Goal: Task Accomplishment & Management: Use online tool/utility

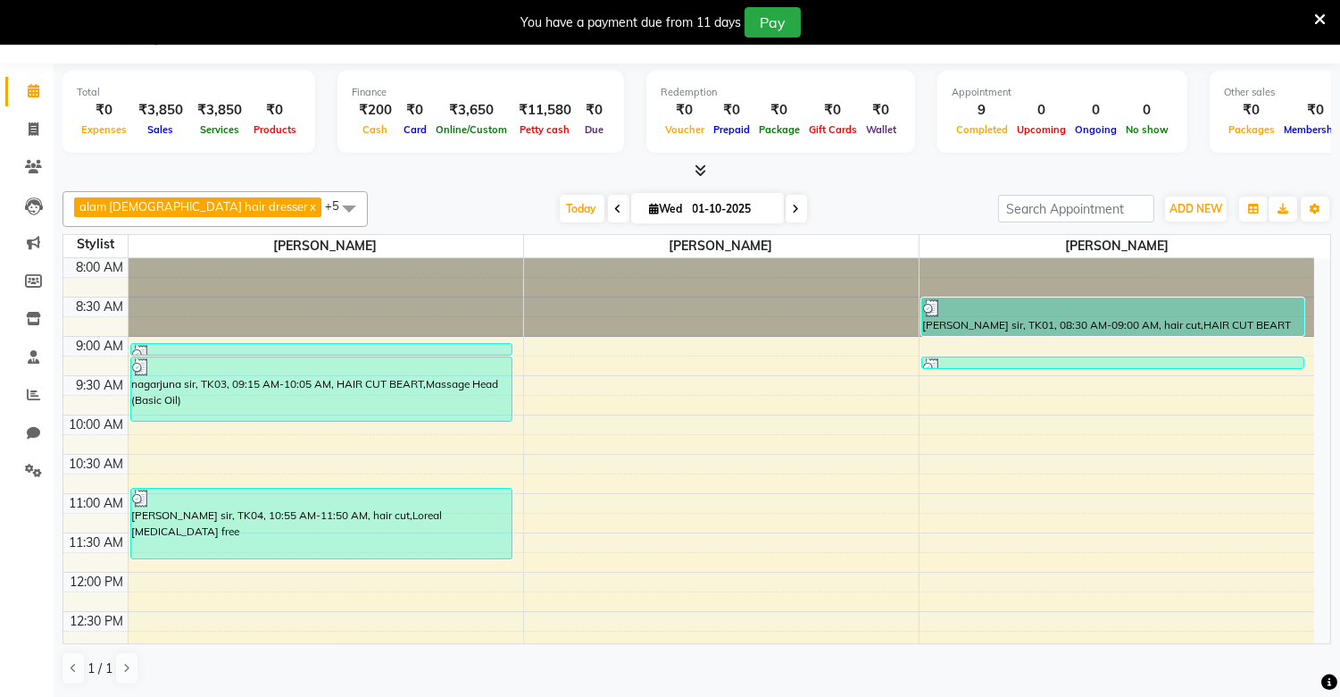
scroll to position [46, 0]
click at [25, 129] on span at bounding box center [33, 130] width 31 height 21
select select "8688"
select select "service"
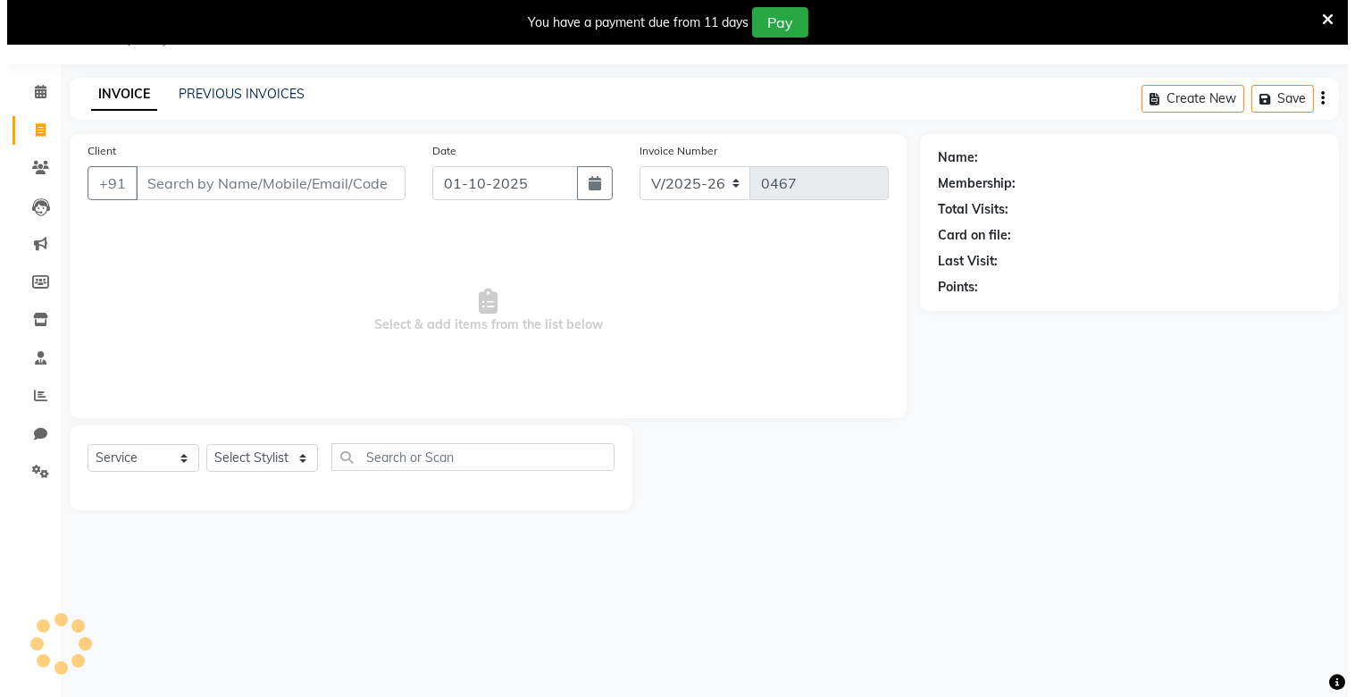
scroll to position [45, 0]
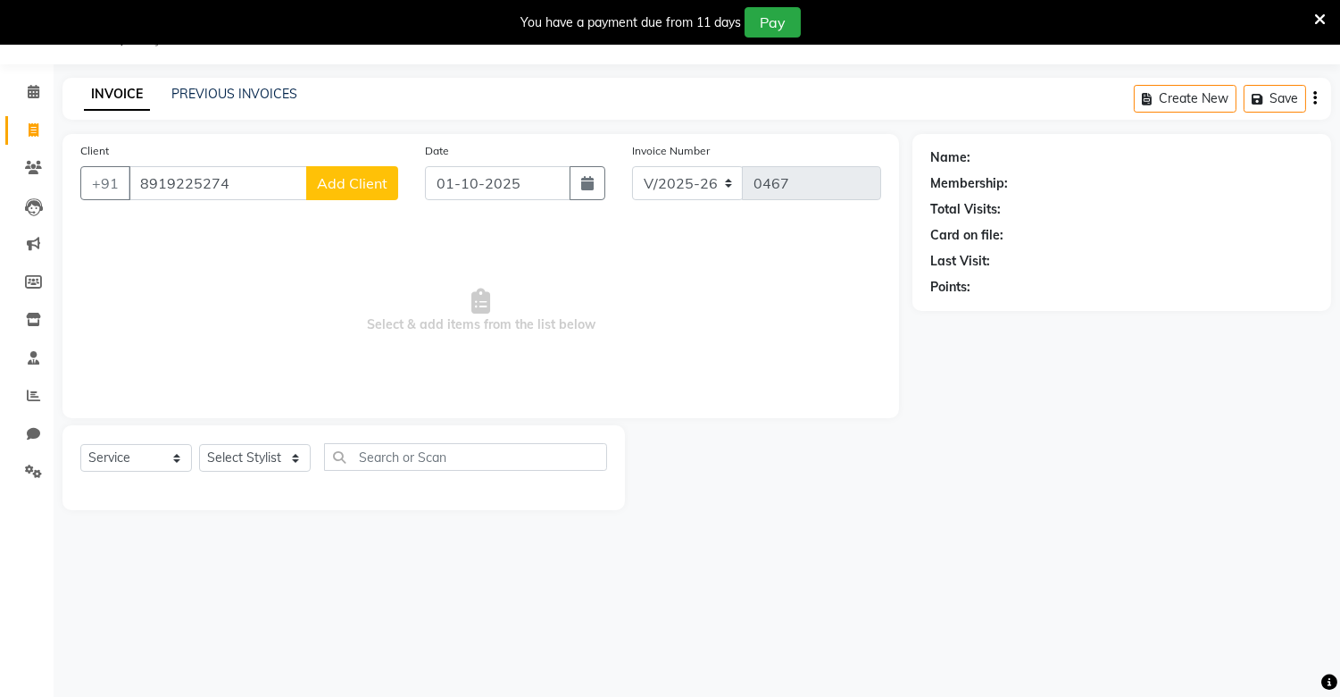
type input "8919225274"
click at [359, 180] on span "Add Client" at bounding box center [352, 183] width 71 height 18
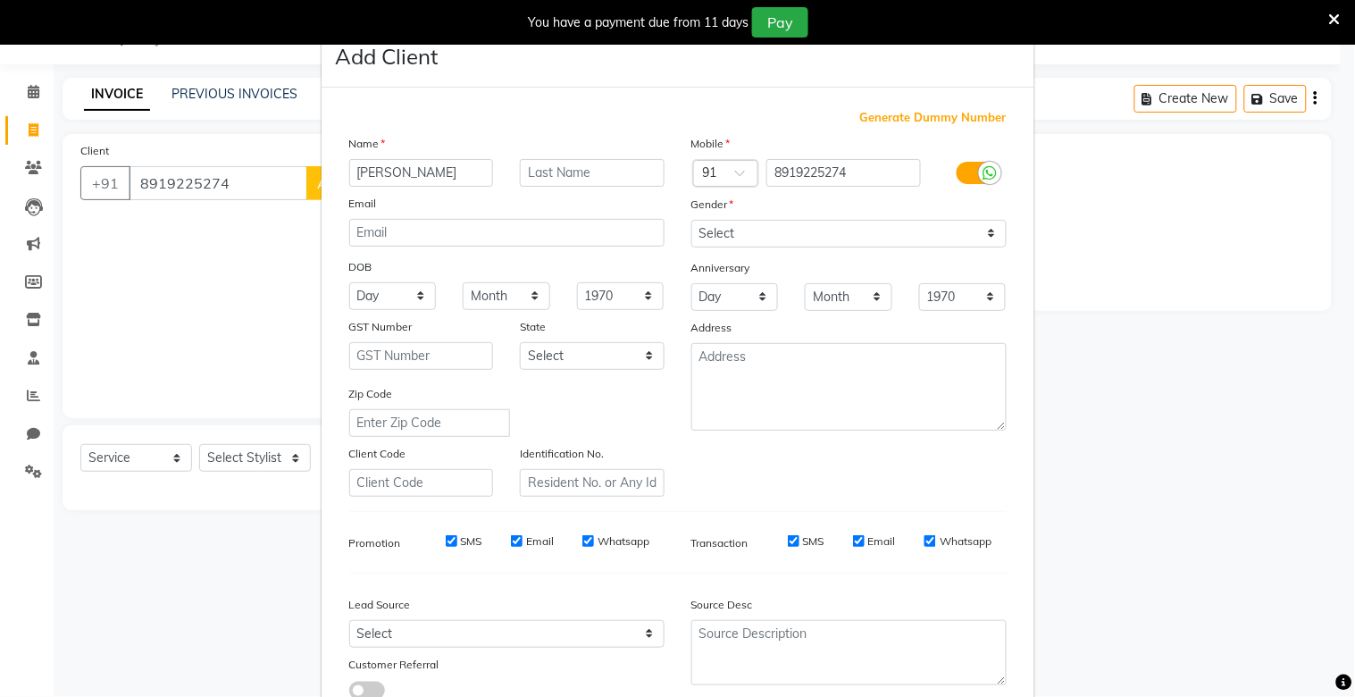
type input "[PERSON_NAME]"
click at [531, 176] on input "text" at bounding box center [592, 173] width 145 height 28
type input "mam"
click at [761, 232] on select "Select [DEMOGRAPHIC_DATA] [DEMOGRAPHIC_DATA] Other Prefer Not To Say" at bounding box center [848, 234] width 315 height 28
select select "[DEMOGRAPHIC_DATA]"
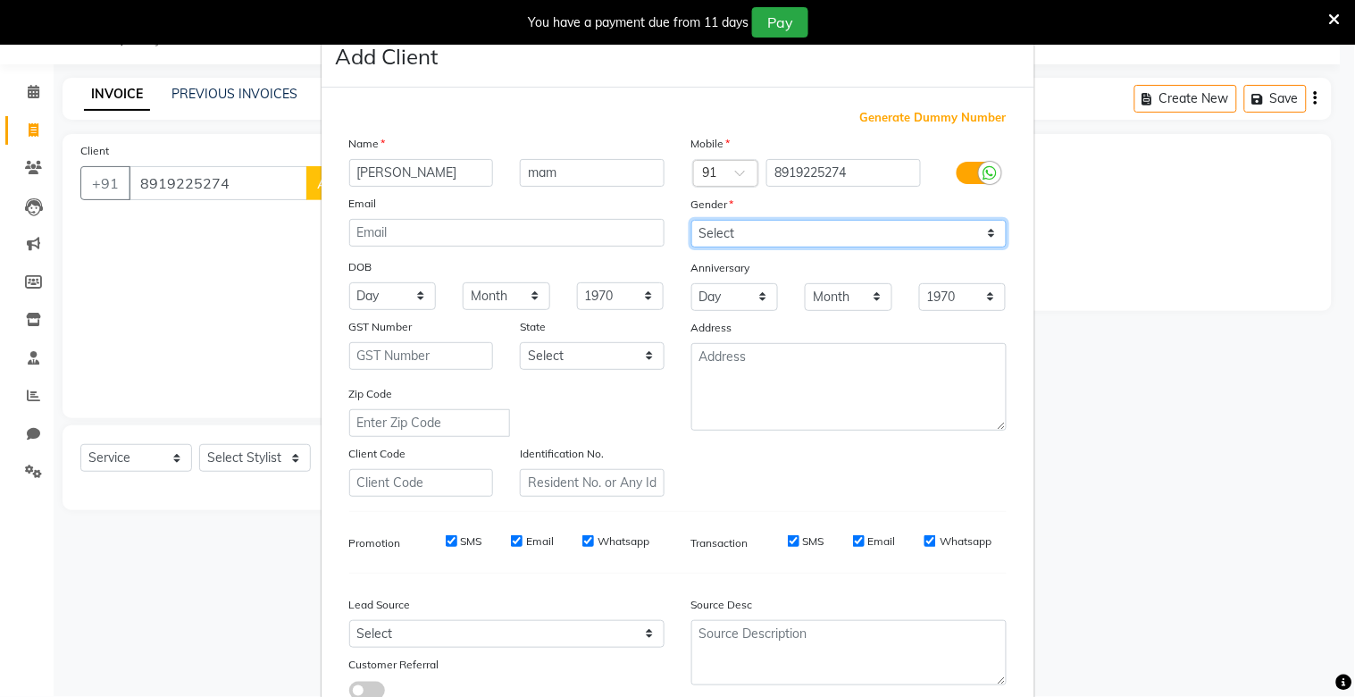
click at [691, 220] on select "Select [DEMOGRAPHIC_DATA] [DEMOGRAPHIC_DATA] Other Prefer Not To Say" at bounding box center [848, 234] width 315 height 28
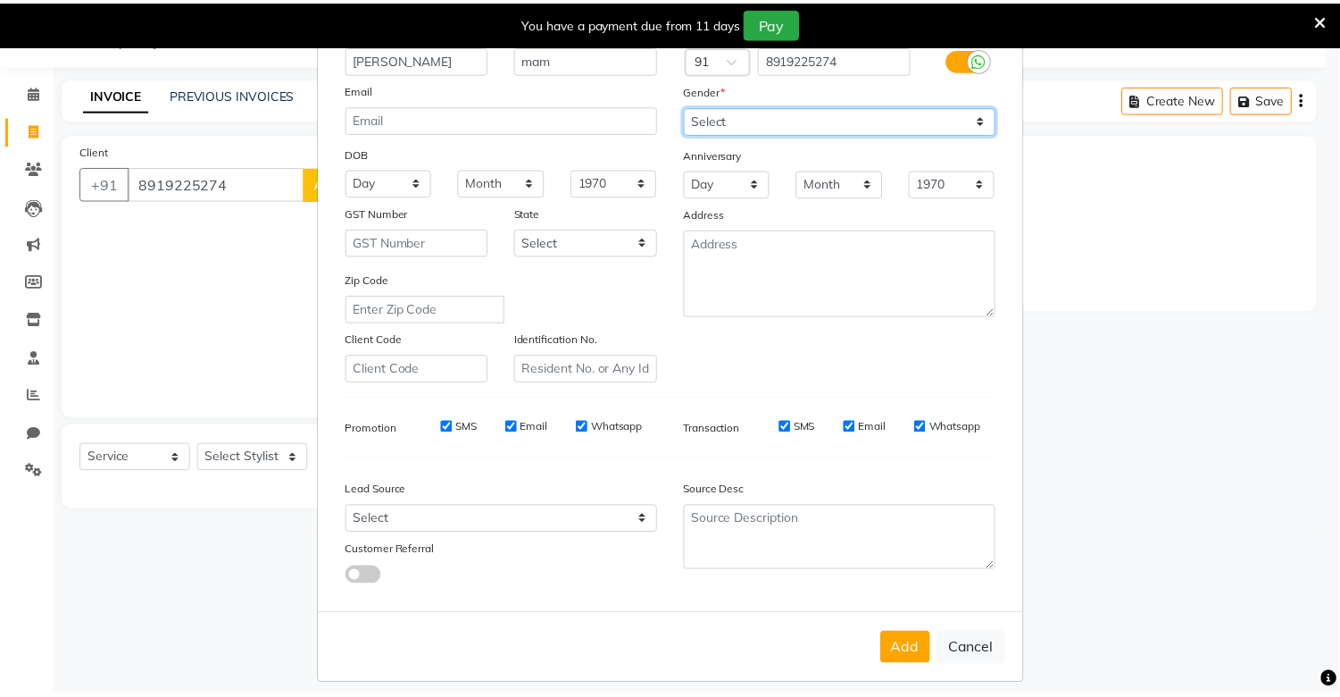
scroll to position [129, 0]
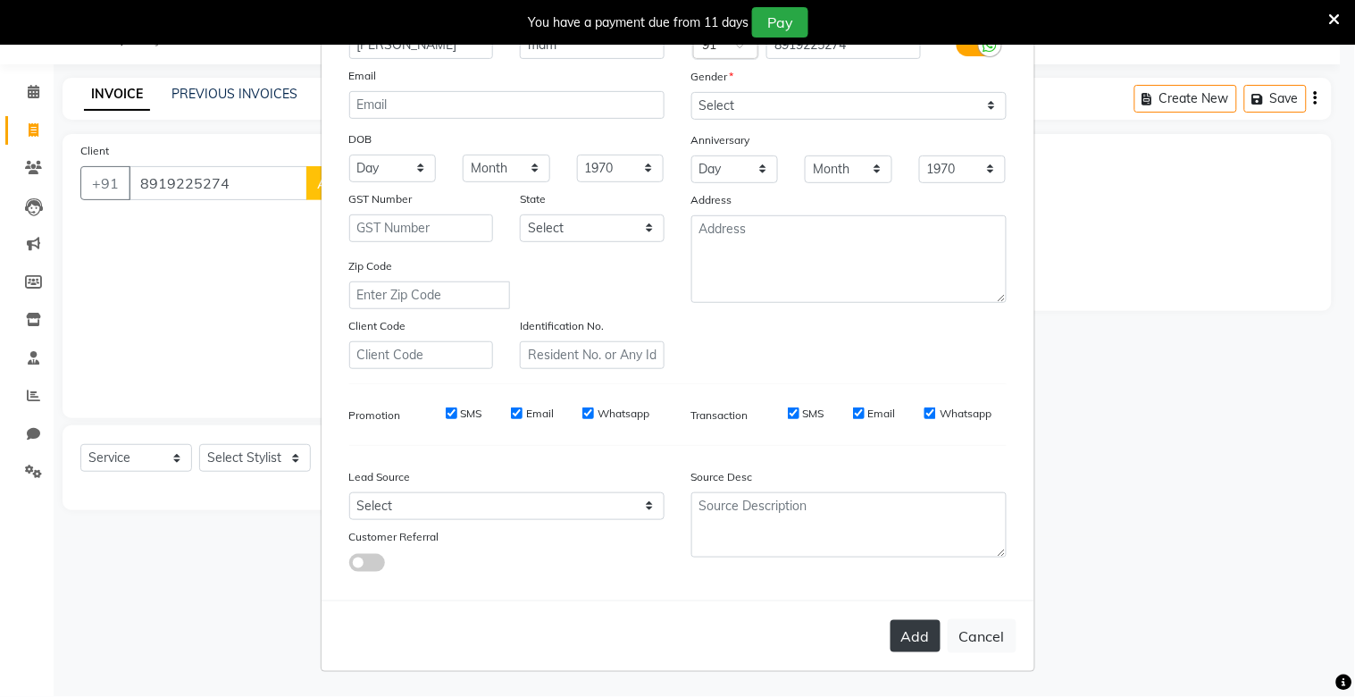
click at [914, 635] on button "Add" at bounding box center [915, 636] width 50 height 32
select select
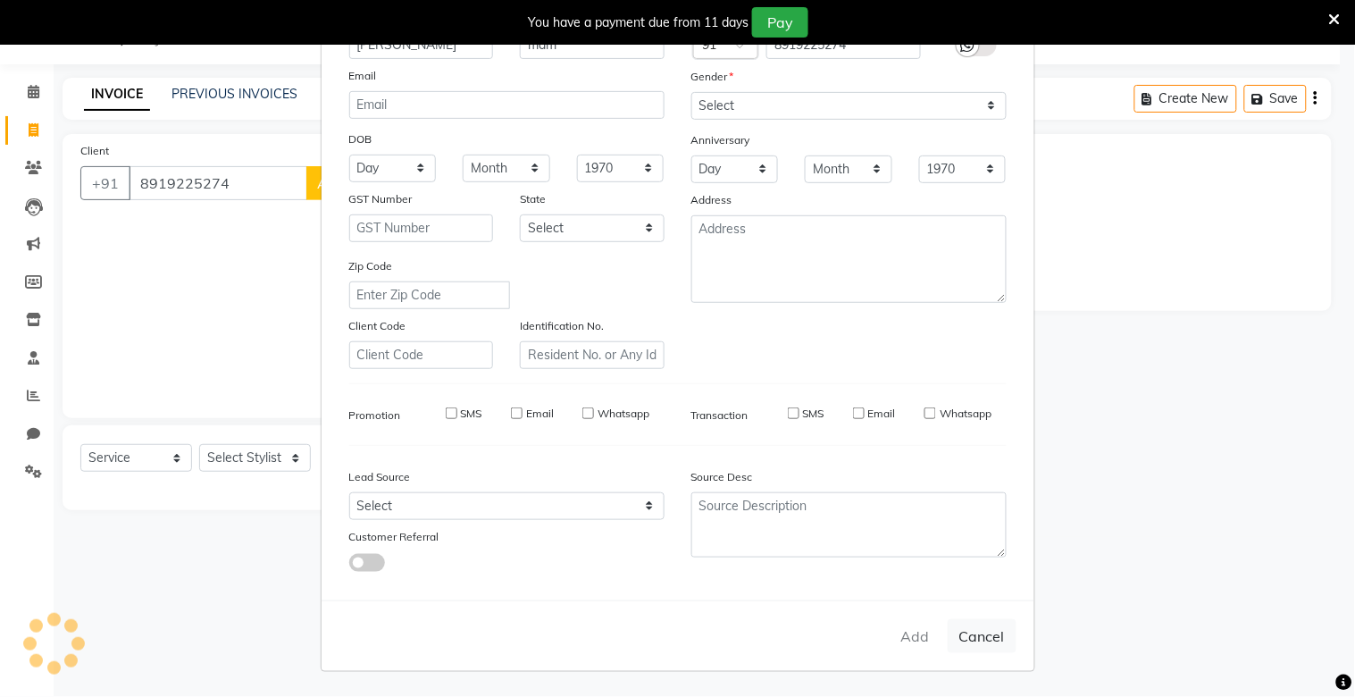
select select
checkbox input "false"
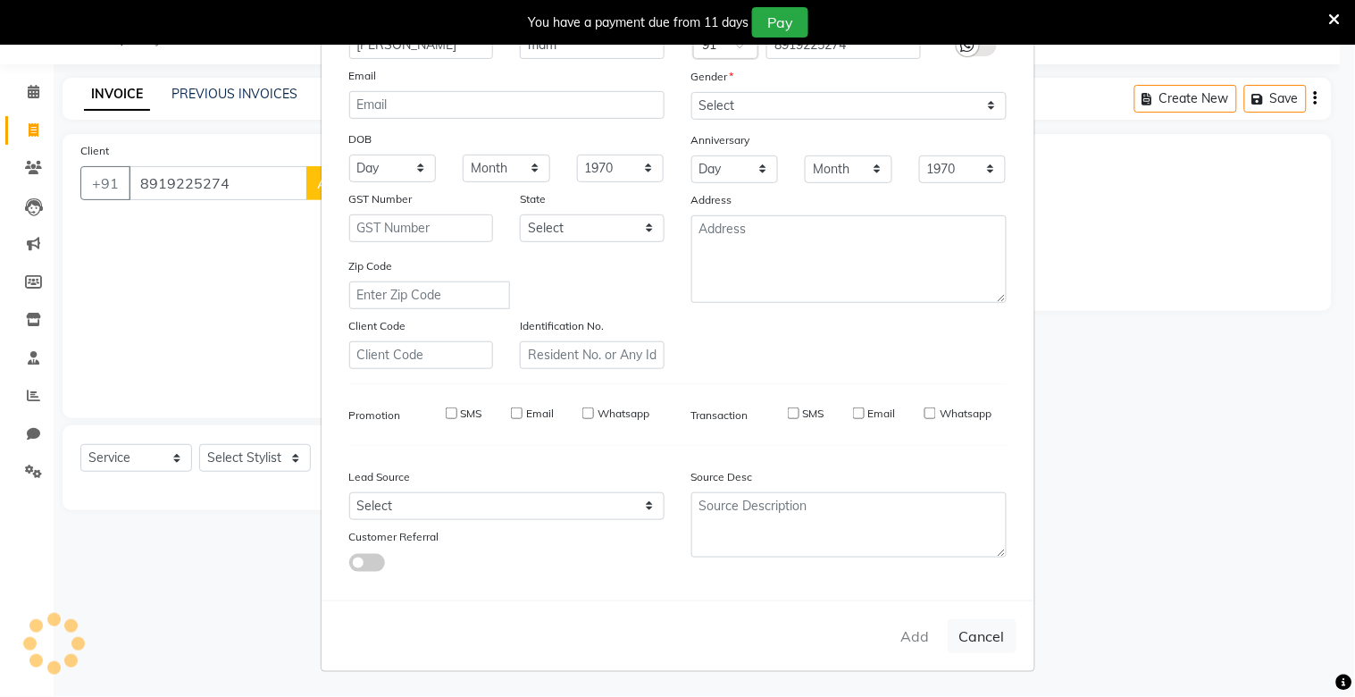
checkbox input "false"
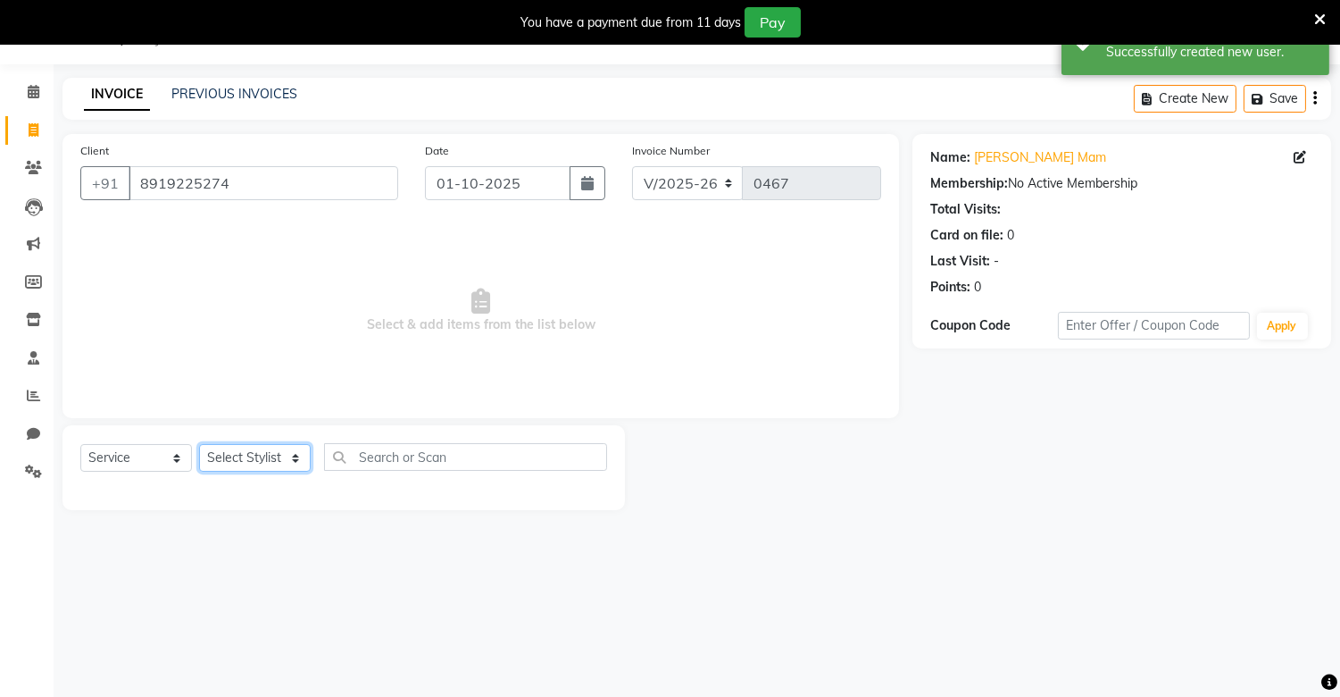
click at [277, 465] on select "Select Stylist [PERSON_NAME] [PERSON_NAME]" at bounding box center [255, 458] width 112 height 28
select select "88619"
click at [199, 445] on select "Select Stylist [PERSON_NAME] [PERSON_NAME]" at bounding box center [255, 458] width 112 height 28
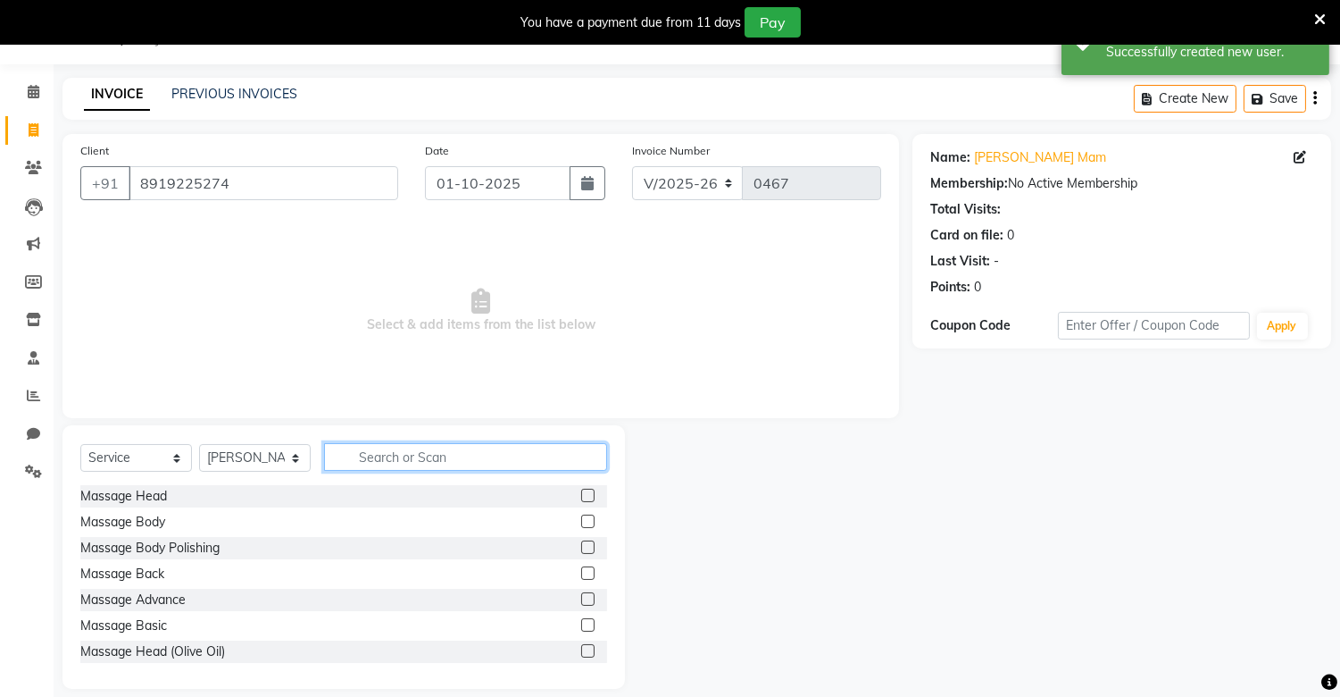
click at [449, 443] on input "text" at bounding box center [465, 457] width 283 height 28
type input "h"
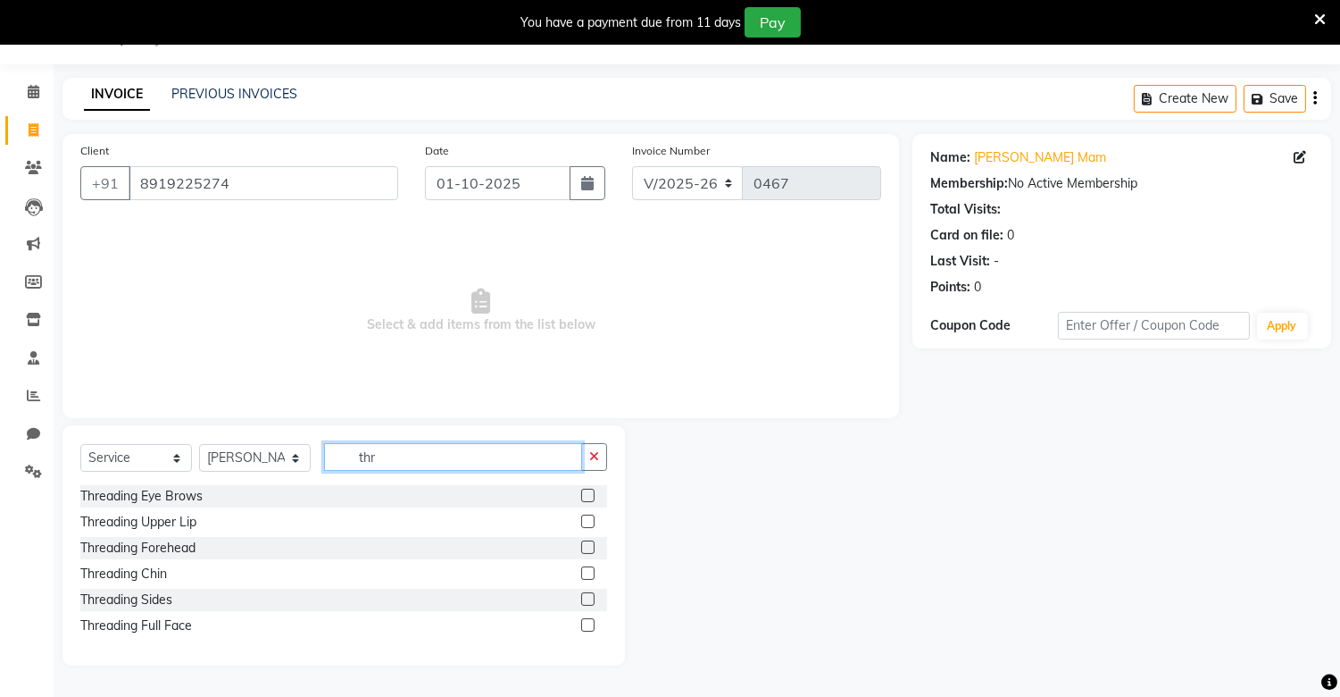
type input "thr"
click at [584, 493] on label at bounding box center [587, 494] width 13 height 13
click at [584, 493] on input "checkbox" at bounding box center [587, 496] width 12 height 12
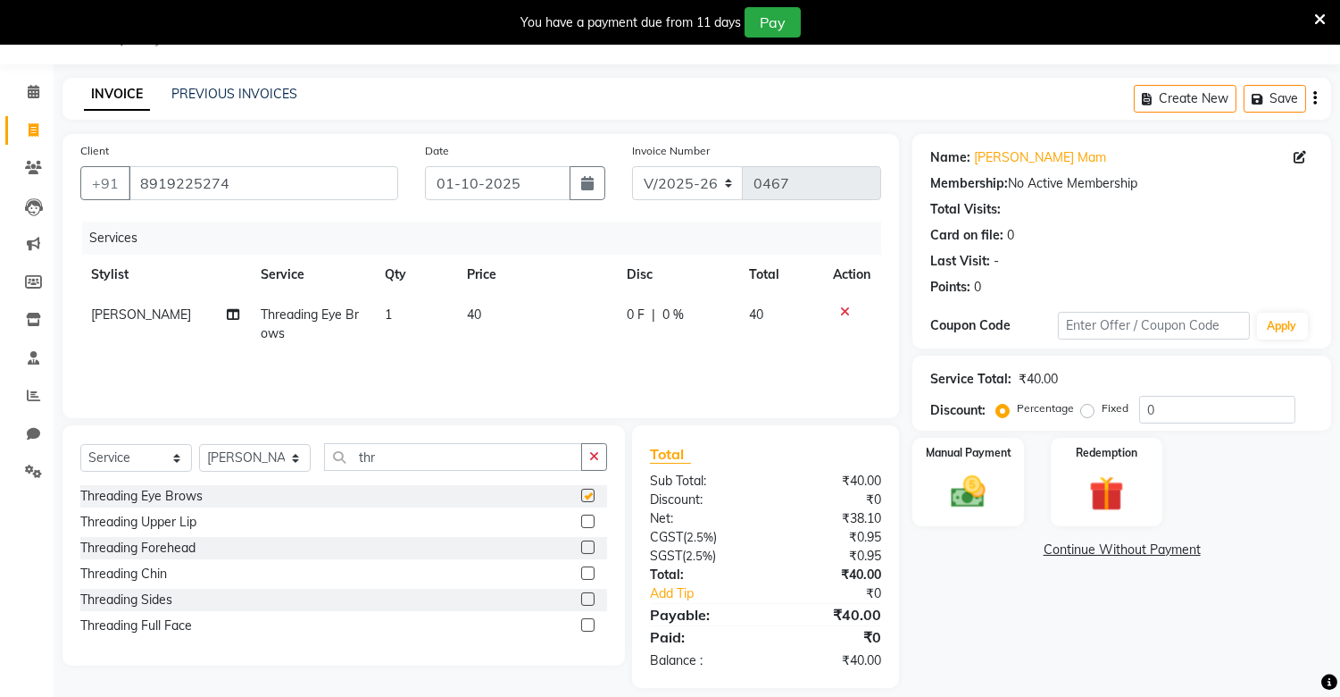
checkbox input "false"
click at [587, 522] on label at bounding box center [587, 520] width 13 height 13
click at [587, 522] on input "checkbox" at bounding box center [587, 522] width 12 height 12
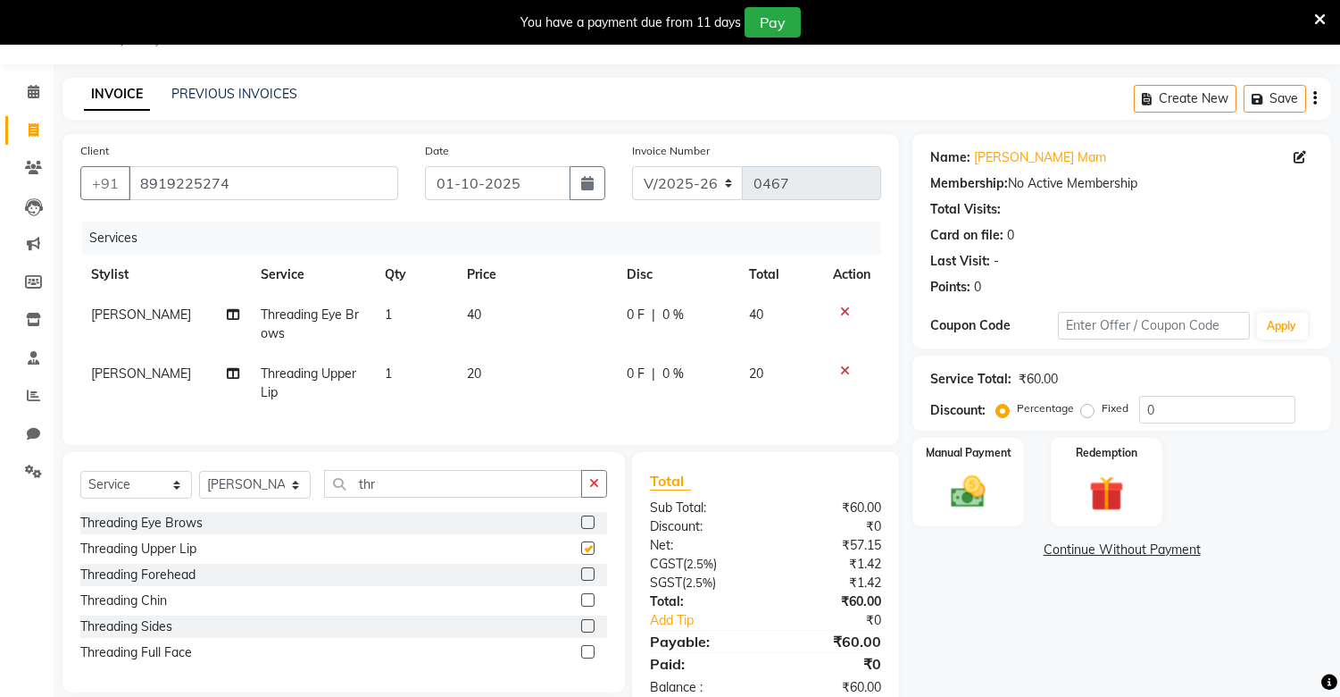
checkbox input "false"
click at [487, 357] on td "20" at bounding box center [536, 383] width 160 height 59
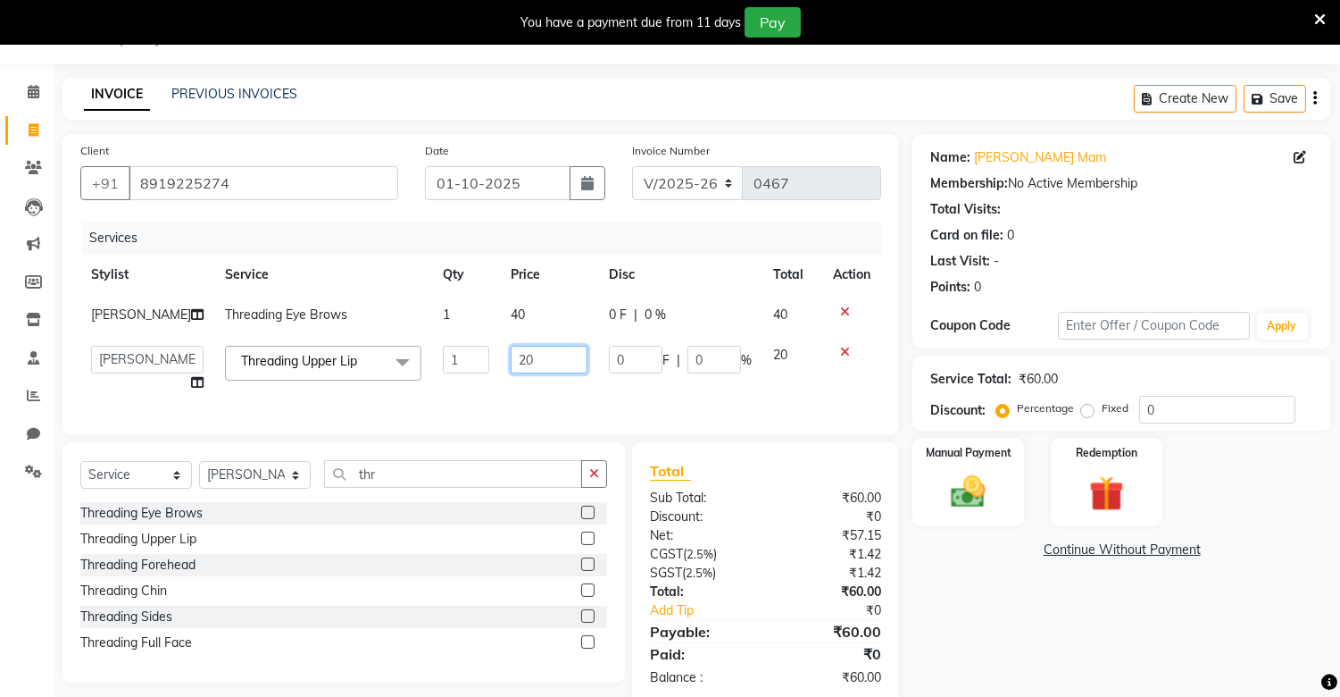
click at [522, 355] on input "20" at bounding box center [549, 360] width 77 height 28
type input "2"
type input "30"
click at [949, 507] on img at bounding box center [968, 493] width 59 height 42
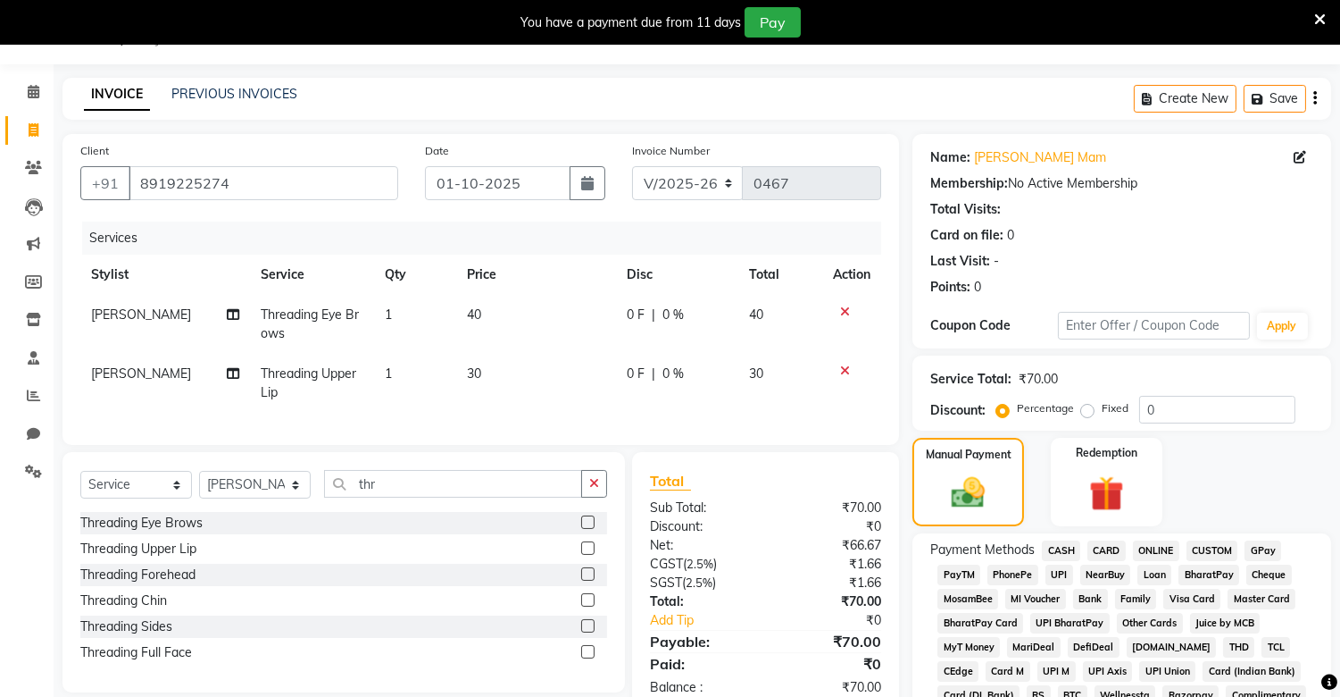
click at [1011, 569] on span "PhonePe" at bounding box center [1013, 574] width 51 height 21
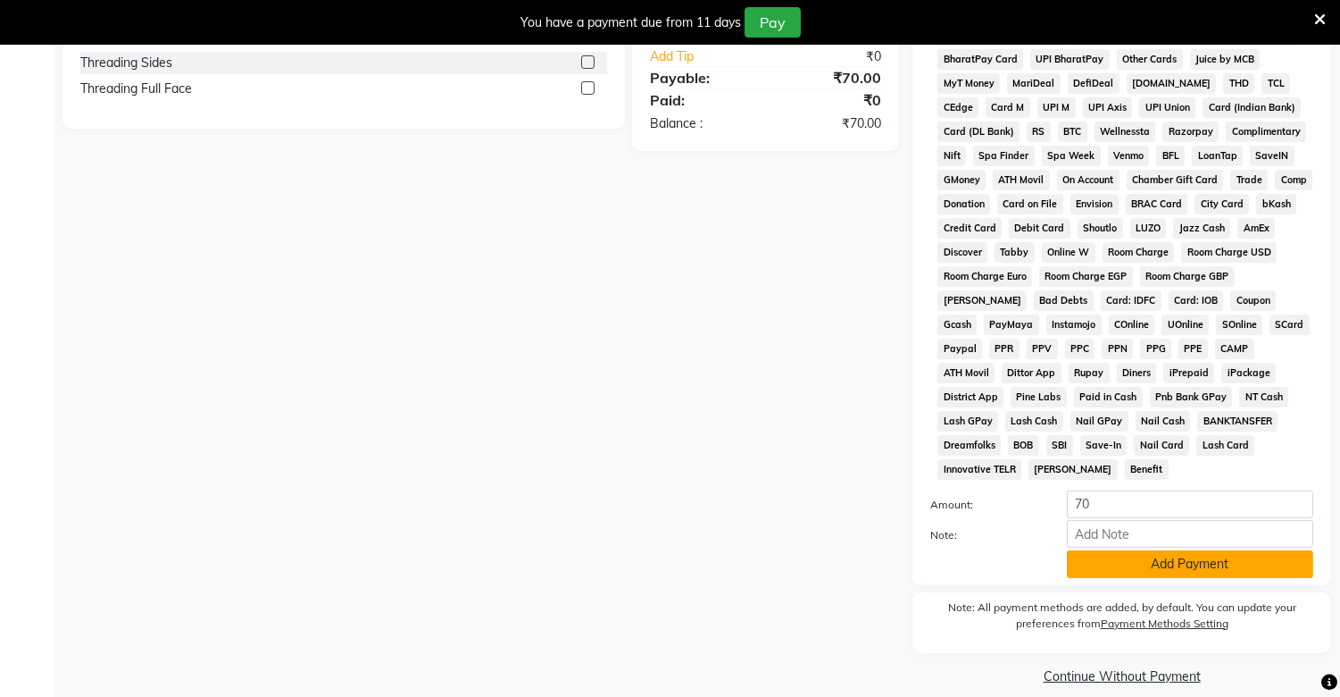
click at [1088, 550] on button "Add Payment" at bounding box center [1190, 564] width 246 height 28
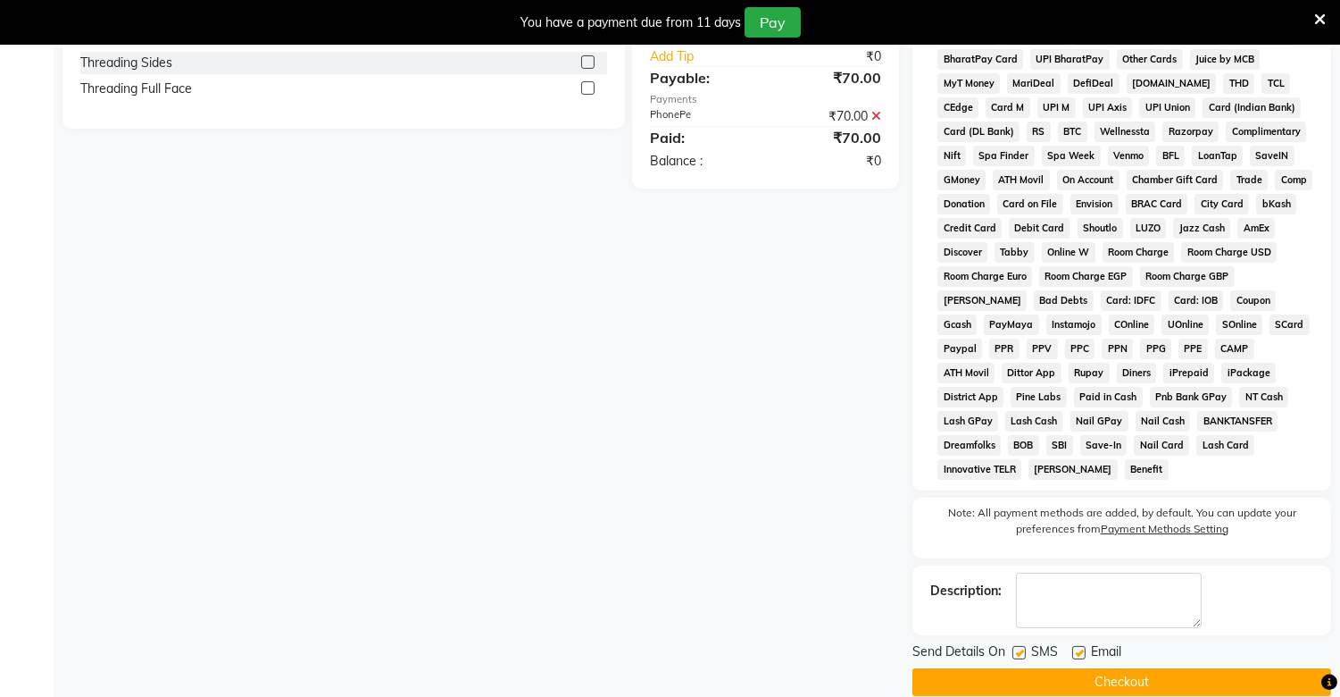
click at [1078, 668] on button "Checkout" at bounding box center [1122, 682] width 419 height 28
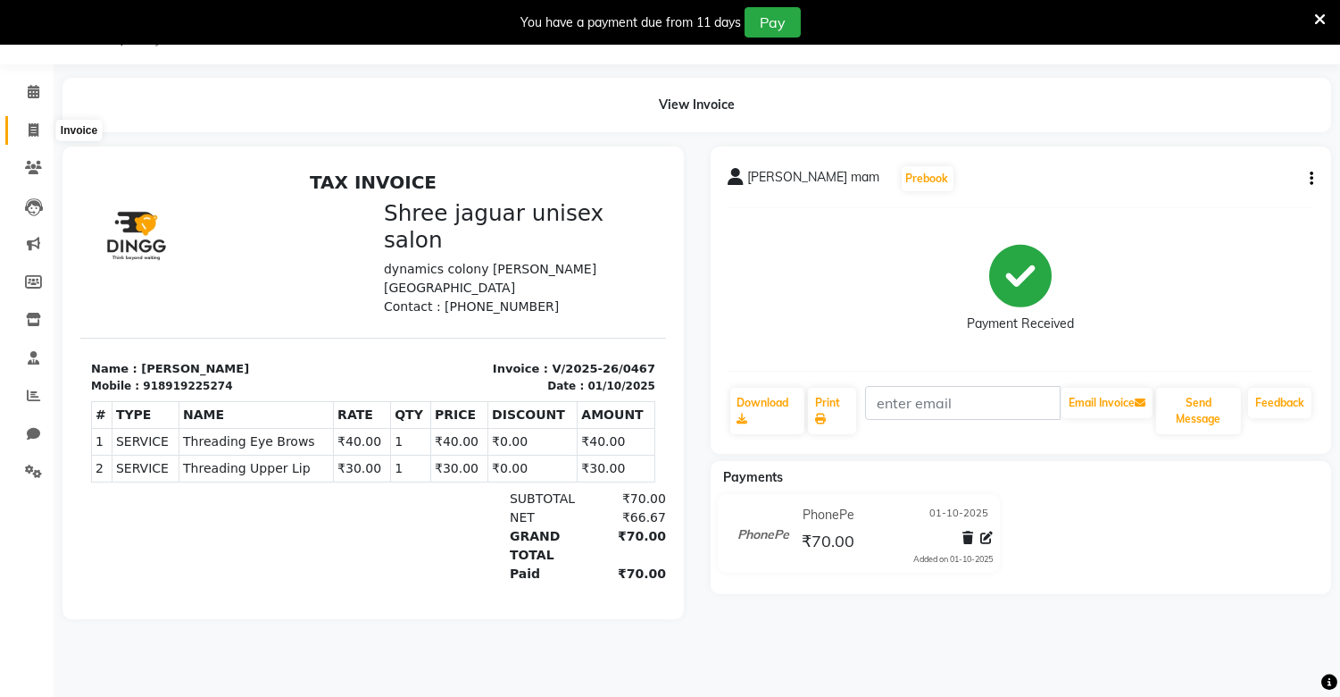
click at [31, 129] on icon at bounding box center [34, 129] width 10 height 13
select select "service"
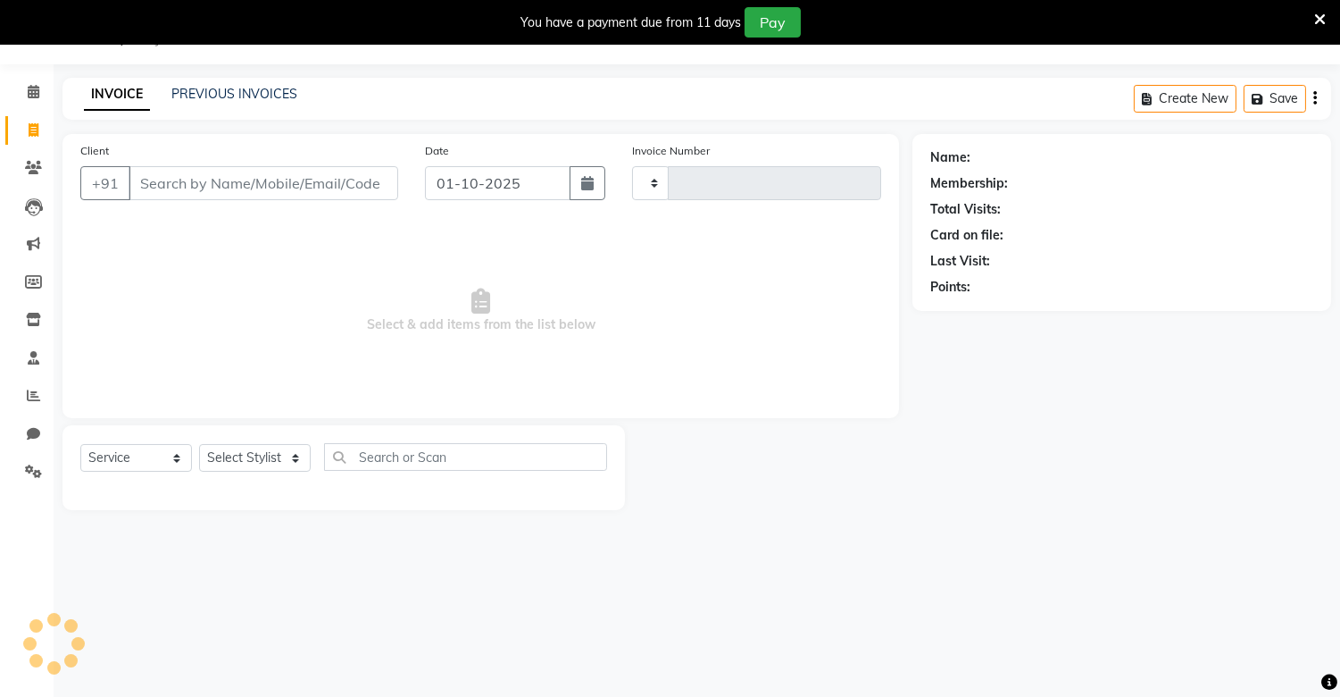
type input "0468"
select select "8688"
click at [205, 192] on input "Client" at bounding box center [264, 183] width 270 height 34
type input "n"
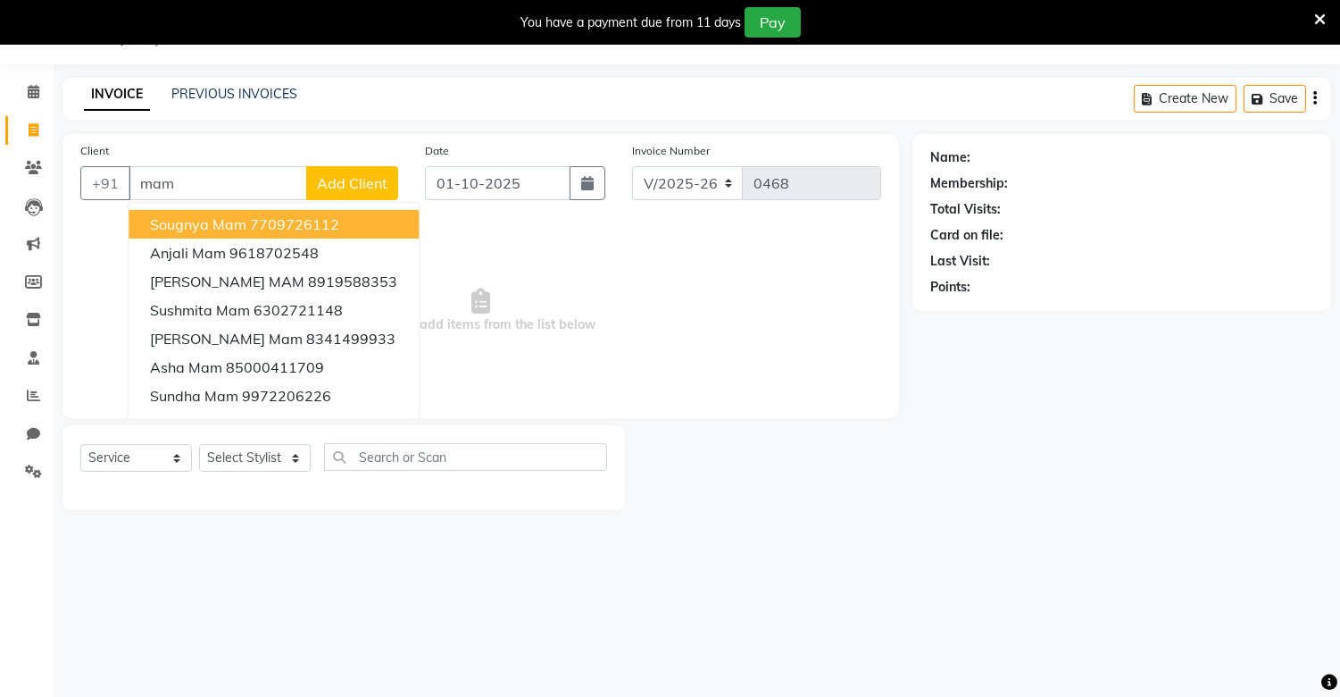
click at [230, 216] on span "sougnya mam" at bounding box center [198, 224] width 96 height 18
type input "7709726112"
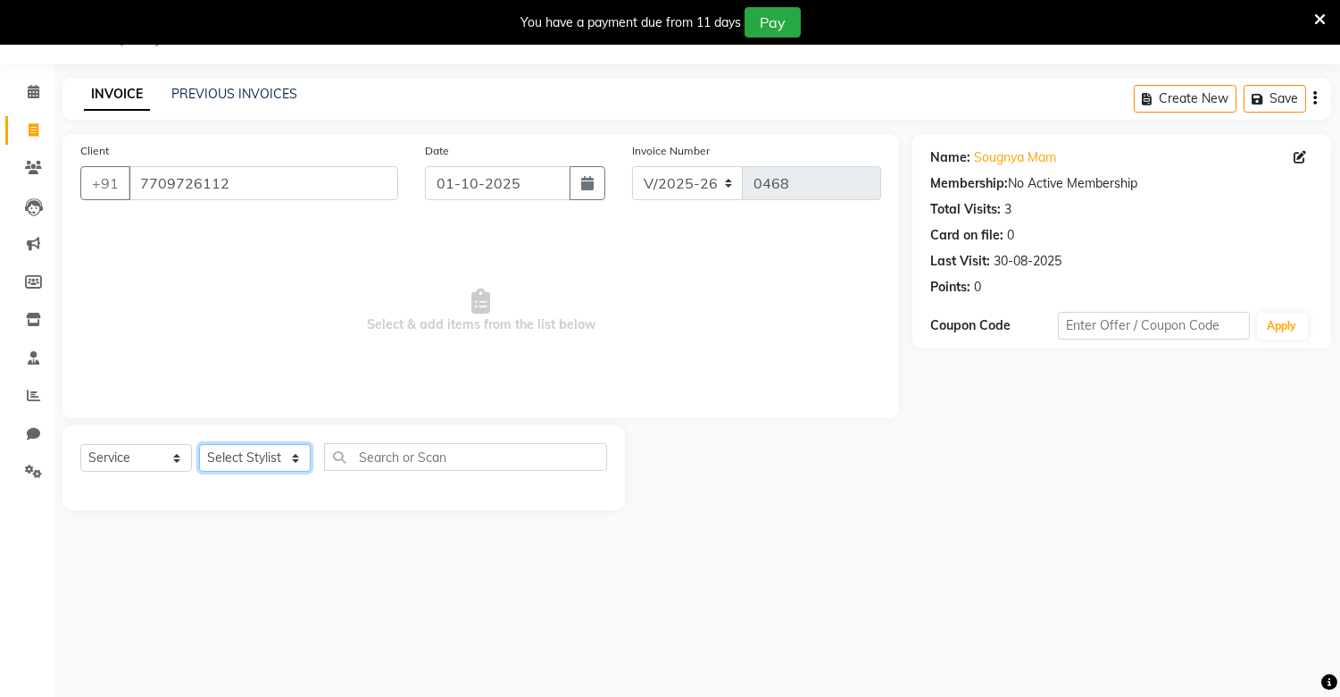
click at [297, 453] on select "Select Stylist [PERSON_NAME] [PERSON_NAME]" at bounding box center [255, 458] width 112 height 28
click at [199, 445] on select "Select Stylist [PERSON_NAME] [PERSON_NAME]" at bounding box center [255, 458] width 112 height 28
click at [266, 457] on select "Select Stylist [PERSON_NAME] [PERSON_NAME]" at bounding box center [255, 458] width 112 height 28
select select "88619"
click at [199, 445] on select "Select Stylist [PERSON_NAME] [PERSON_NAME]" at bounding box center [255, 458] width 112 height 28
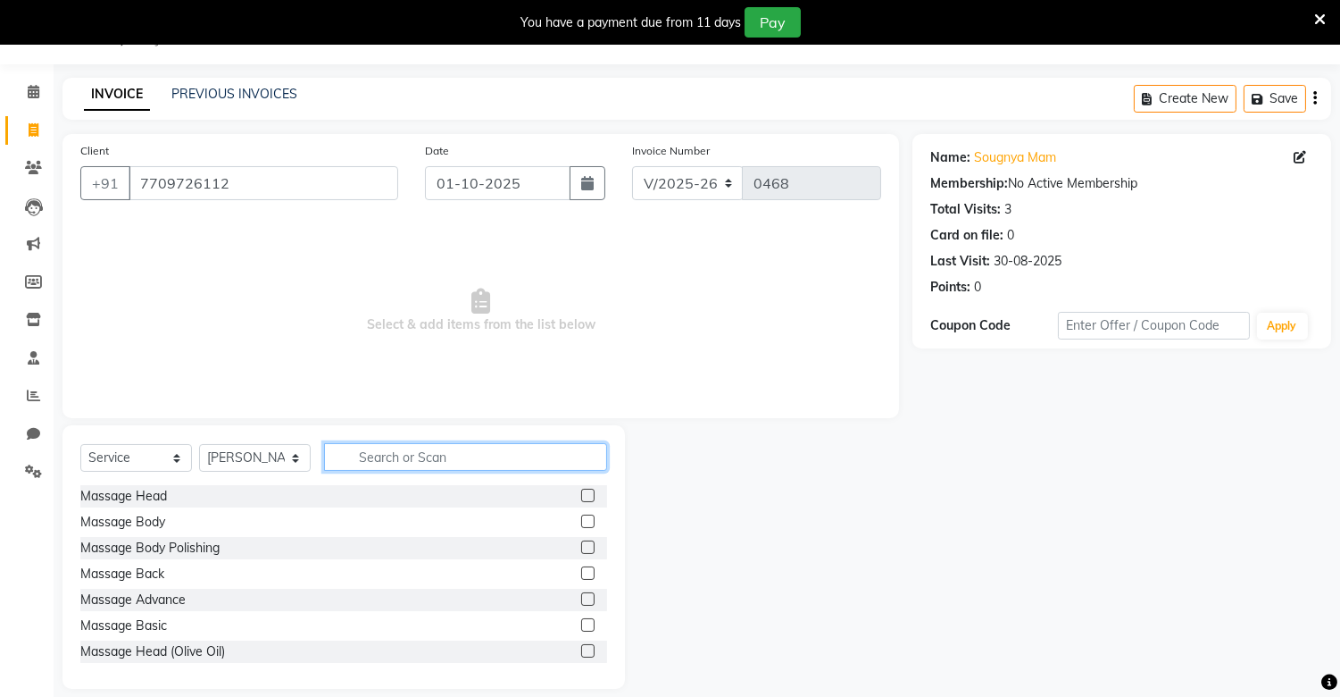
click at [449, 461] on input "text" at bounding box center [465, 457] width 283 height 28
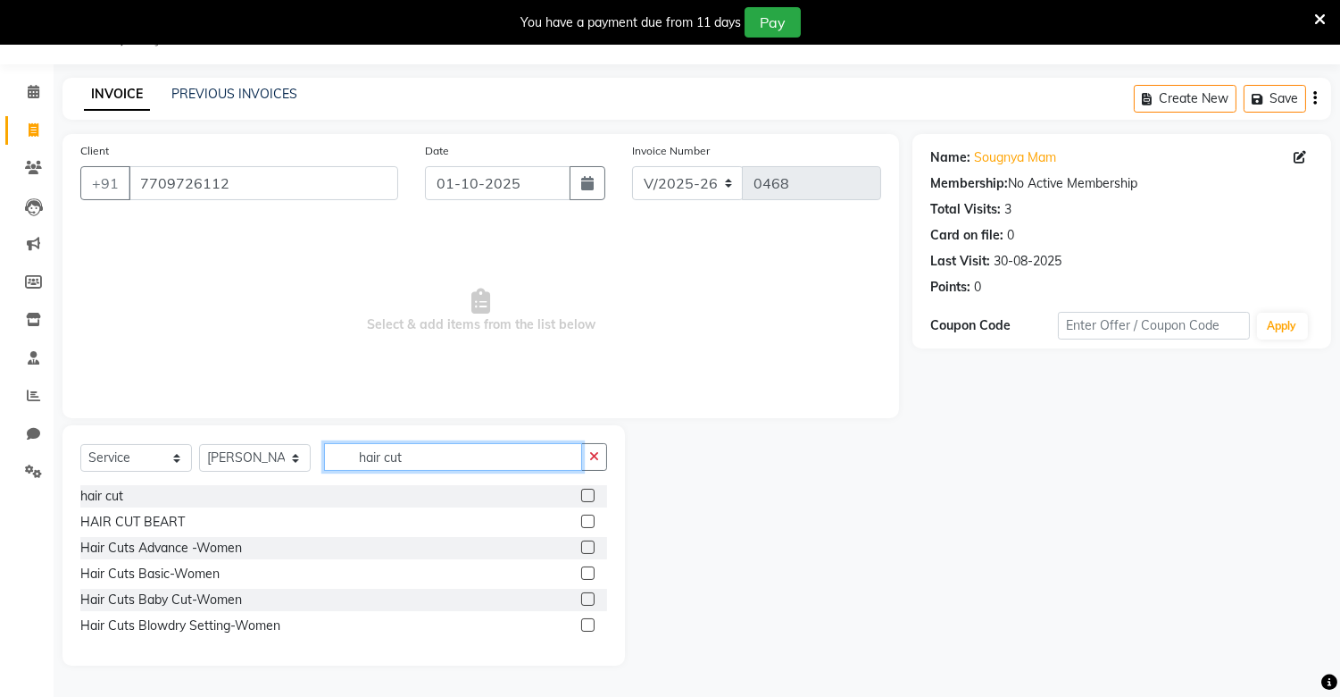
type input "hair cut"
click at [583, 548] on label at bounding box center [587, 546] width 13 height 13
click at [583, 548] on input "checkbox" at bounding box center [587, 548] width 12 height 12
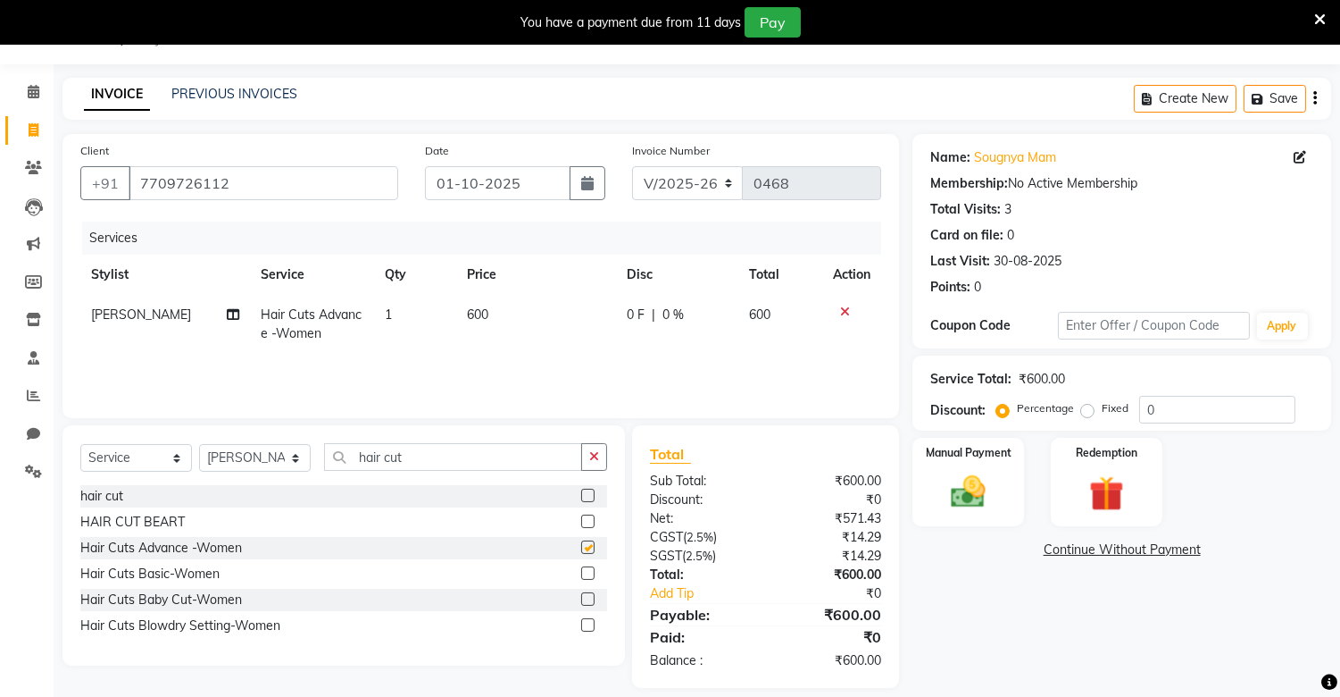
checkbox input "false"
click at [951, 491] on img at bounding box center [968, 493] width 59 height 42
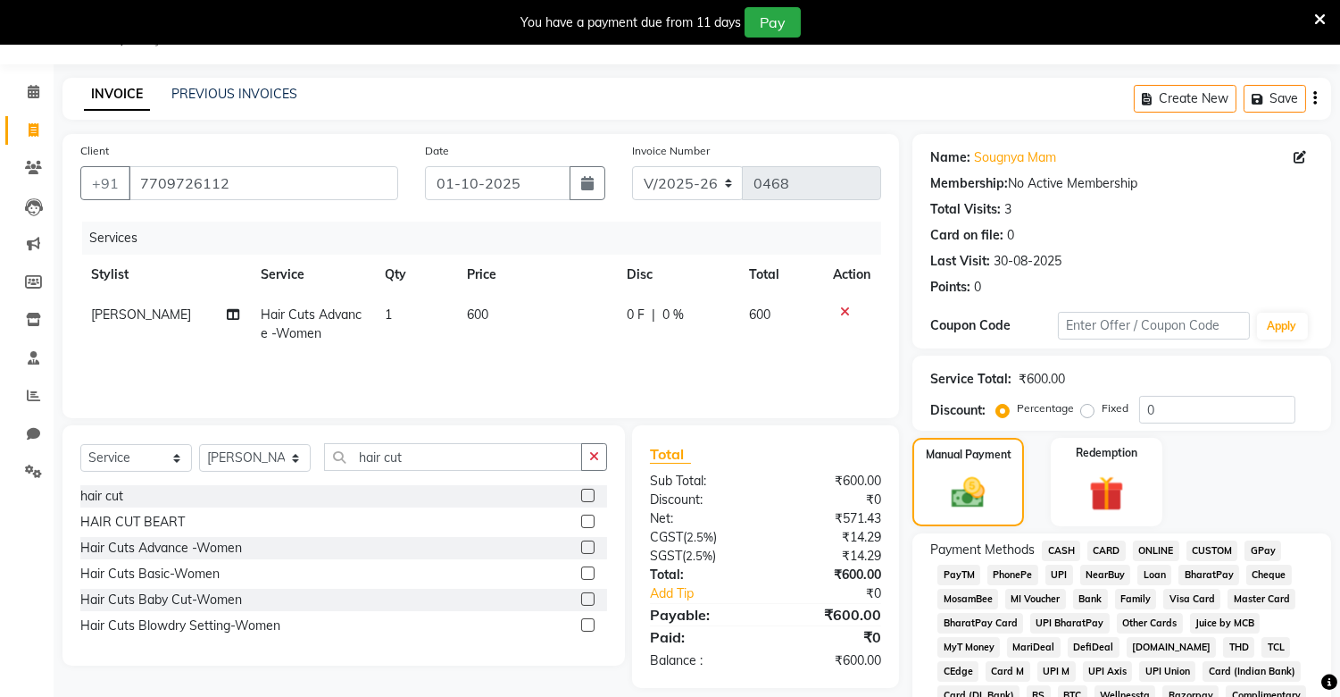
click at [1007, 574] on span "PhonePe" at bounding box center [1013, 574] width 51 height 21
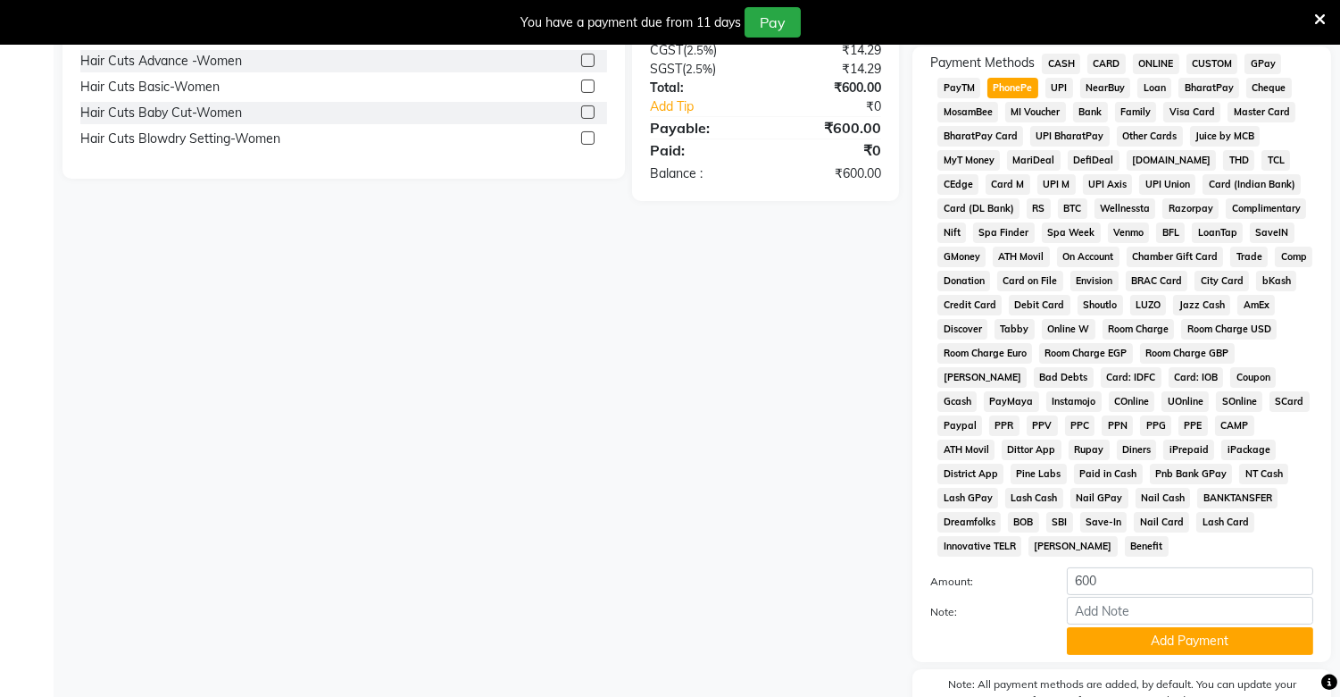
scroll to position [608, 0]
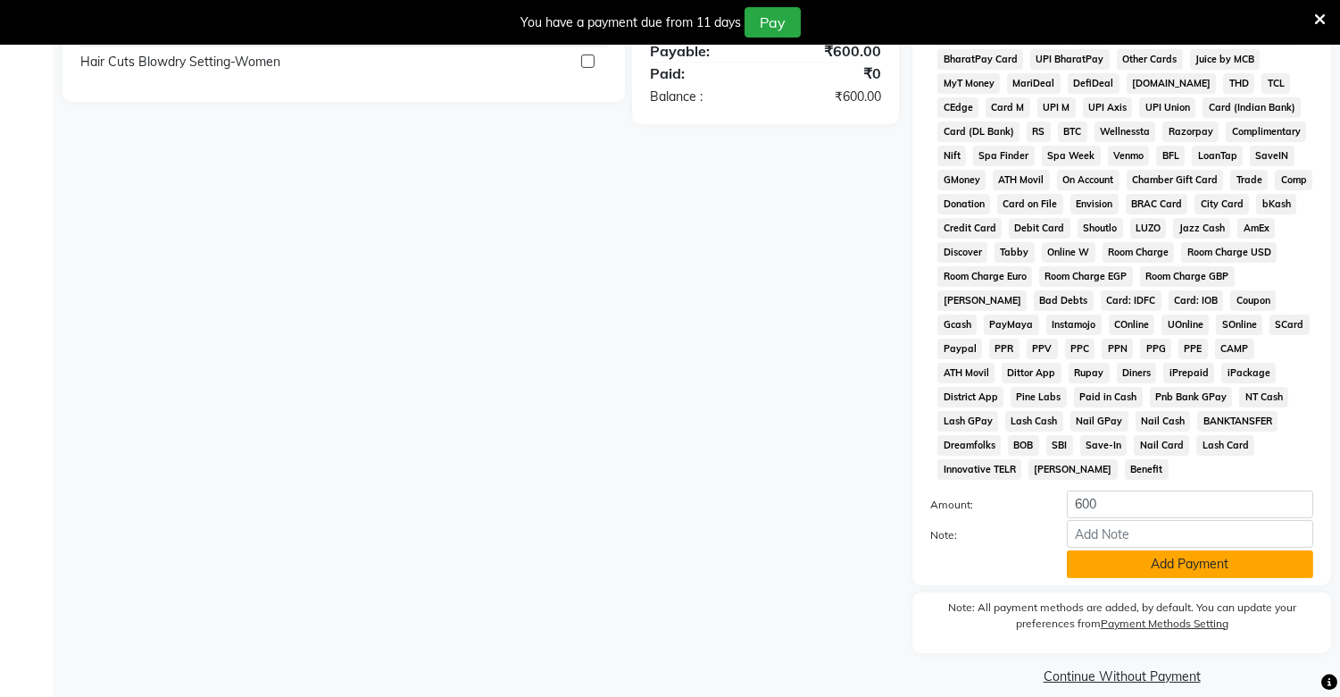
click at [1140, 550] on button "Add Payment" at bounding box center [1190, 564] width 246 height 28
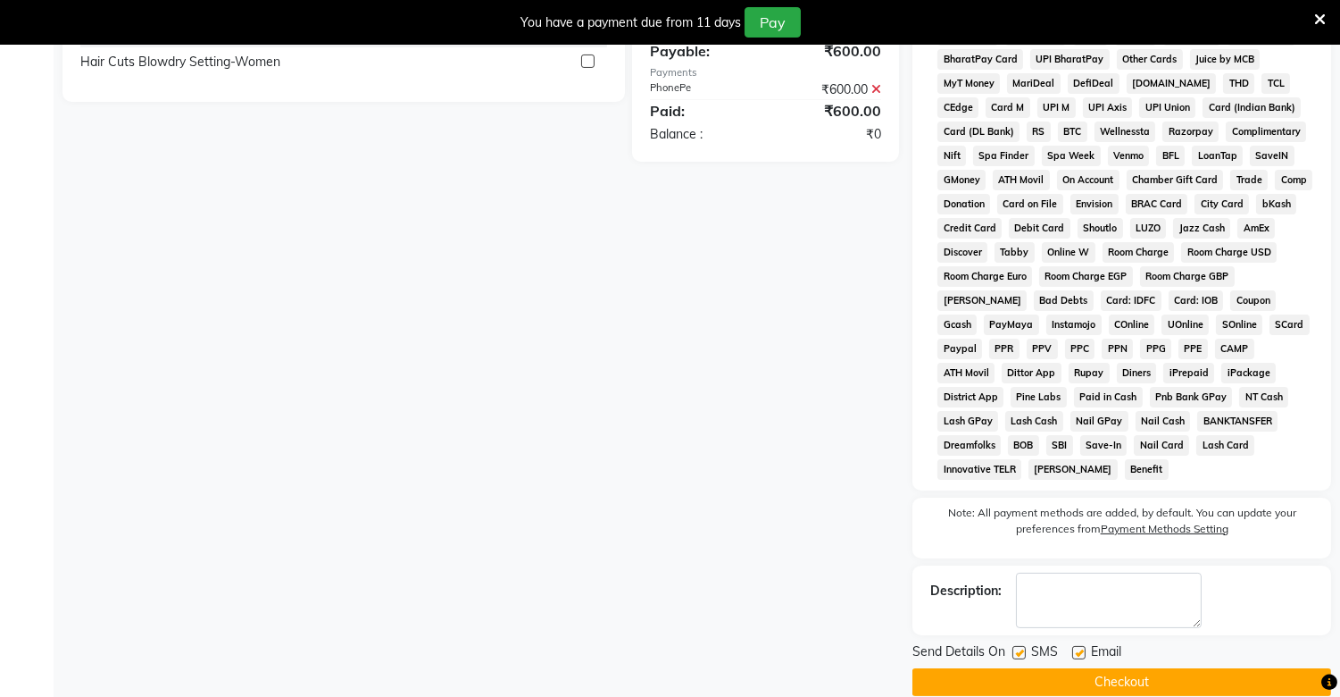
click at [1015, 646] on label at bounding box center [1019, 652] width 13 height 13
click at [1015, 647] on input "checkbox" at bounding box center [1019, 653] width 12 height 12
checkbox input "false"
click at [1079, 646] on label at bounding box center [1079, 652] width 13 height 13
click at [1079, 647] on input "checkbox" at bounding box center [1079, 653] width 12 height 12
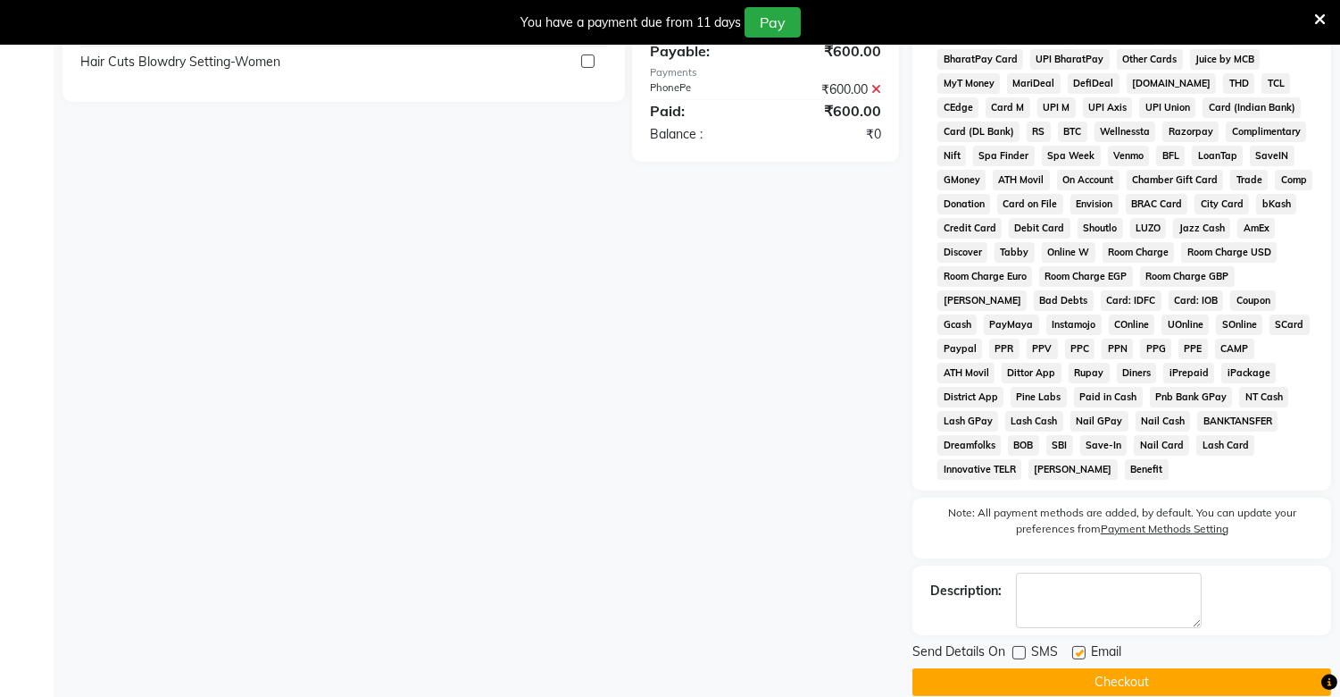
checkbox input "false"
click at [1079, 668] on button "Checkout" at bounding box center [1122, 682] width 419 height 28
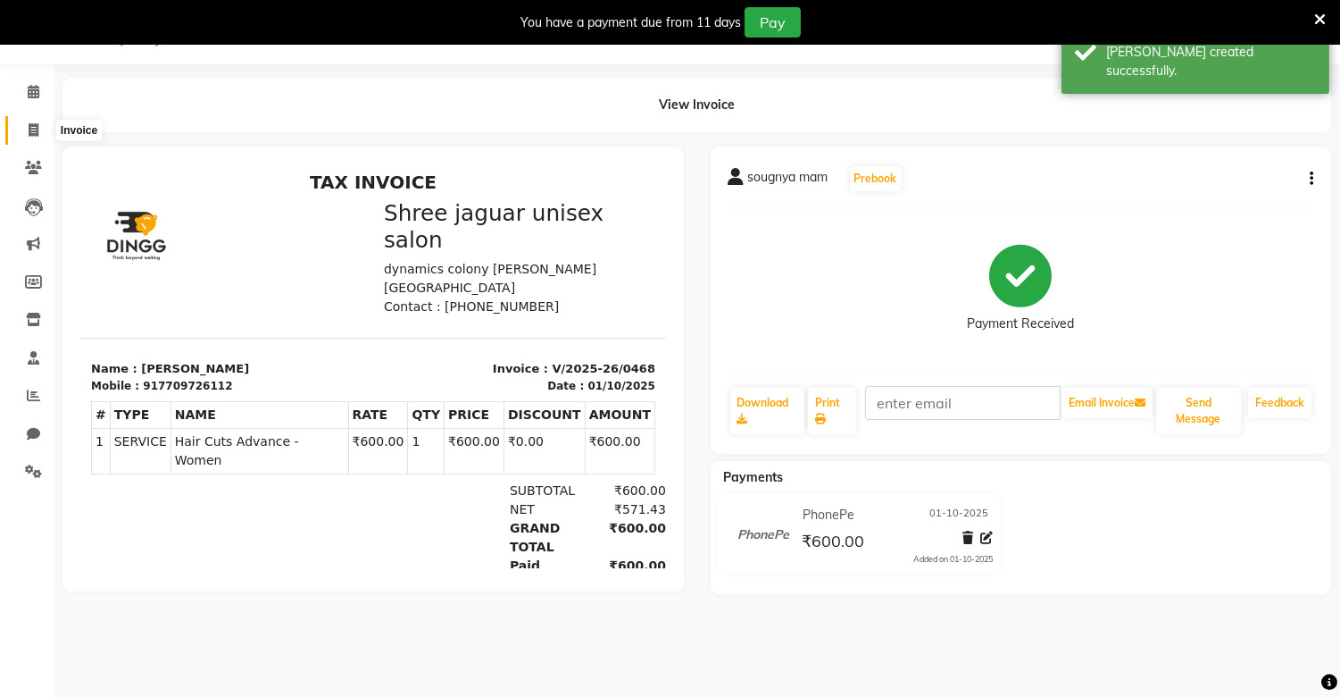
click at [24, 130] on span at bounding box center [33, 131] width 31 height 21
select select "8688"
select select "service"
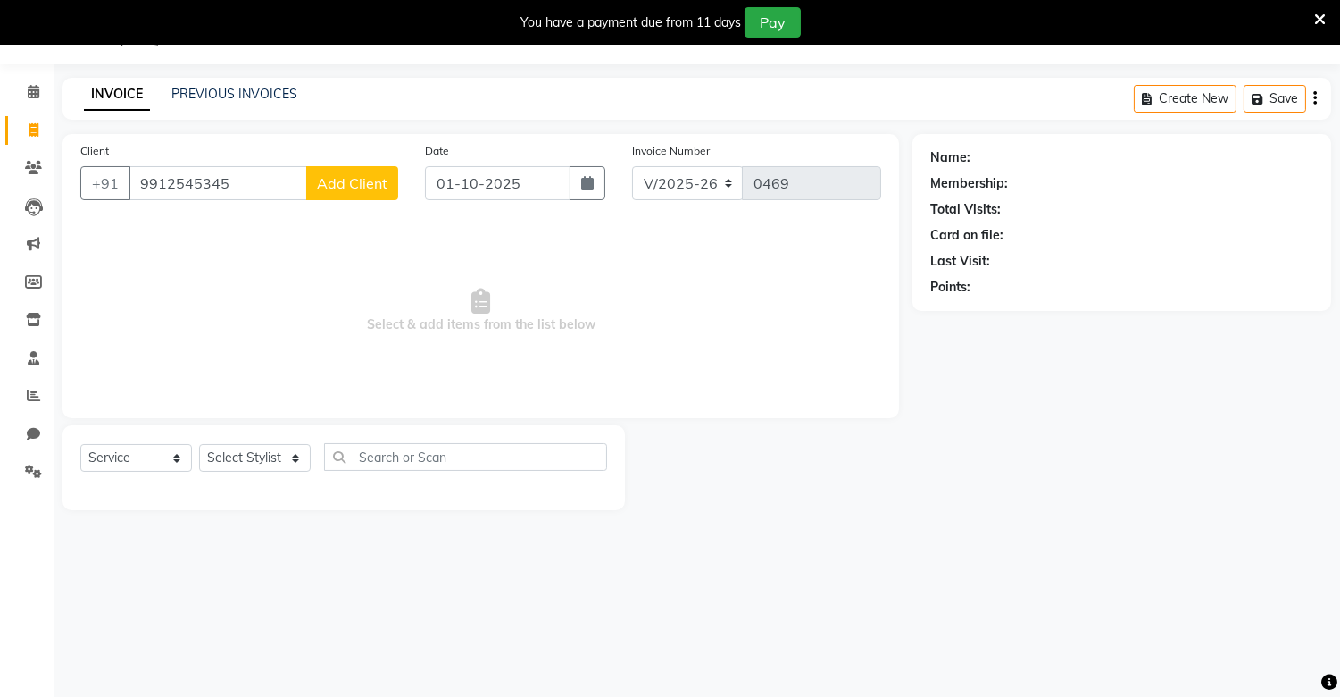
type input "9912545345"
click at [367, 172] on button "Add Client" at bounding box center [352, 183] width 92 height 34
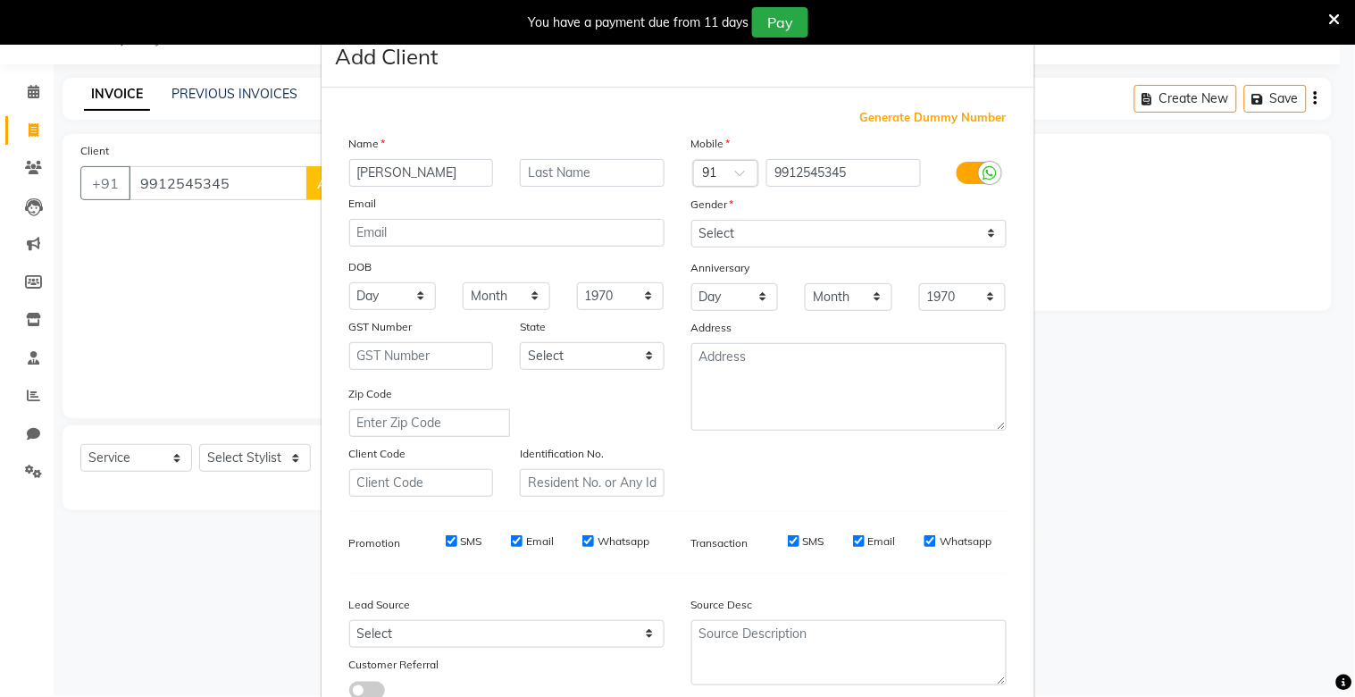
type input "[PERSON_NAME]"
click at [558, 176] on input "text" at bounding box center [592, 173] width 145 height 28
type input "sir"
click at [723, 235] on select "Select [DEMOGRAPHIC_DATA] [DEMOGRAPHIC_DATA] Other Prefer Not To Say" at bounding box center [848, 234] width 315 height 28
select select "[DEMOGRAPHIC_DATA]"
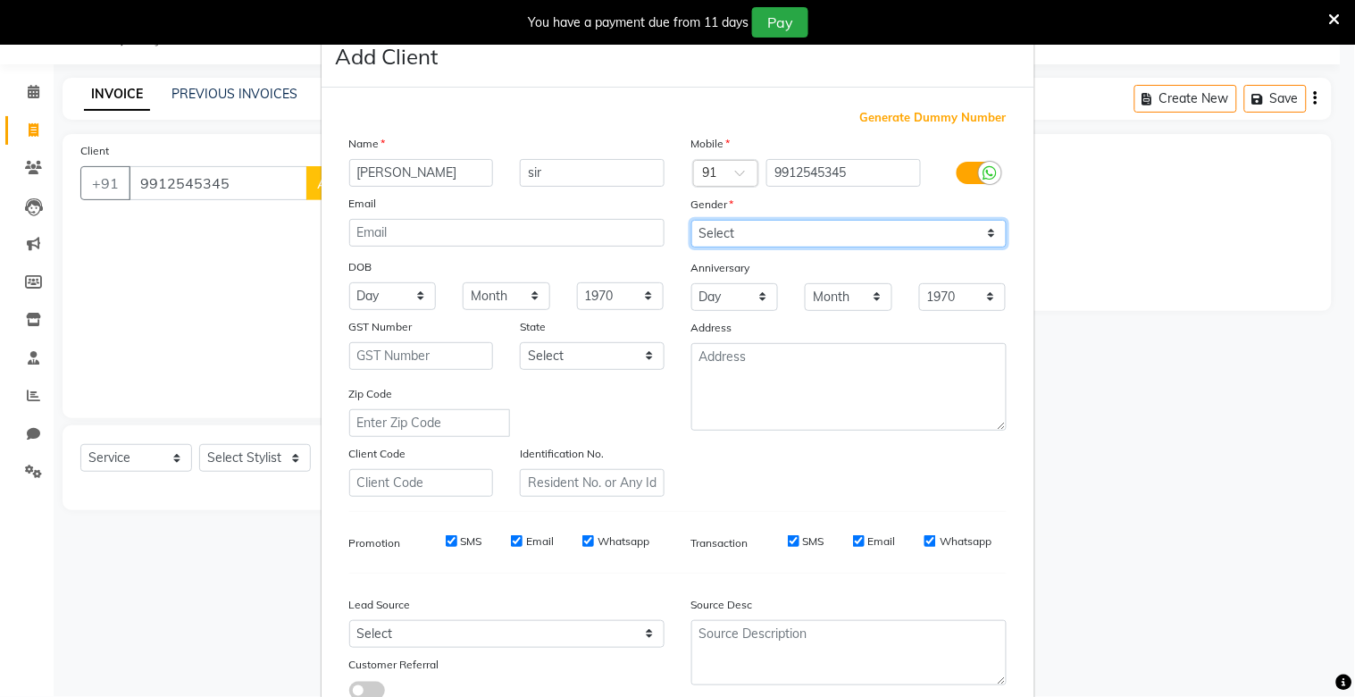
click at [691, 220] on select "Select [DEMOGRAPHIC_DATA] [DEMOGRAPHIC_DATA] Other Prefer Not To Say" at bounding box center [848, 234] width 315 height 28
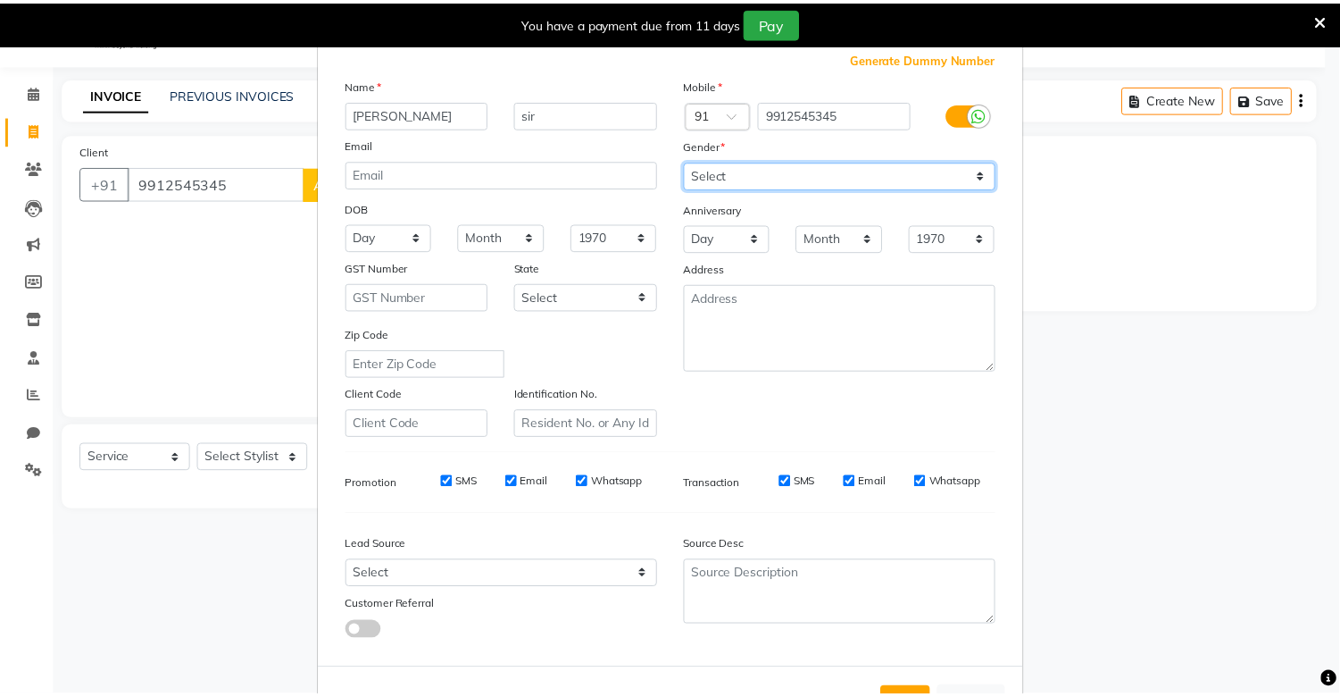
scroll to position [129, 0]
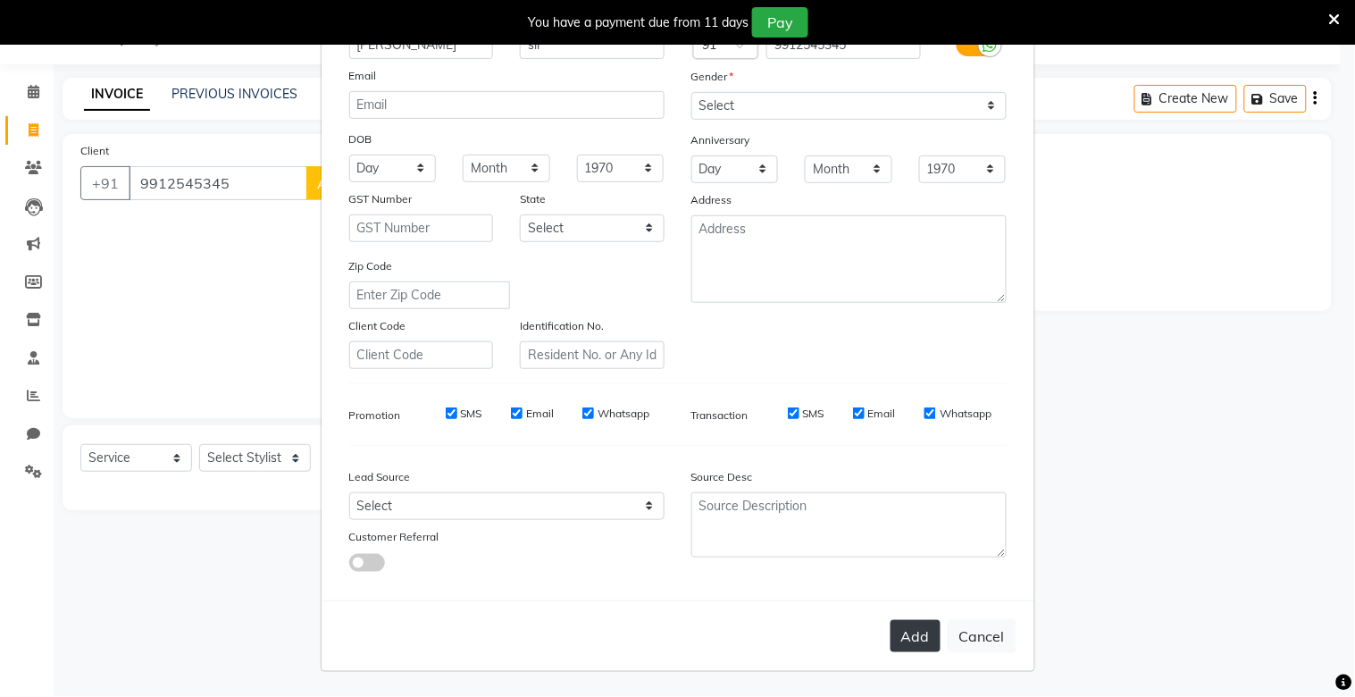
click at [903, 629] on button "Add" at bounding box center [915, 636] width 50 height 32
select select
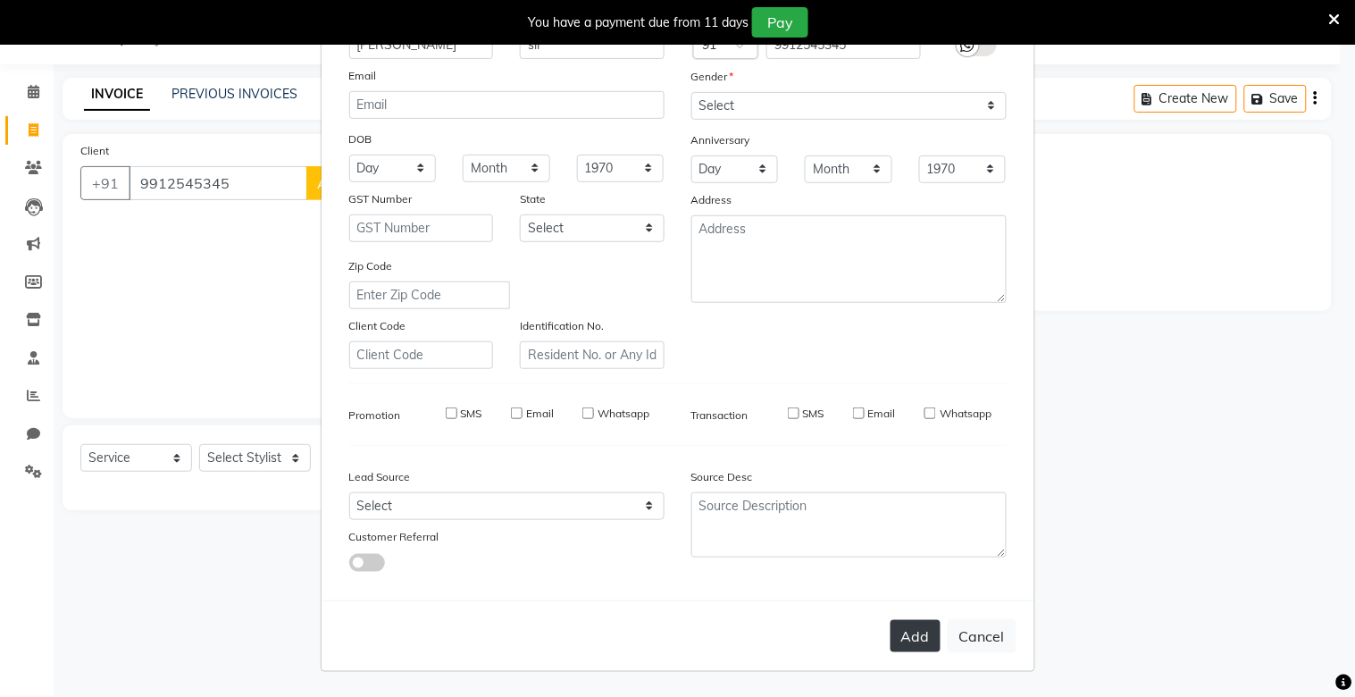
select select
checkbox input "false"
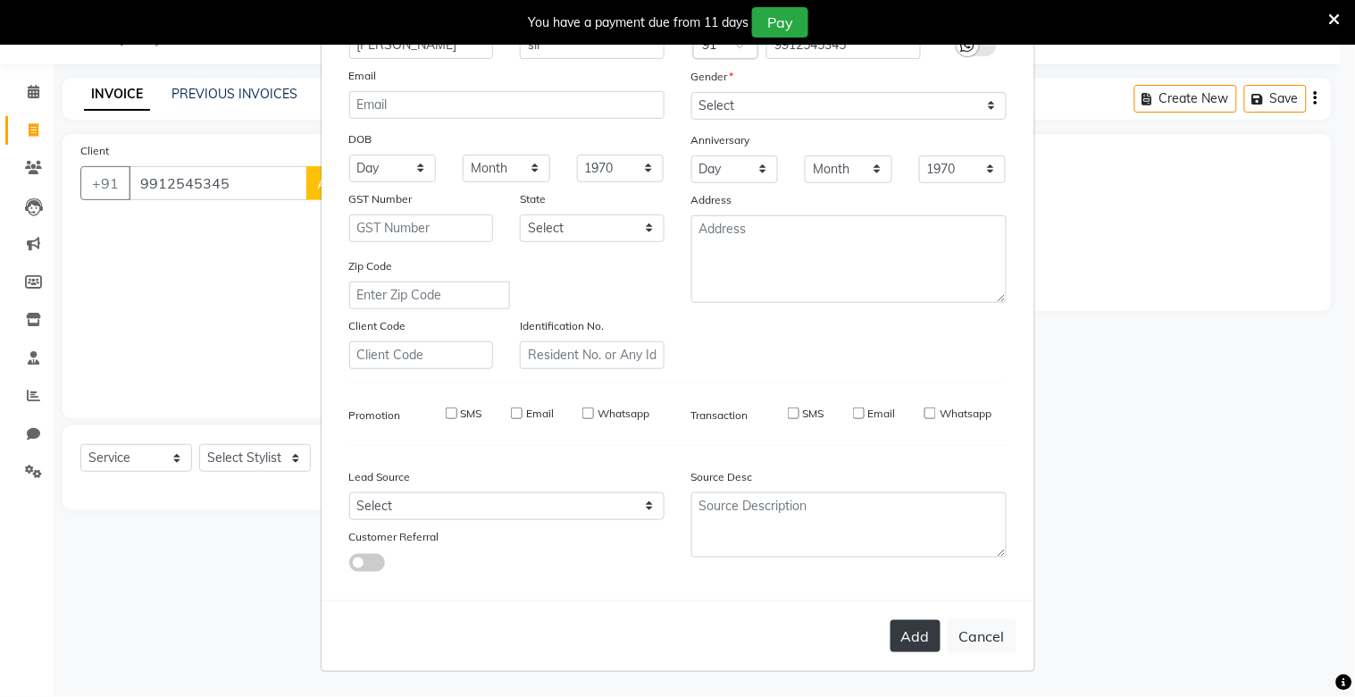
checkbox input "false"
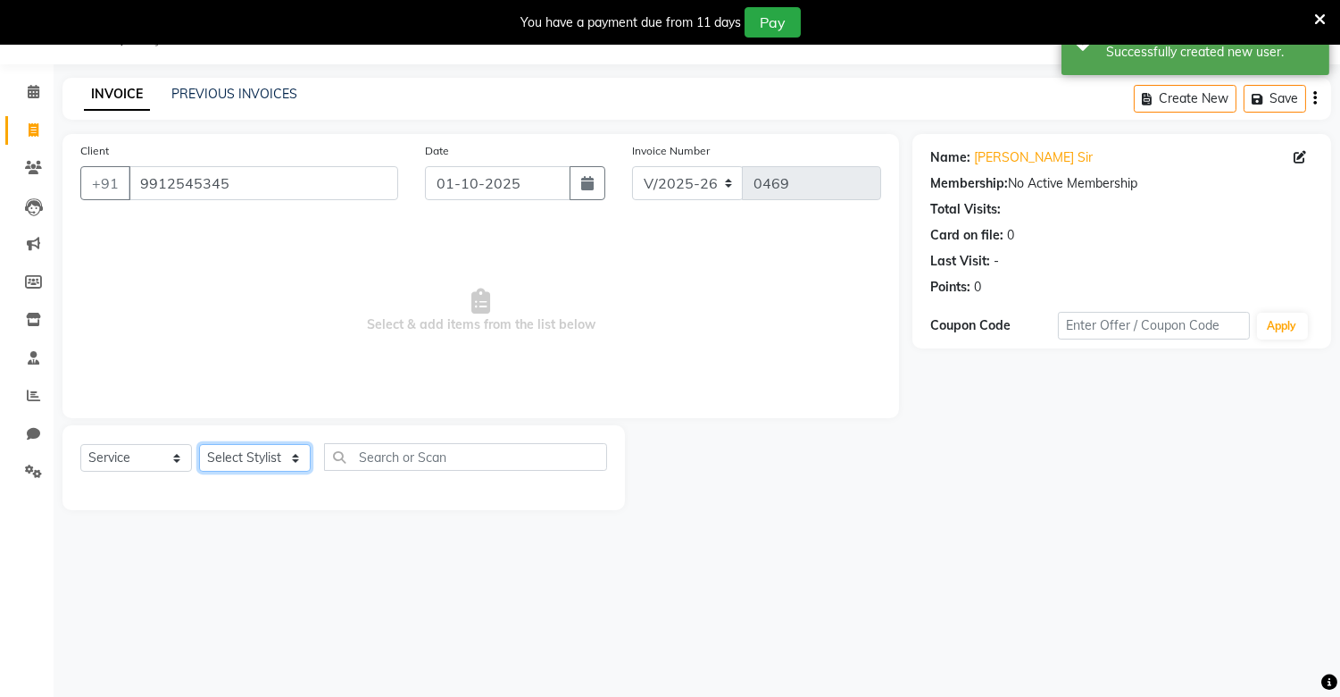
click at [277, 470] on select "Select Stylist [PERSON_NAME] [PERSON_NAME]" at bounding box center [255, 458] width 112 height 28
select select "92927"
click at [199, 445] on select "Select Stylist [PERSON_NAME] [PERSON_NAME]" at bounding box center [255, 458] width 112 height 28
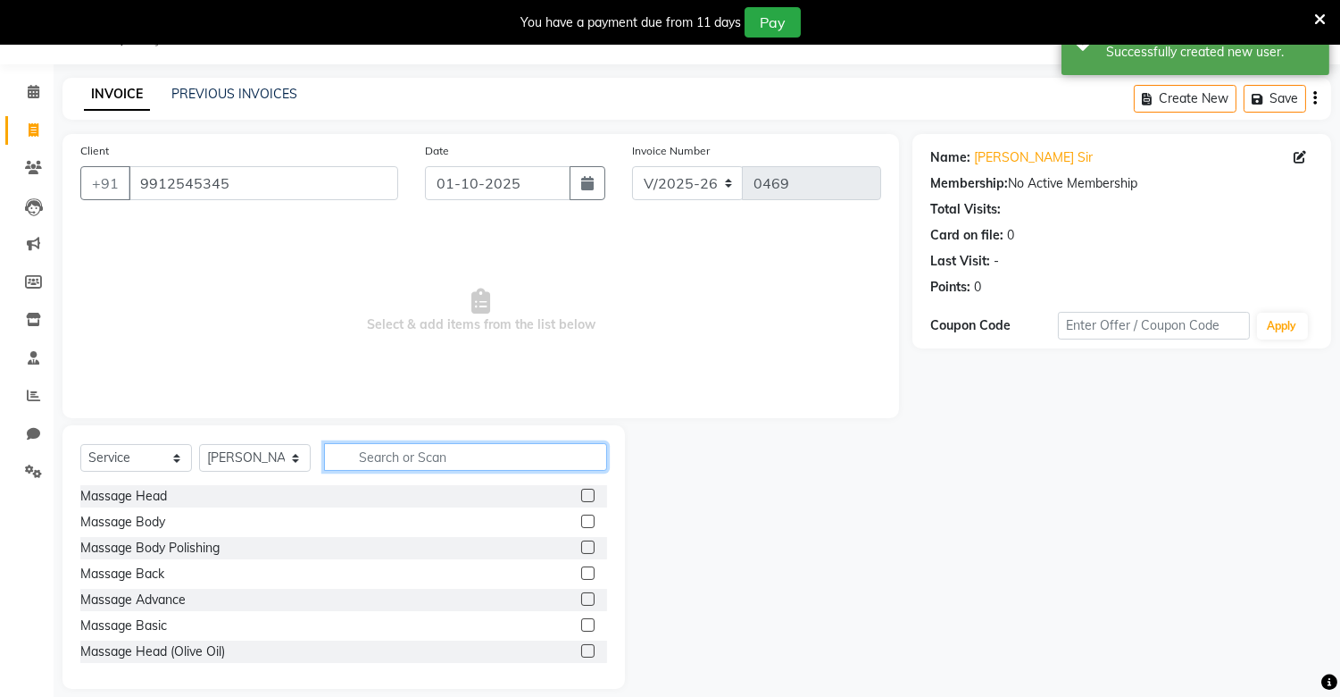
click at [422, 466] on input "text" at bounding box center [465, 457] width 283 height 28
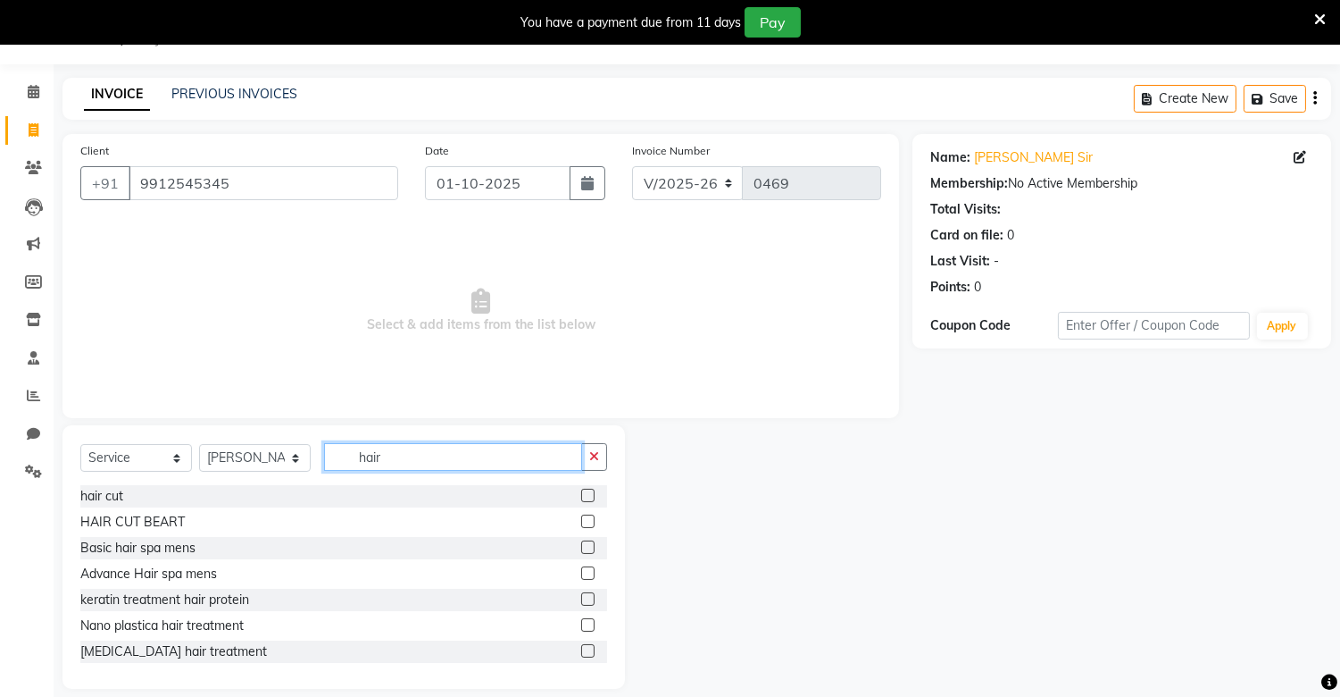
type input "hair"
click at [581, 518] on label at bounding box center [587, 520] width 13 height 13
click at [581, 518] on input "checkbox" at bounding box center [587, 522] width 12 height 12
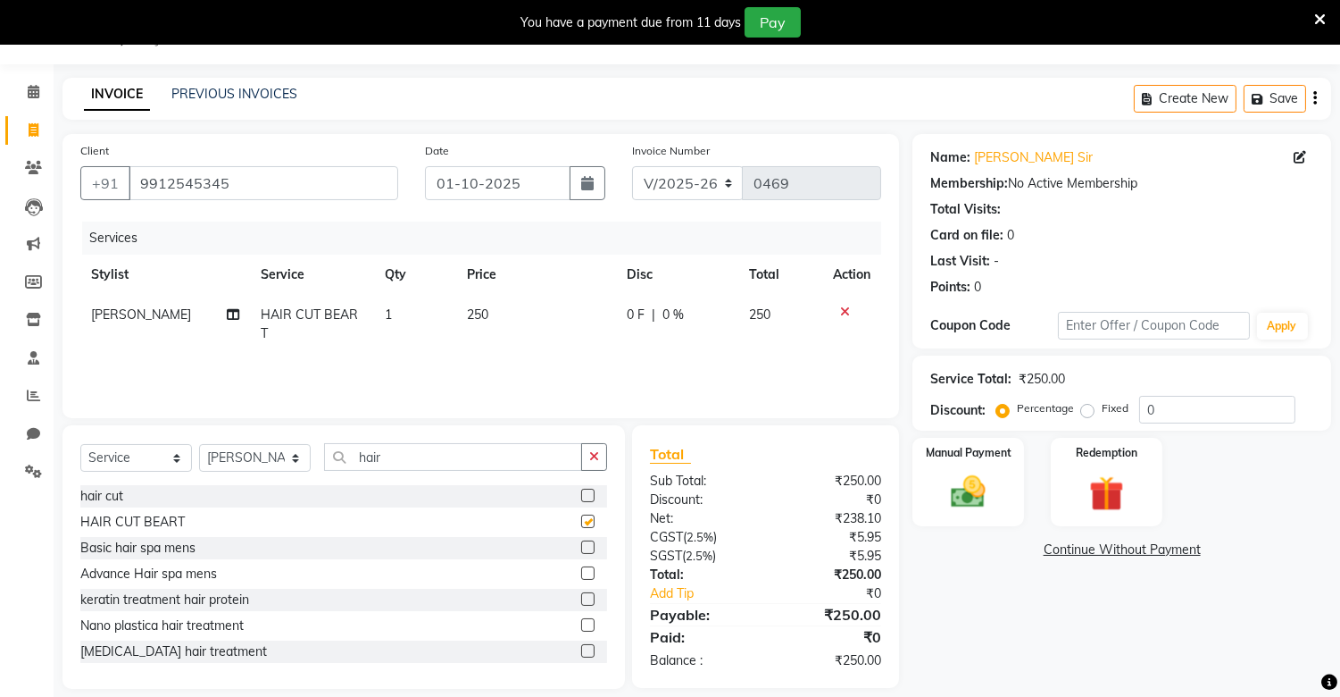
checkbox input "false"
click at [596, 453] on icon "button" at bounding box center [594, 456] width 10 height 13
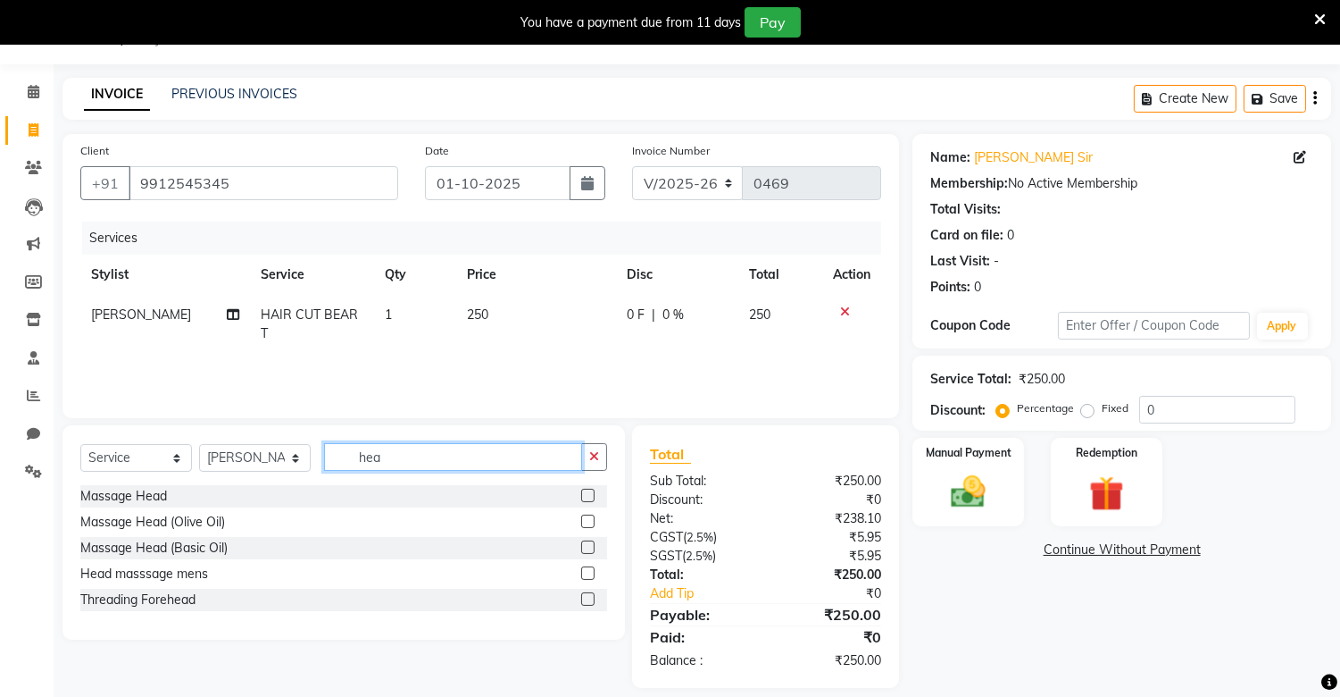
type input "hea"
click at [584, 540] on label at bounding box center [587, 546] width 13 height 13
click at [584, 542] on input "checkbox" at bounding box center [587, 548] width 12 height 12
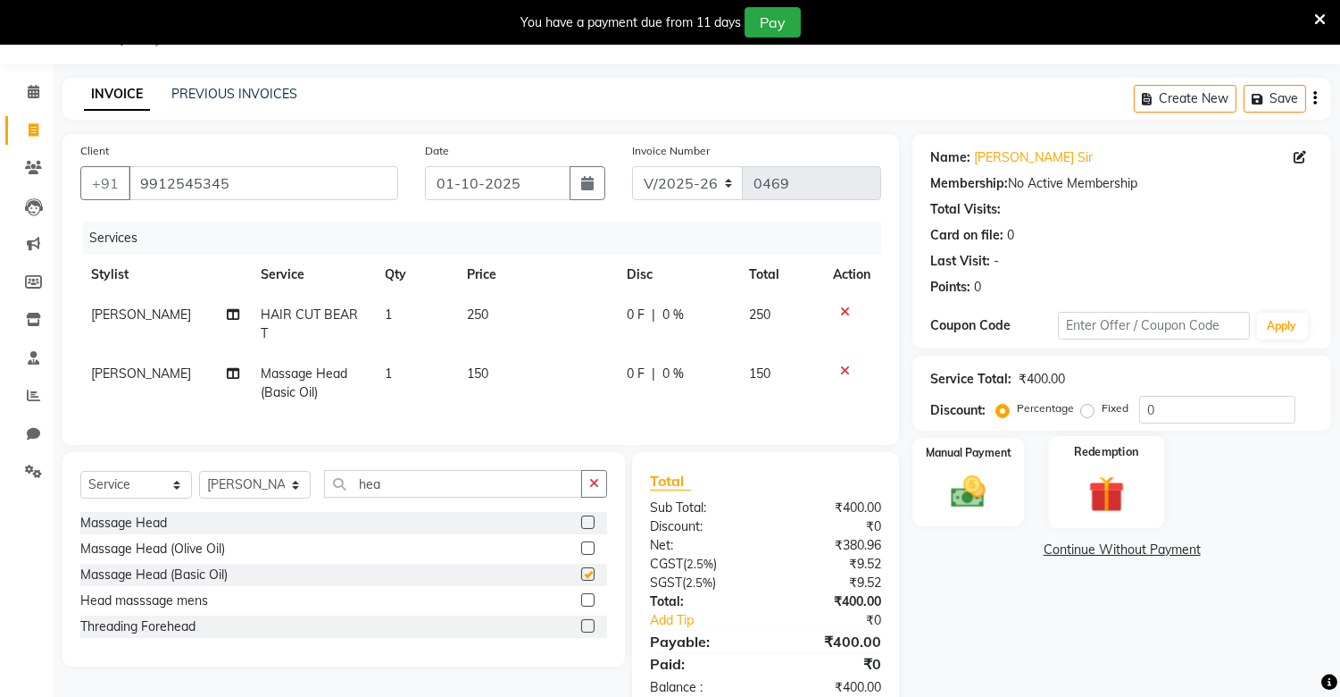
checkbox input "false"
click at [952, 505] on img at bounding box center [968, 493] width 59 height 42
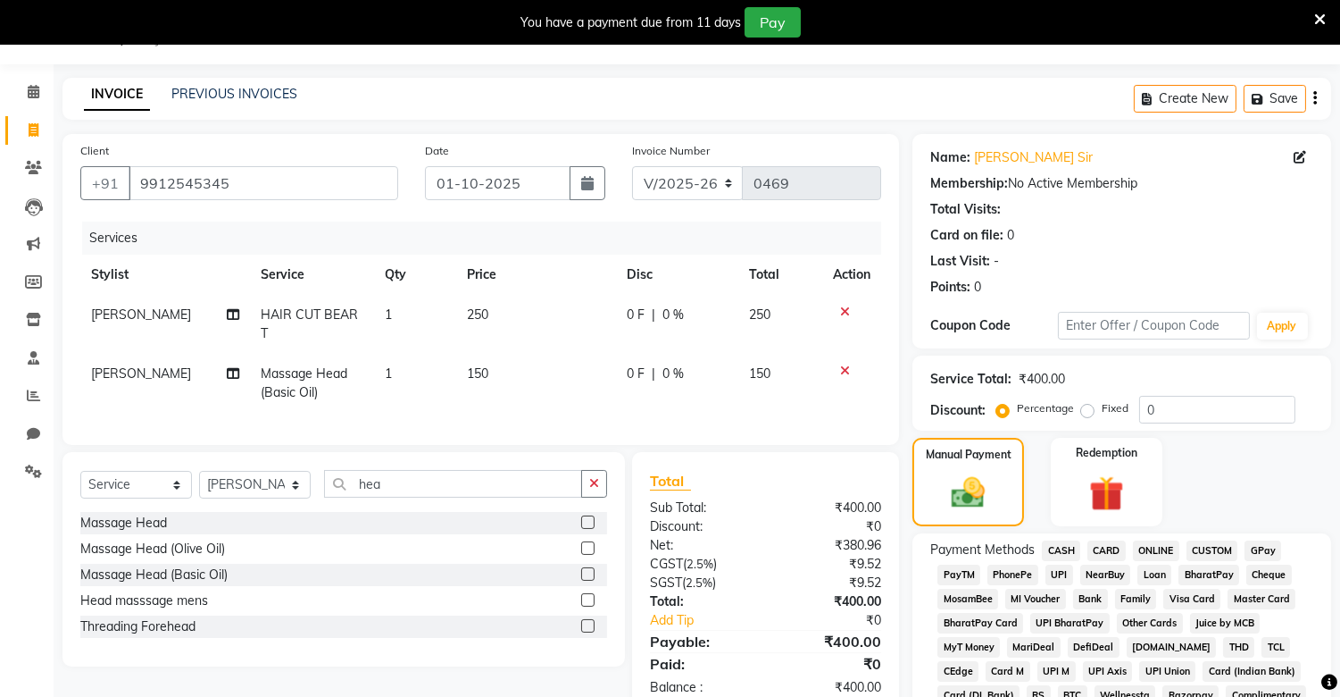
click at [1011, 574] on span "PhonePe" at bounding box center [1013, 574] width 51 height 21
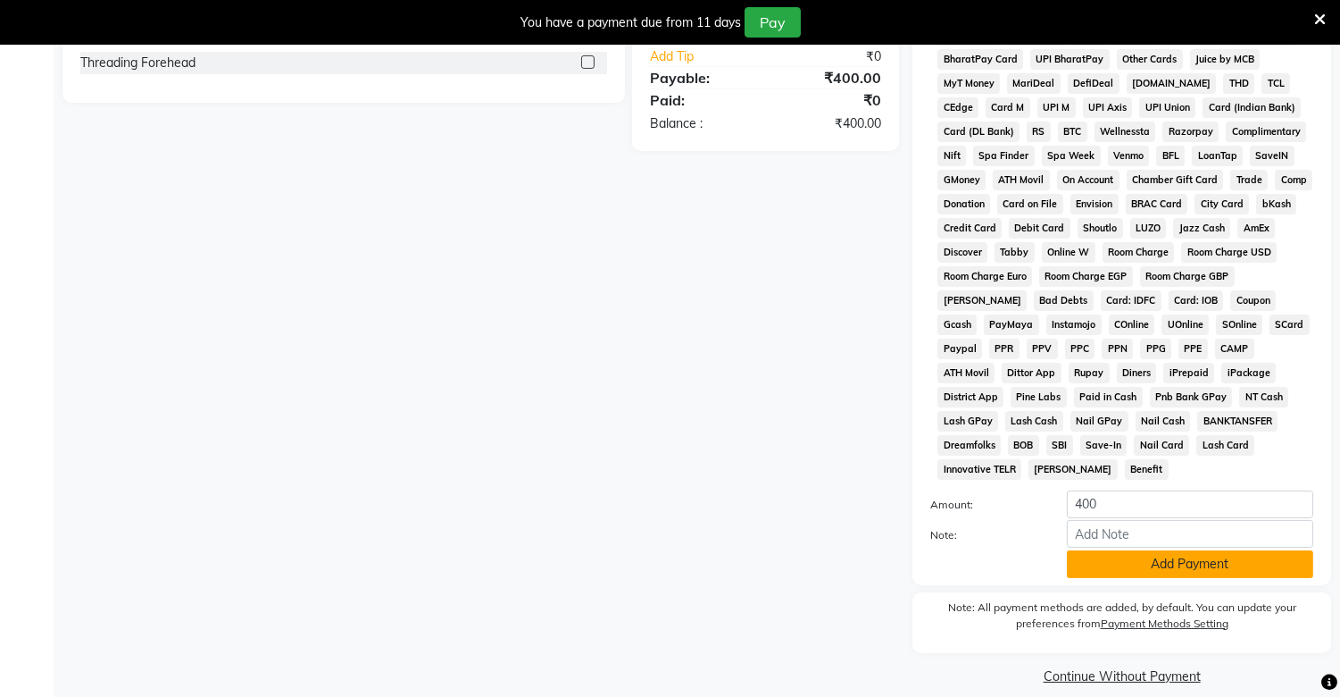
click at [1157, 550] on button "Add Payment" at bounding box center [1190, 564] width 246 height 28
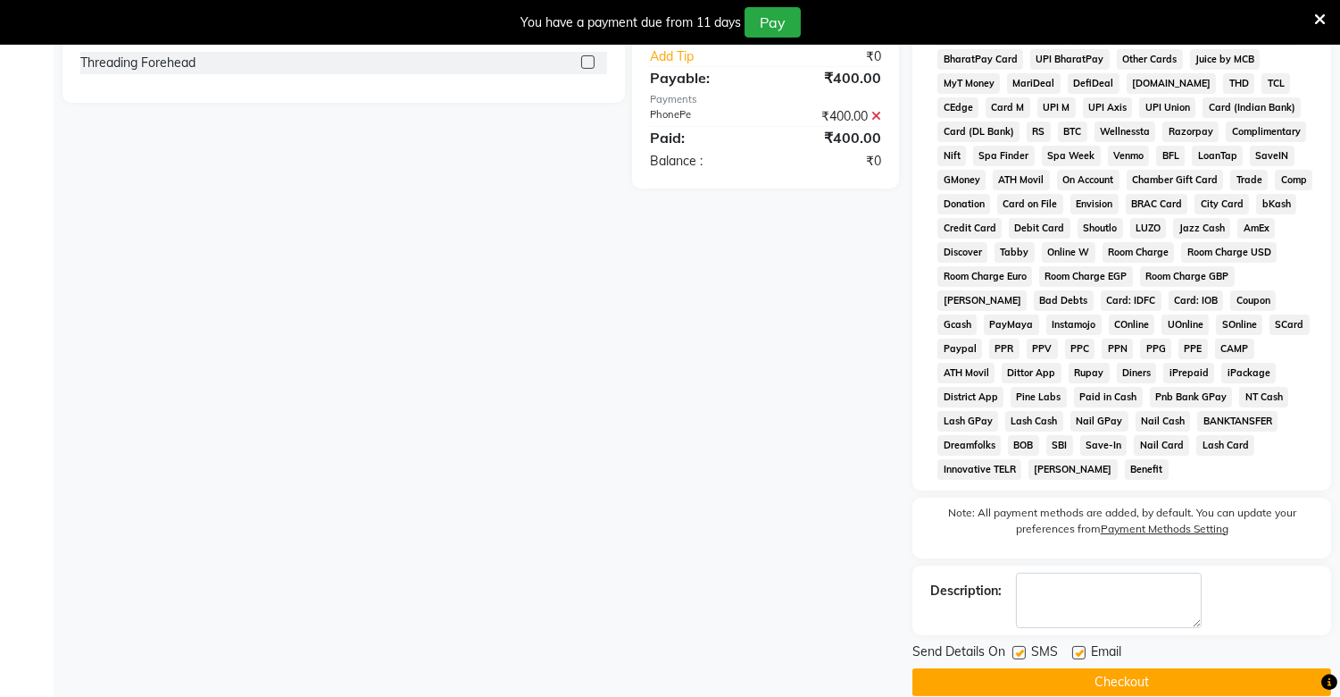
click at [1153, 668] on button "Checkout" at bounding box center [1122, 682] width 419 height 28
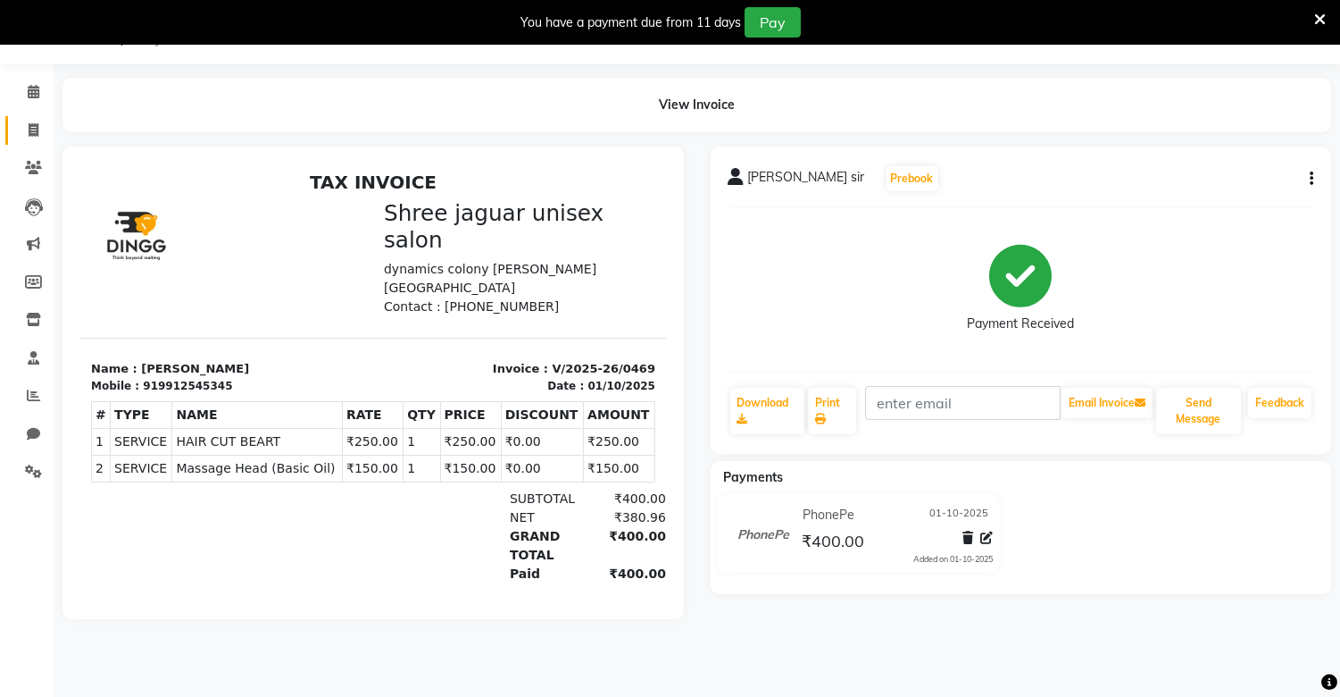
click at [21, 118] on link "Invoice" at bounding box center [26, 130] width 43 height 29
select select "8688"
select select "service"
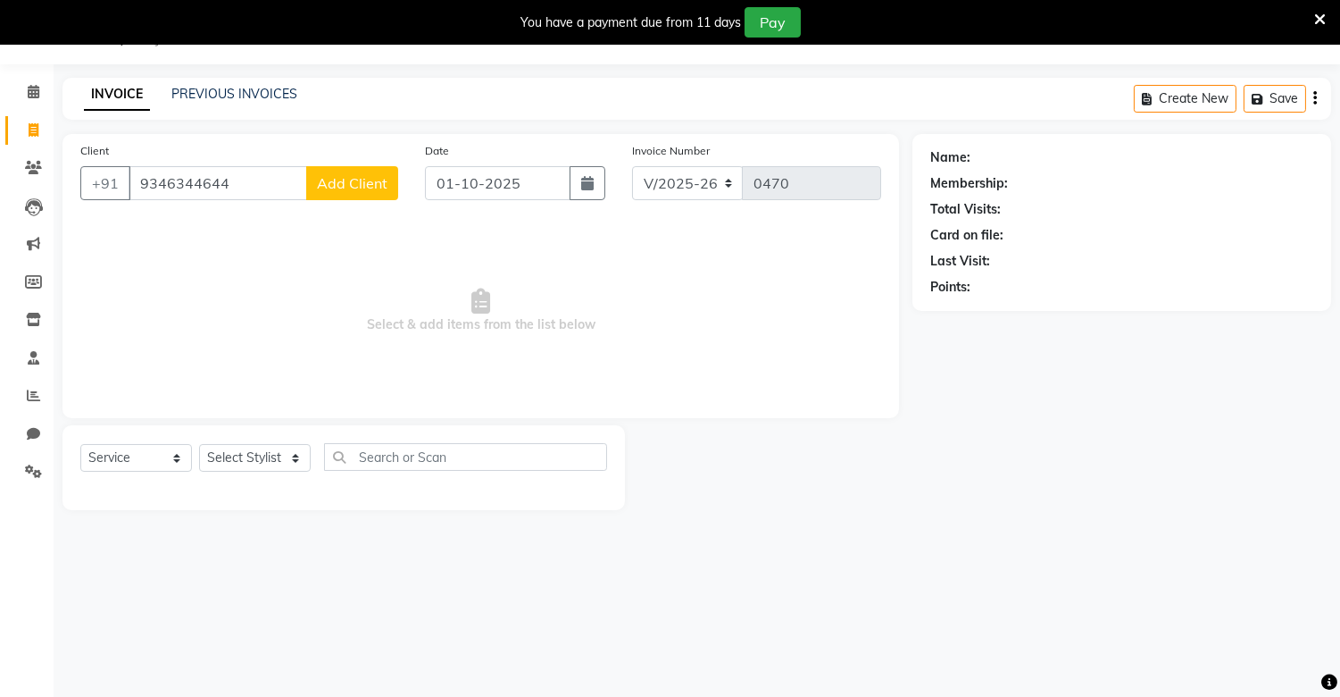
type input "9346344644"
click at [329, 184] on span "Add Client" at bounding box center [352, 183] width 71 height 18
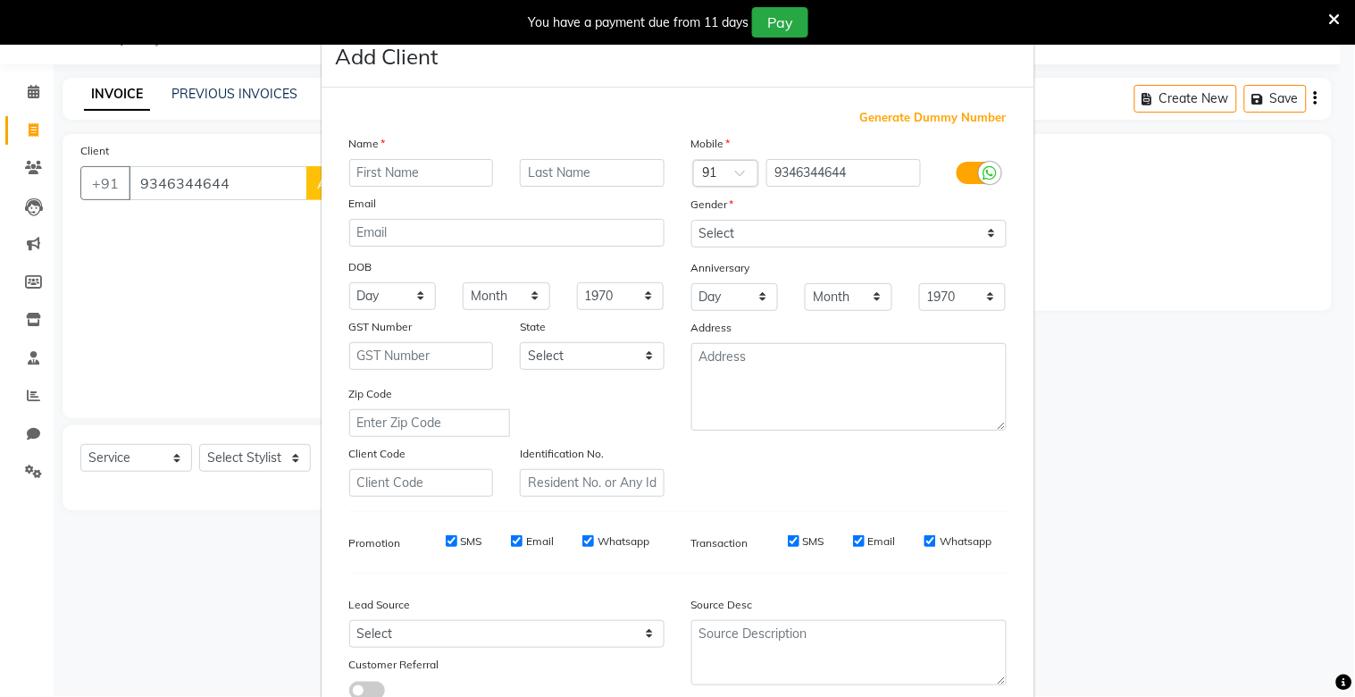
click at [398, 174] on input "text" at bounding box center [421, 173] width 145 height 28
type input "sir"
click at [576, 157] on div "Name" at bounding box center [507, 146] width 342 height 25
click at [560, 165] on input "text" at bounding box center [592, 173] width 145 height 28
type input "sir"
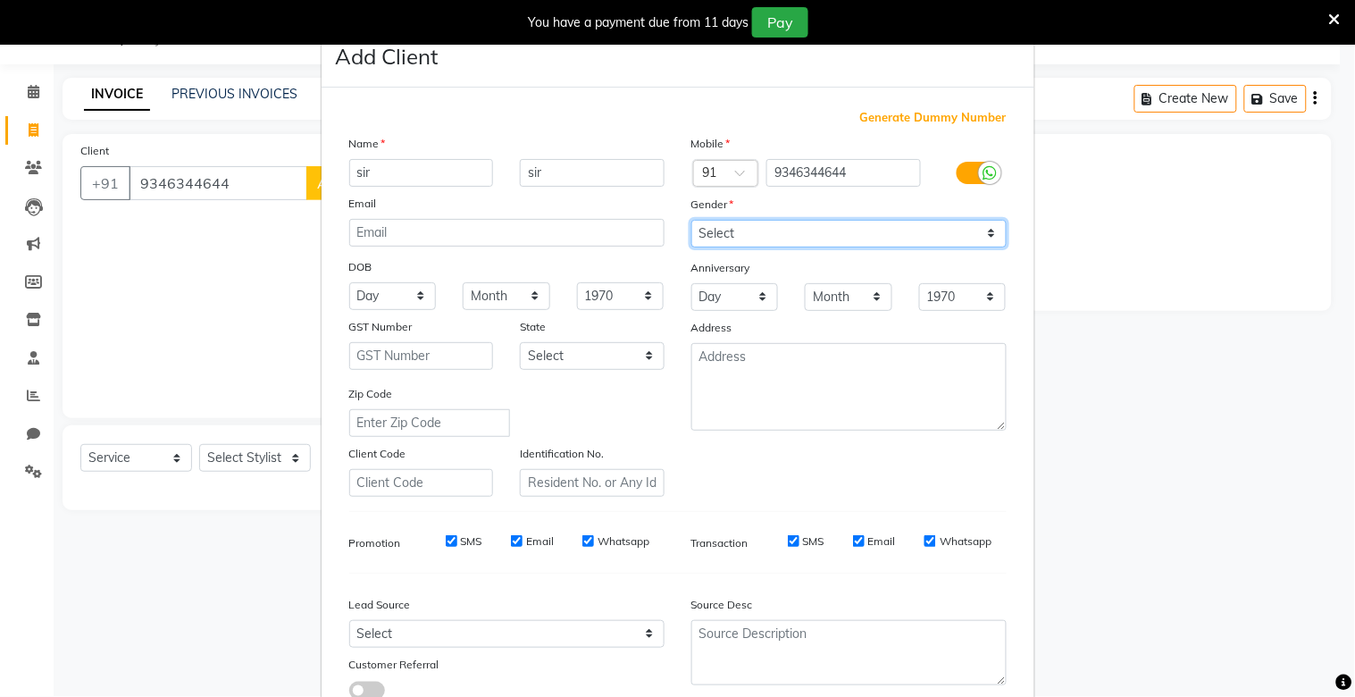
click at [764, 220] on select "Select [DEMOGRAPHIC_DATA] [DEMOGRAPHIC_DATA] Other Prefer Not To Say" at bounding box center [848, 234] width 315 height 28
select select "[DEMOGRAPHIC_DATA]"
click at [691, 220] on select "Select [DEMOGRAPHIC_DATA] [DEMOGRAPHIC_DATA] Other Prefer Not To Say" at bounding box center [848, 234] width 315 height 28
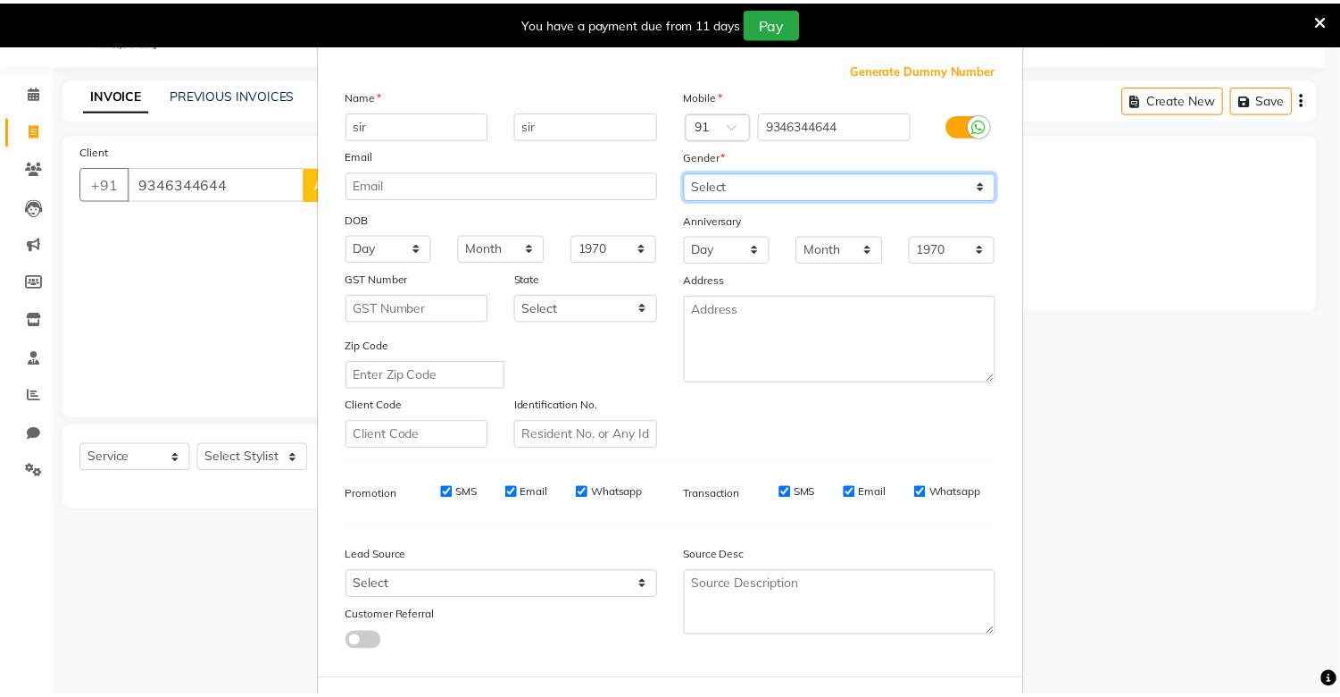
scroll to position [129, 0]
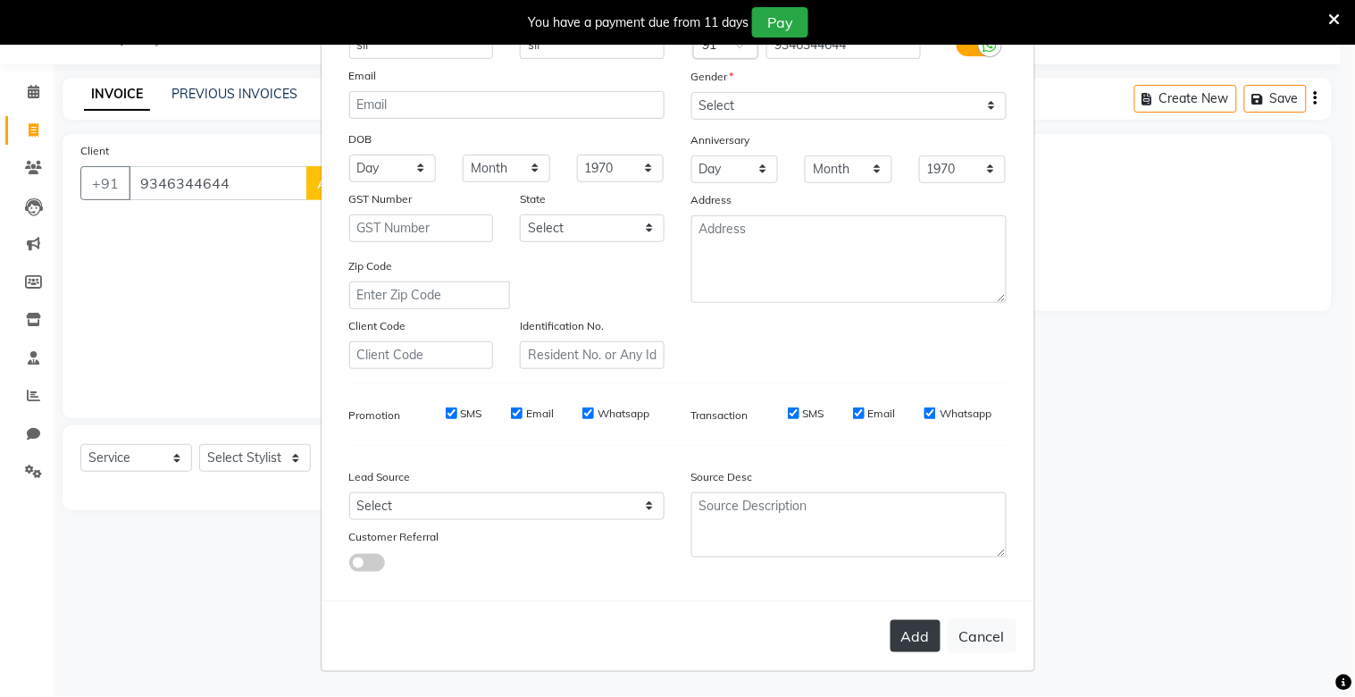
click at [890, 622] on button "Add" at bounding box center [915, 636] width 50 height 32
select select
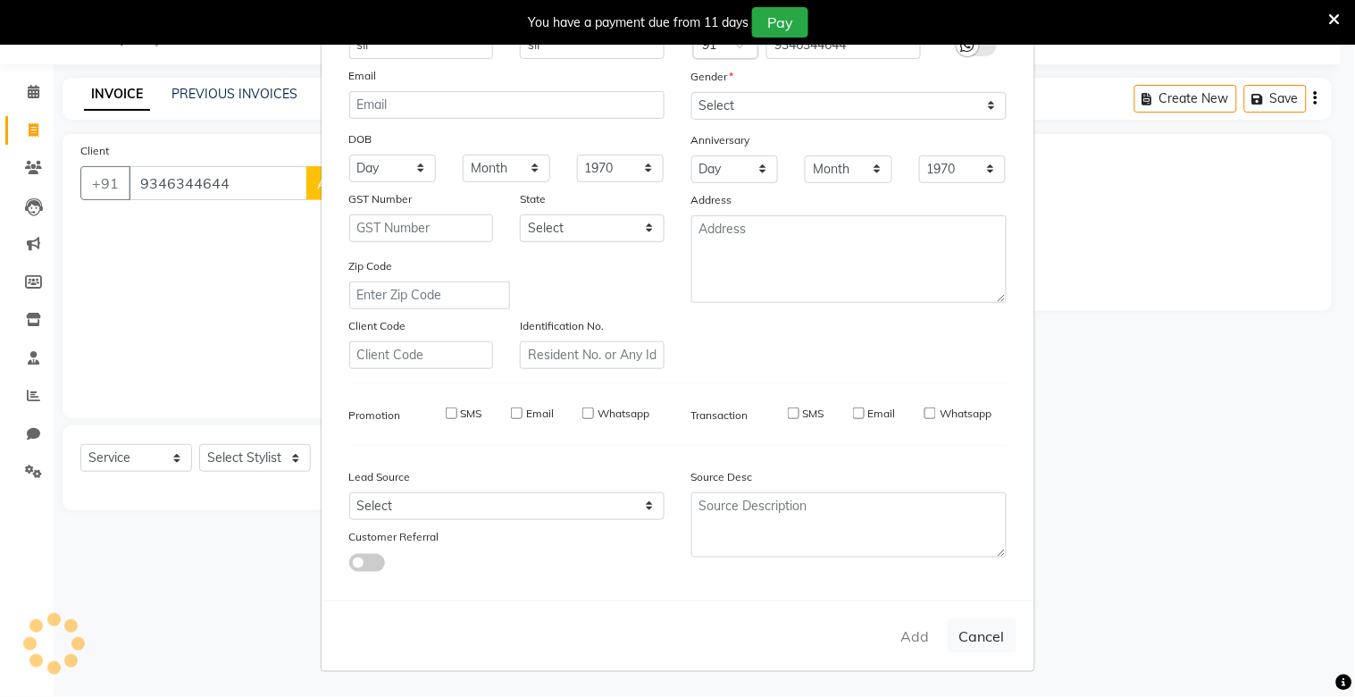
select select
checkbox input "false"
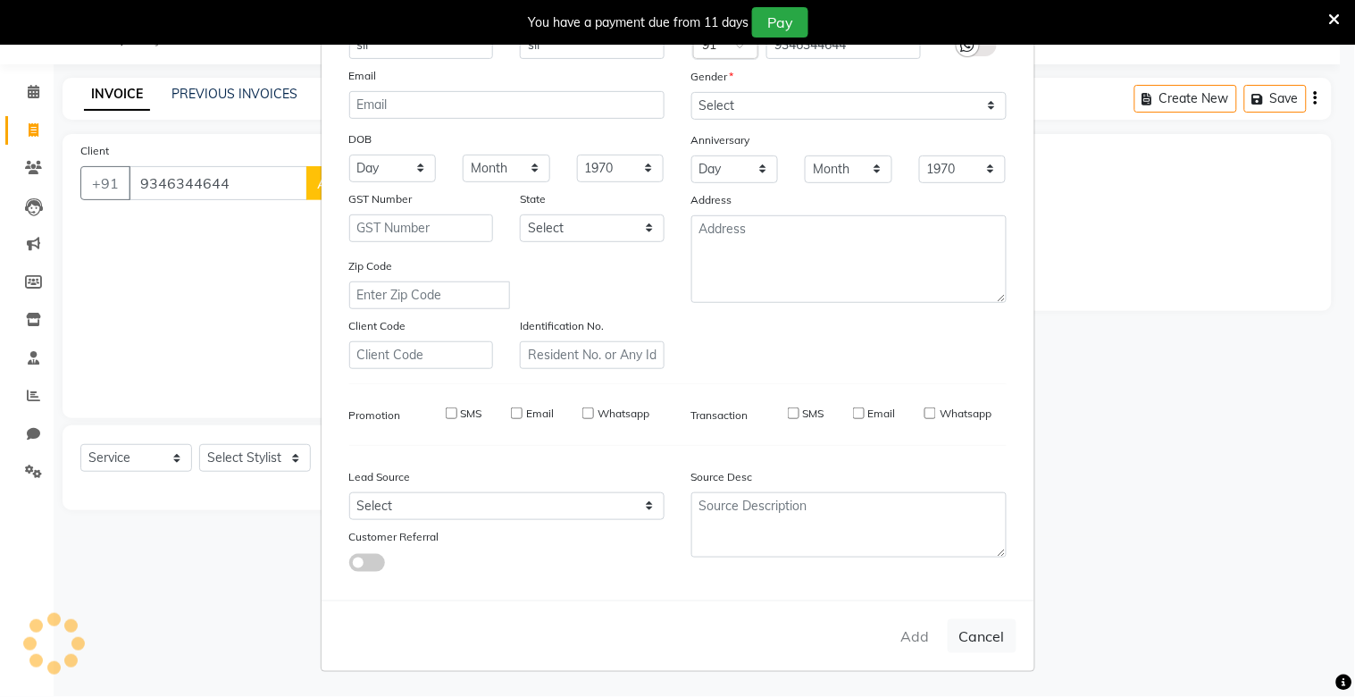
checkbox input "false"
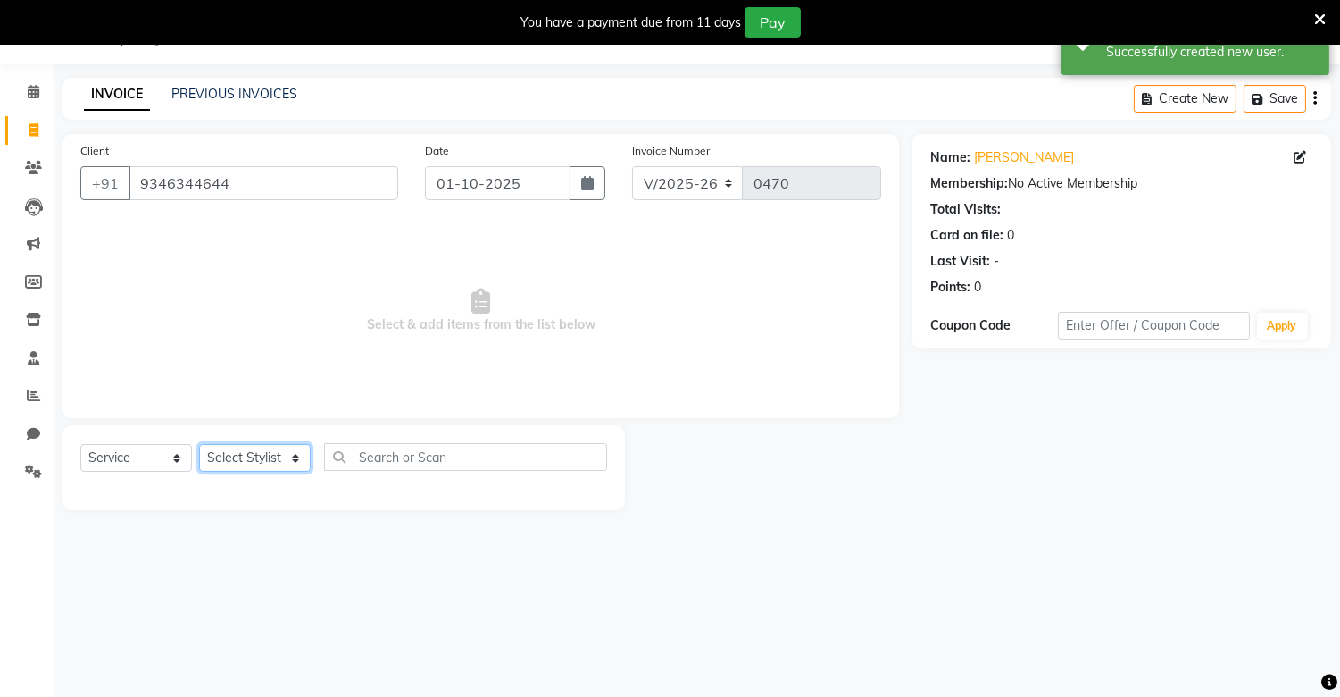
click at [296, 447] on select "Select Stylist [PERSON_NAME] [PERSON_NAME]" at bounding box center [255, 458] width 112 height 28
select select "92927"
click at [199, 445] on select "Select Stylist [PERSON_NAME] [PERSON_NAME]" at bounding box center [255, 458] width 112 height 28
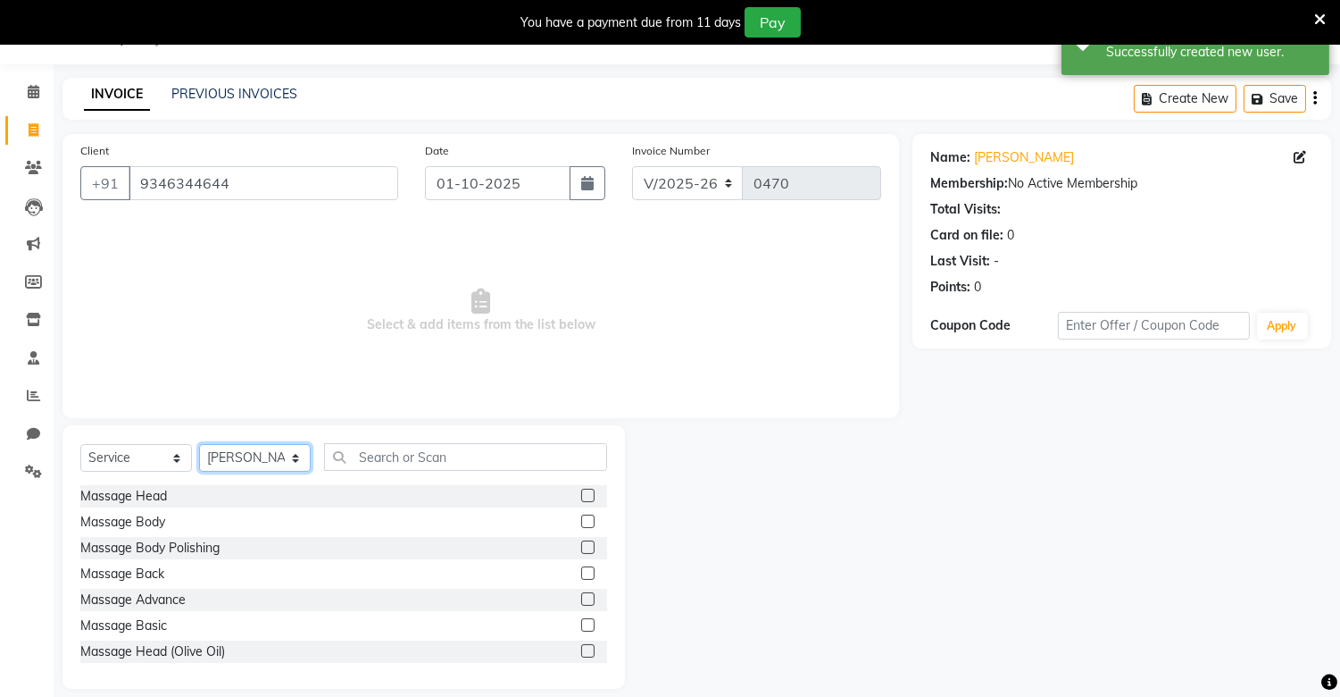
click at [199, 445] on select "Select Stylist [PERSON_NAME] [PERSON_NAME]" at bounding box center [255, 458] width 112 height 28
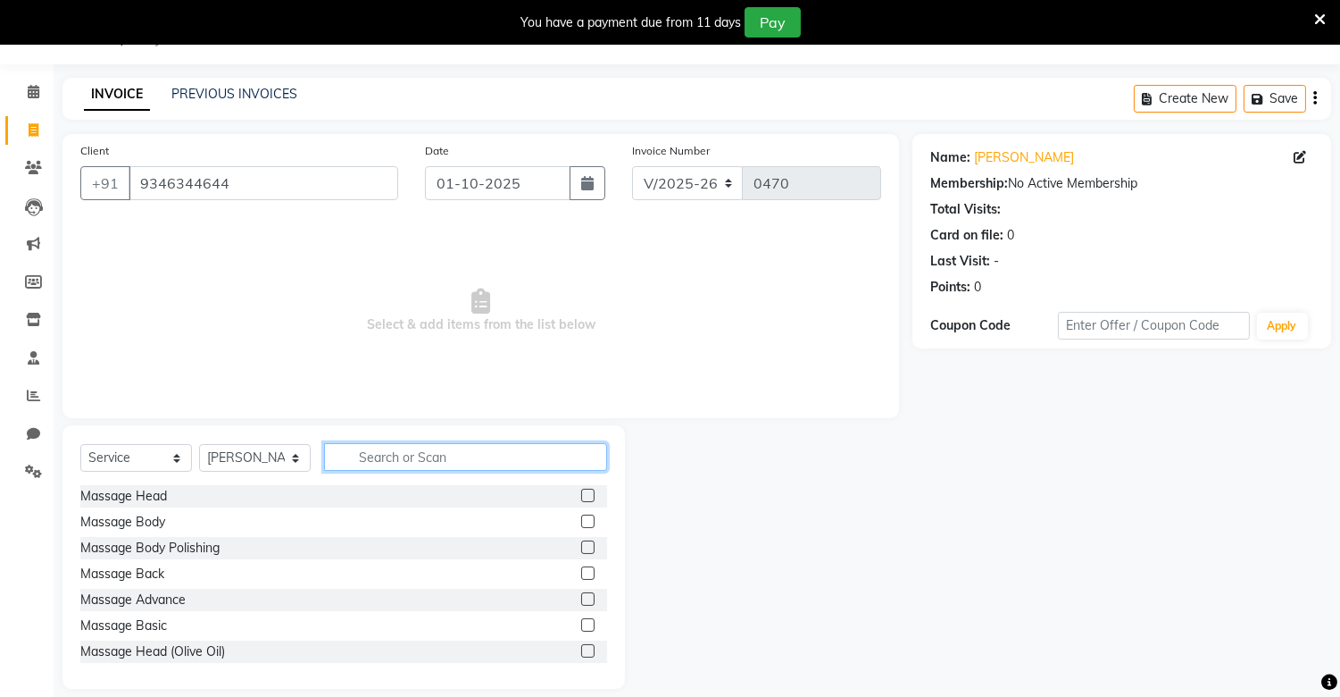
click at [478, 447] on input "text" at bounding box center [465, 457] width 283 height 28
type input "hair"
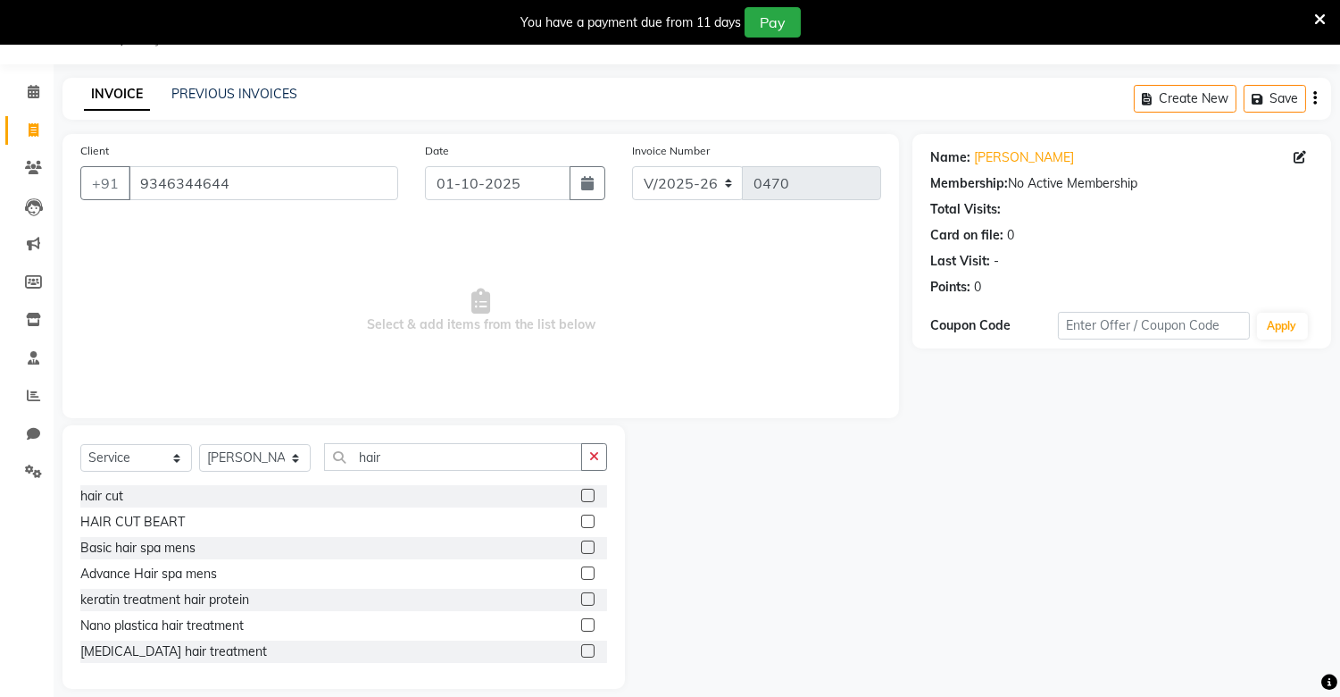
click at [581, 520] on label at bounding box center [587, 520] width 13 height 13
click at [581, 520] on input "checkbox" at bounding box center [587, 522] width 12 height 12
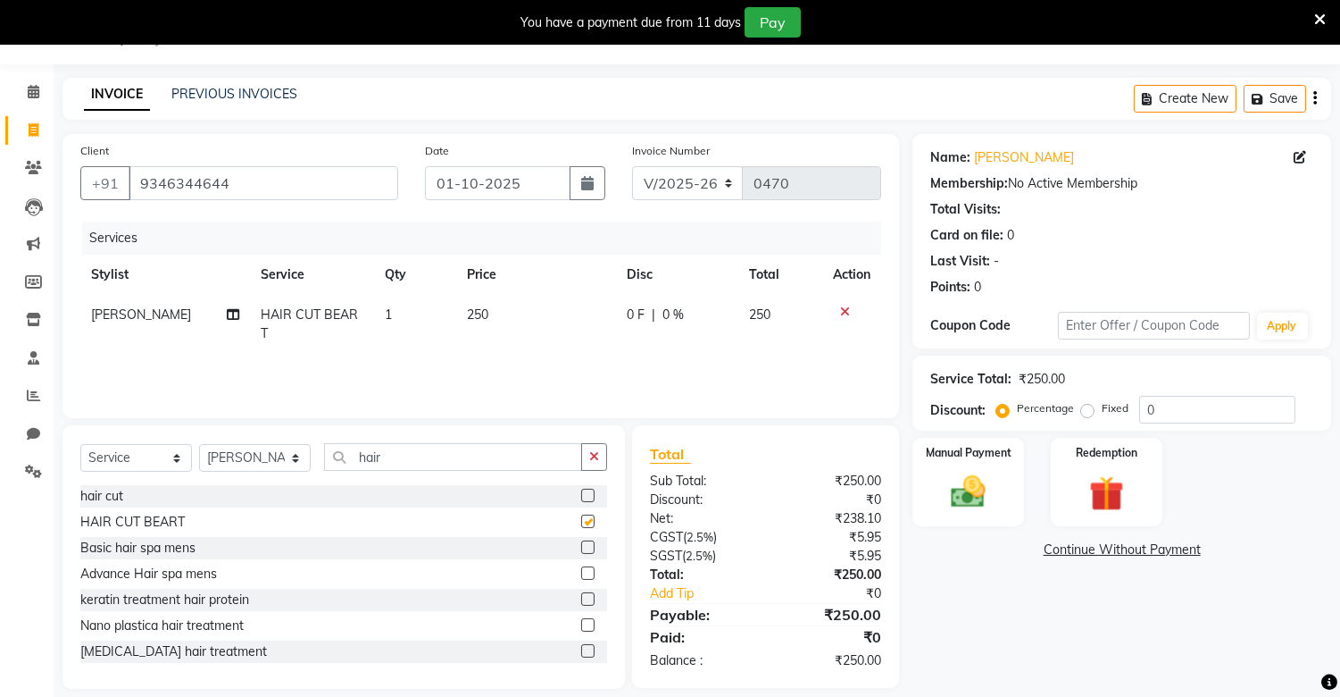
checkbox input "false"
click at [292, 455] on select "Select Stylist [PERSON_NAME] [PERSON_NAME]" at bounding box center [255, 458] width 112 height 28
select select "88619"
click at [199, 445] on select "Select Stylist [PERSON_NAME] [PERSON_NAME]" at bounding box center [255, 458] width 112 height 28
click at [602, 459] on button "button" at bounding box center [594, 457] width 26 height 28
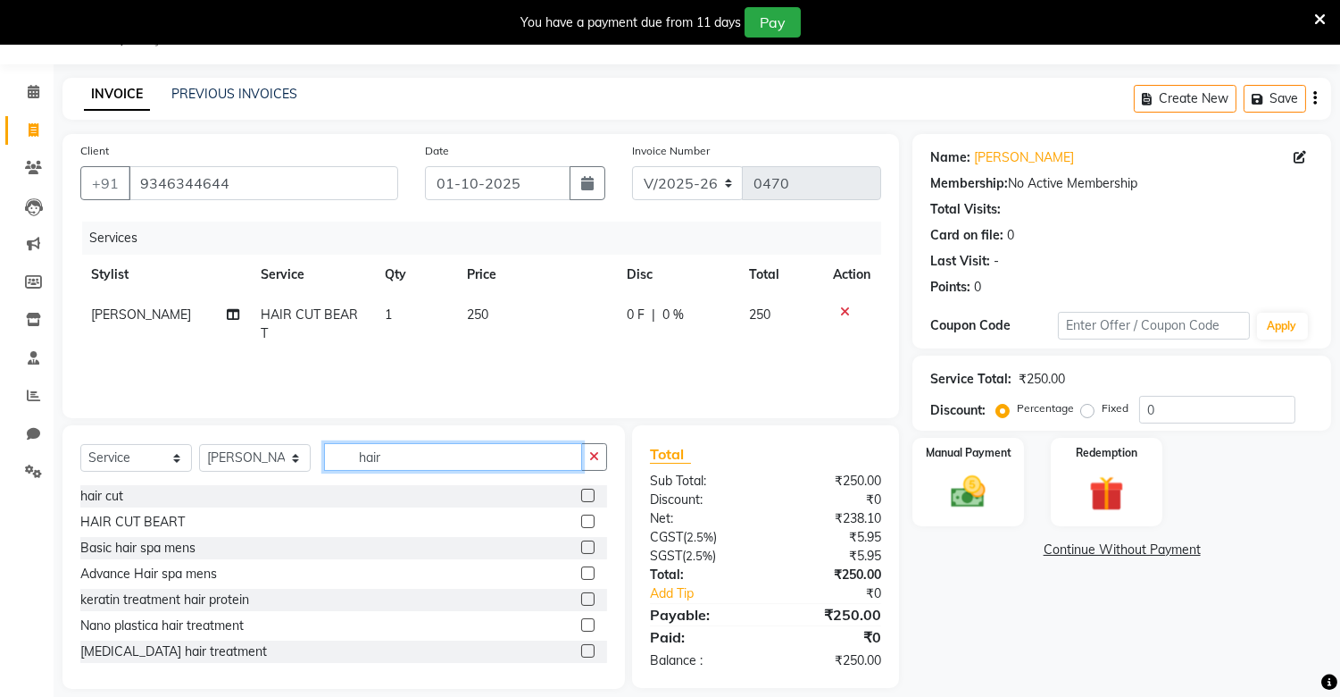
type input "hair"
click at [581, 514] on label at bounding box center [587, 520] width 13 height 13
click at [581, 516] on input "checkbox" at bounding box center [587, 522] width 12 height 12
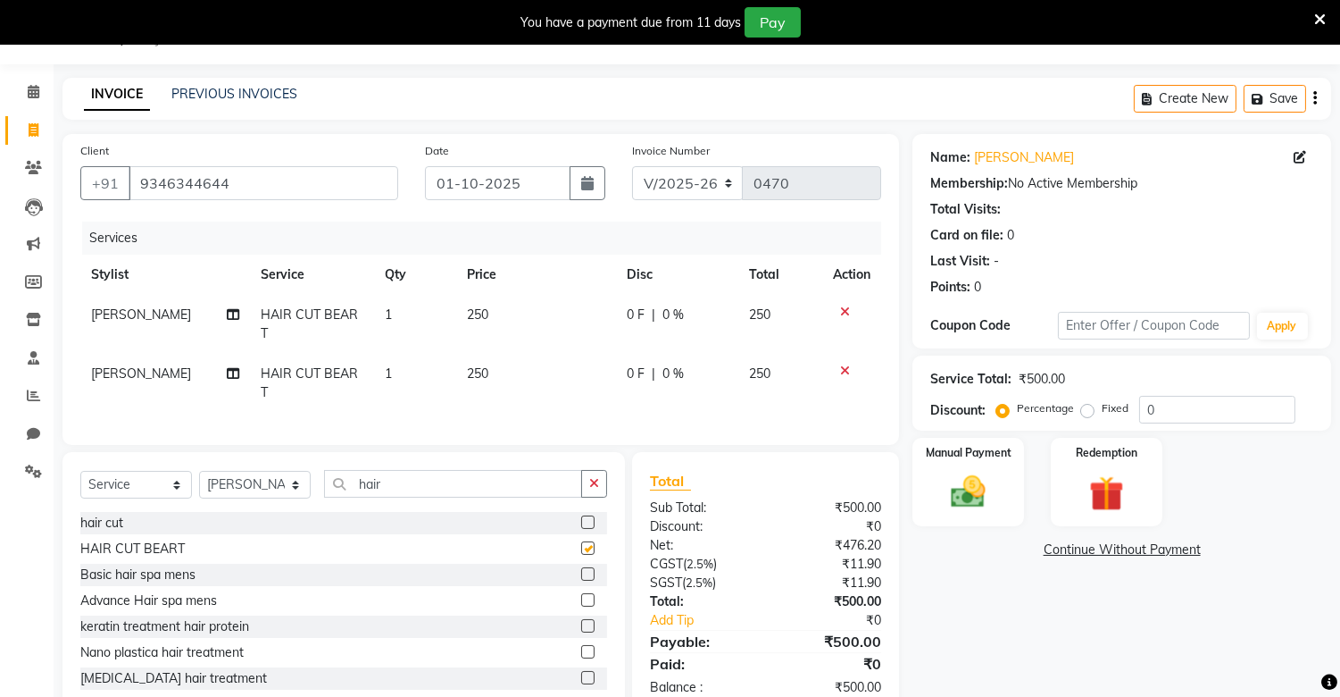
checkbox input "false"
click at [956, 488] on img at bounding box center [968, 493] width 59 height 42
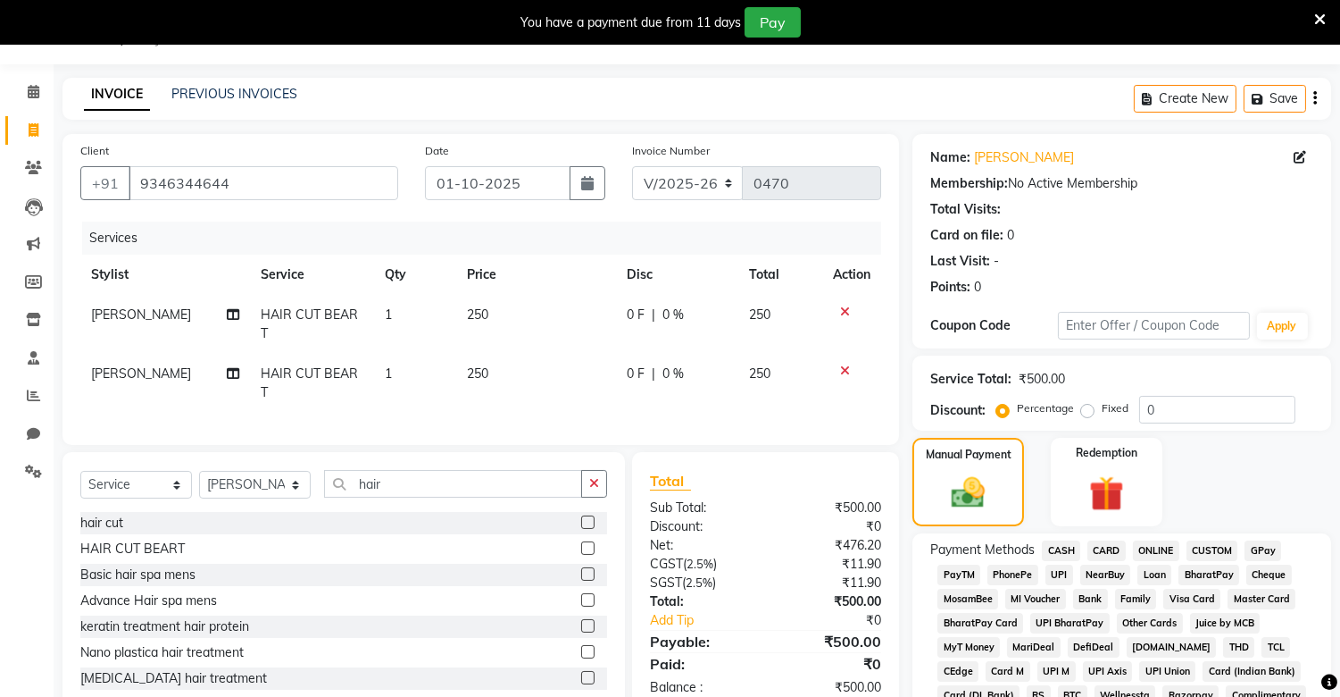
click at [1060, 552] on span "CASH" at bounding box center [1061, 550] width 38 height 21
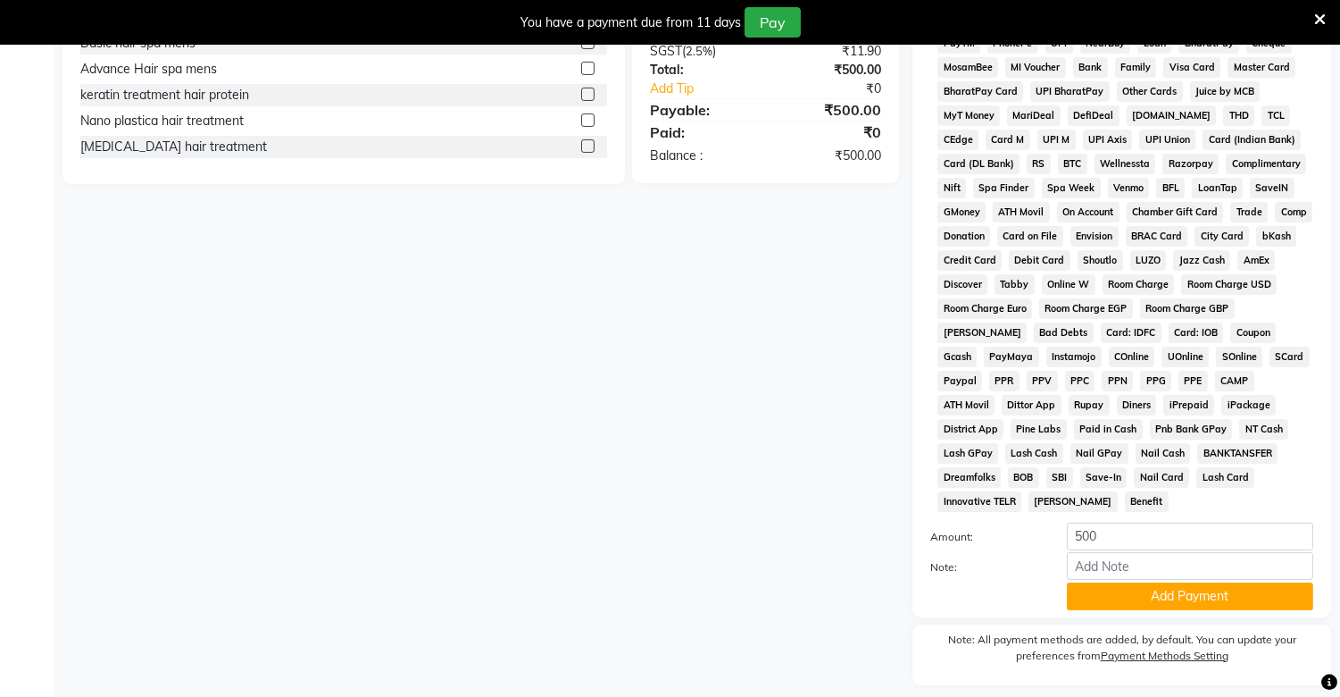
scroll to position [608, 0]
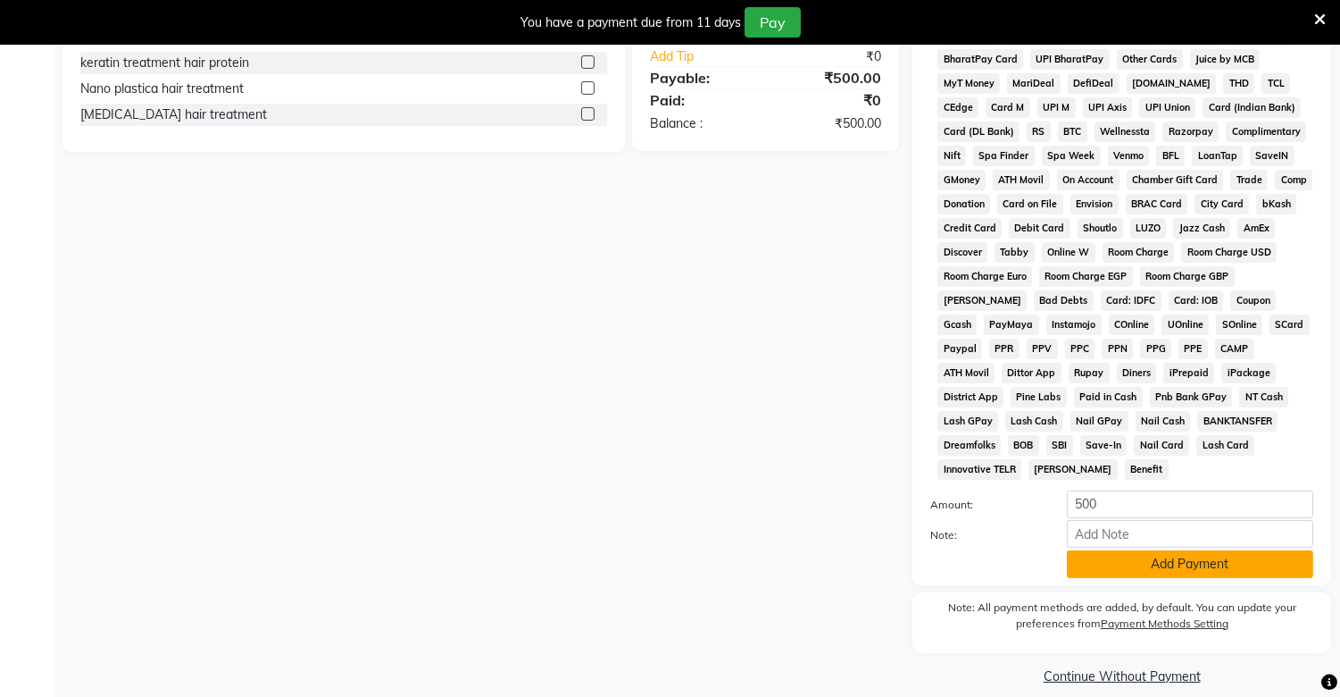
click at [1131, 550] on button "Add Payment" at bounding box center [1190, 564] width 246 height 28
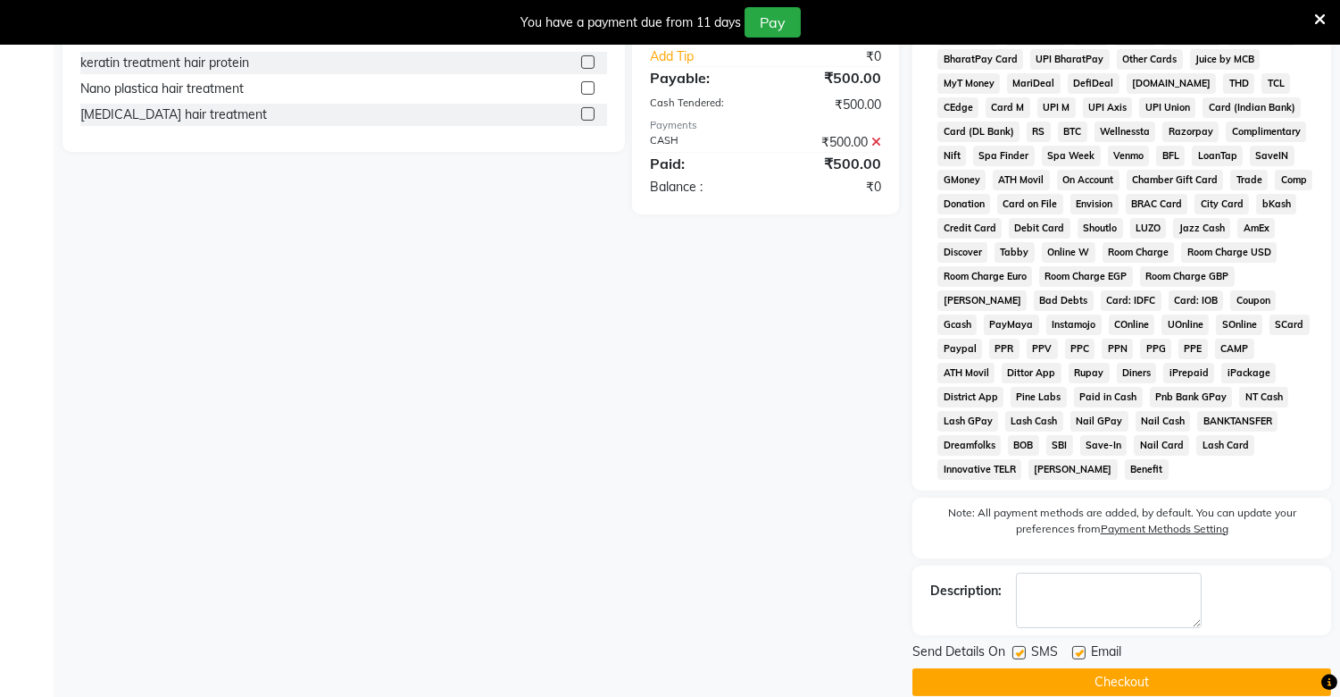
click at [1119, 668] on button "Checkout" at bounding box center [1122, 682] width 419 height 28
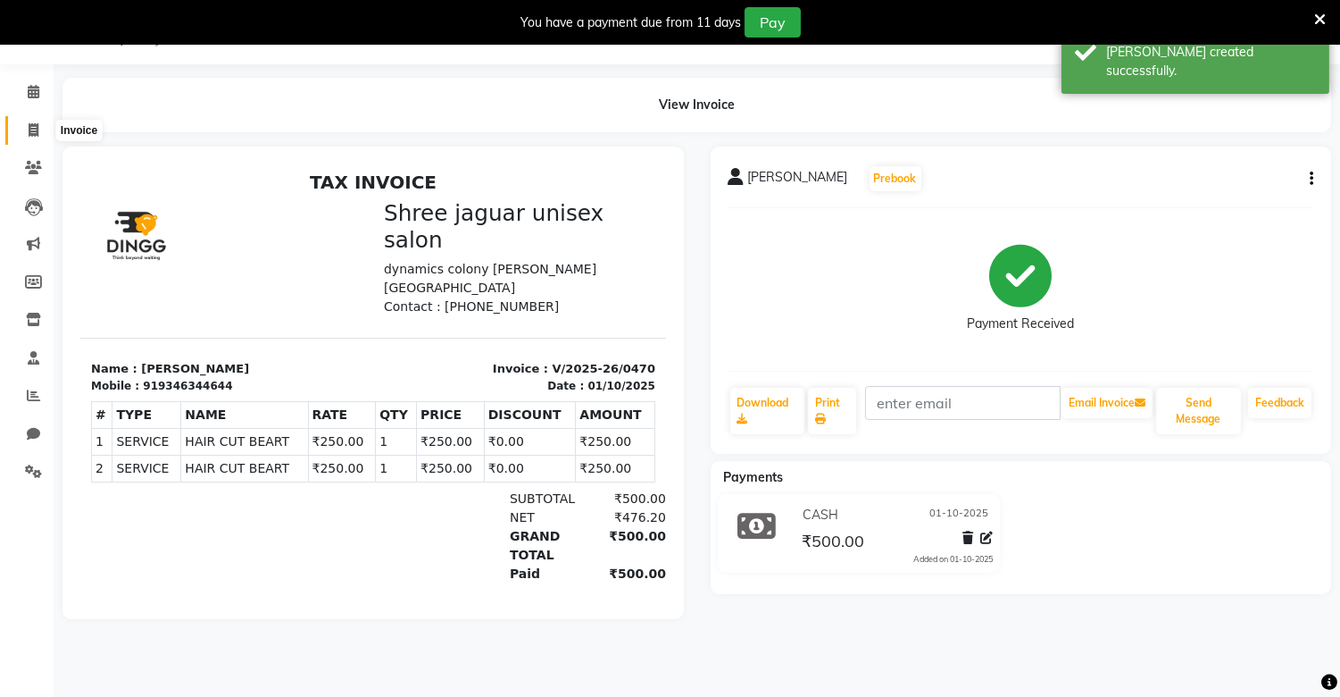
click at [36, 126] on icon at bounding box center [34, 129] width 10 height 13
select select "service"
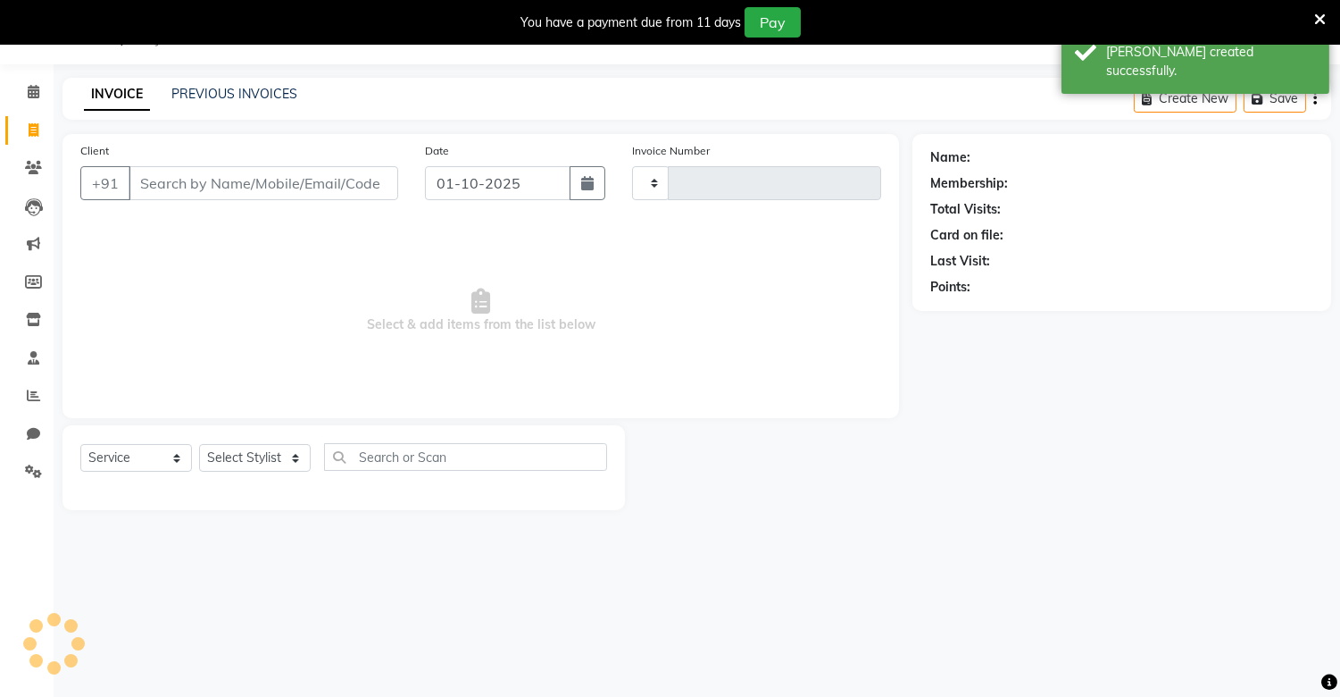
type input "0471"
select select "8688"
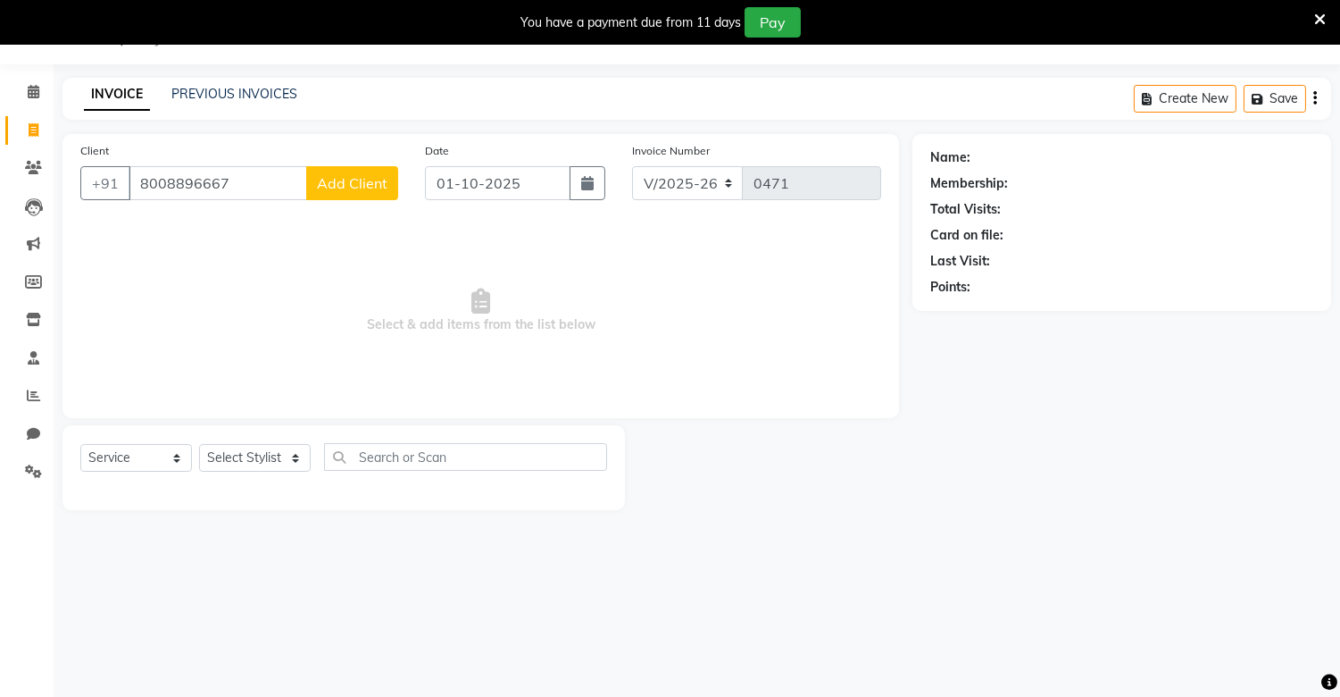
type input "8008896667"
click at [364, 179] on span "Add Client" at bounding box center [352, 183] width 71 height 18
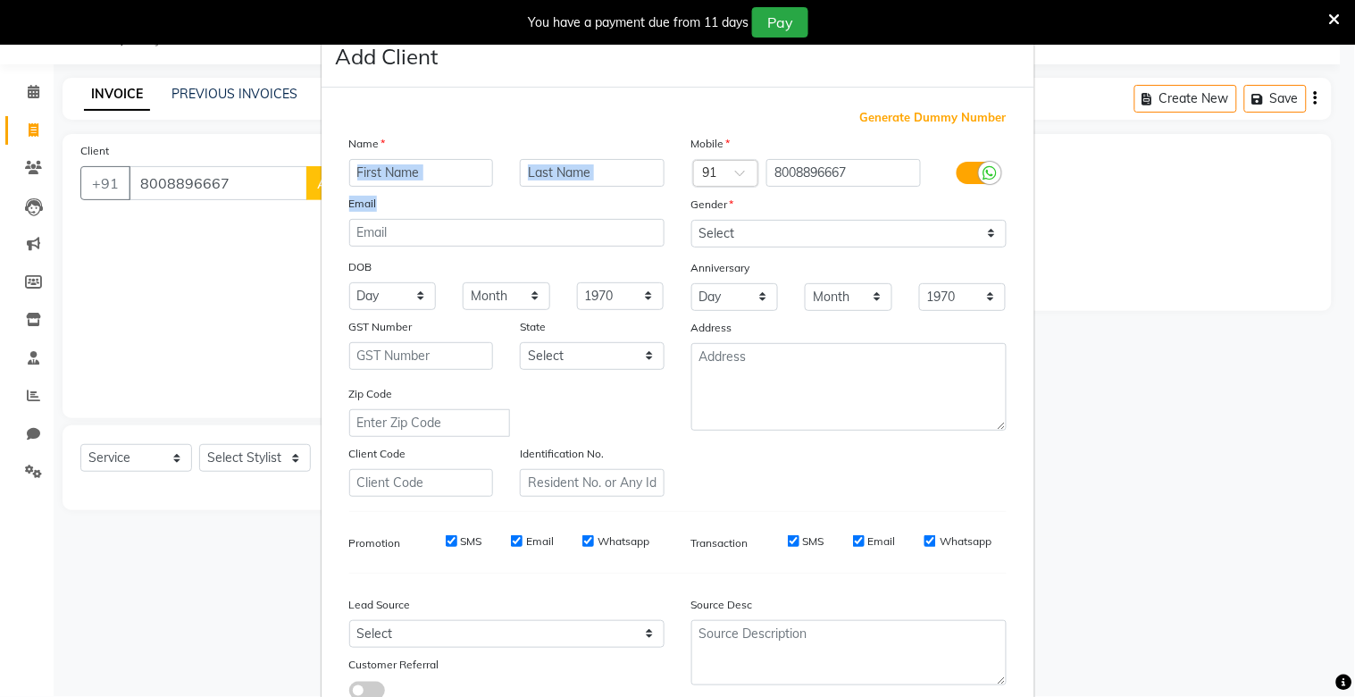
drag, startPoint x: 364, startPoint y: 179, endPoint x: 421, endPoint y: 163, distance: 58.3
click at [421, 163] on div "Name Email DOB Day 01 02 03 04 05 06 07 08 09 10 11 12 13 14 15 16 17 18 19 20 …" at bounding box center [507, 315] width 342 height 363
click at [421, 163] on input "text" at bounding box center [421, 173] width 145 height 28
type input "sir"
click at [600, 174] on input "text" at bounding box center [592, 173] width 145 height 28
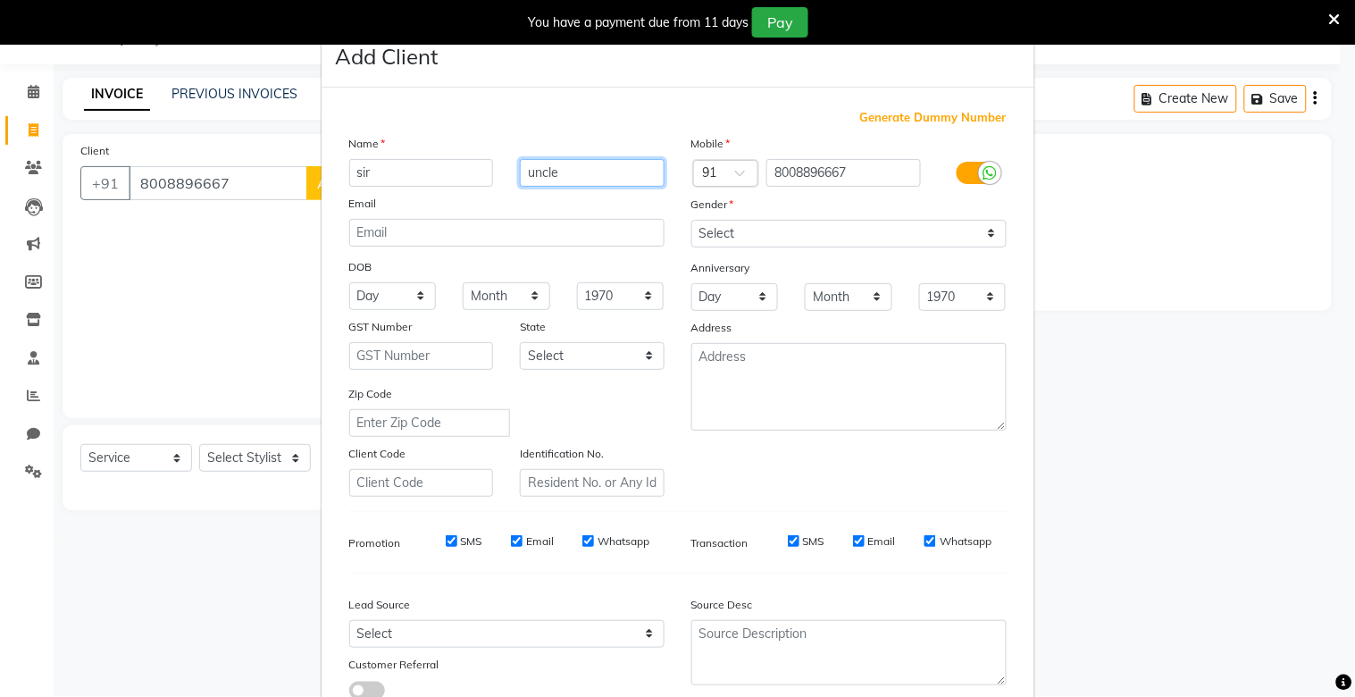
type input "uncle"
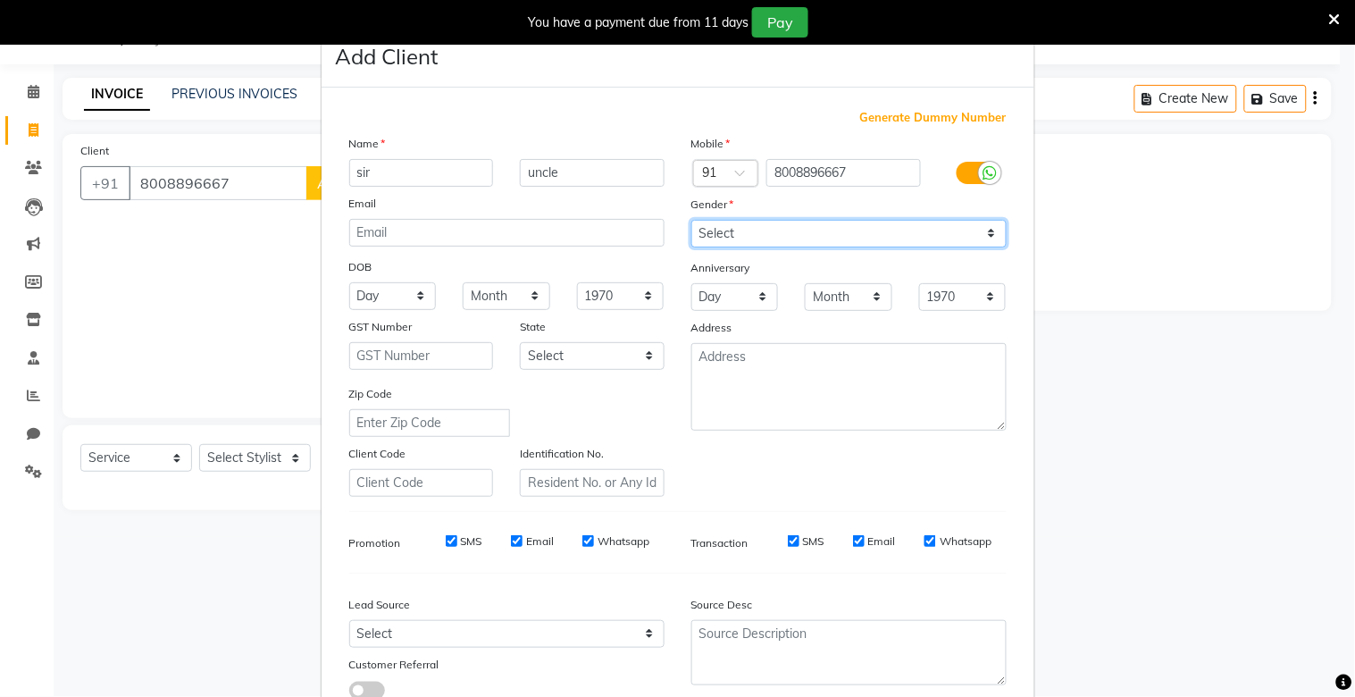
click at [818, 230] on select "Select [DEMOGRAPHIC_DATA] [DEMOGRAPHIC_DATA] Other Prefer Not To Say" at bounding box center [848, 234] width 315 height 28
select select "[DEMOGRAPHIC_DATA]"
click at [691, 220] on select "Select [DEMOGRAPHIC_DATA] [DEMOGRAPHIC_DATA] Other Prefer Not To Say" at bounding box center [848, 234] width 315 height 28
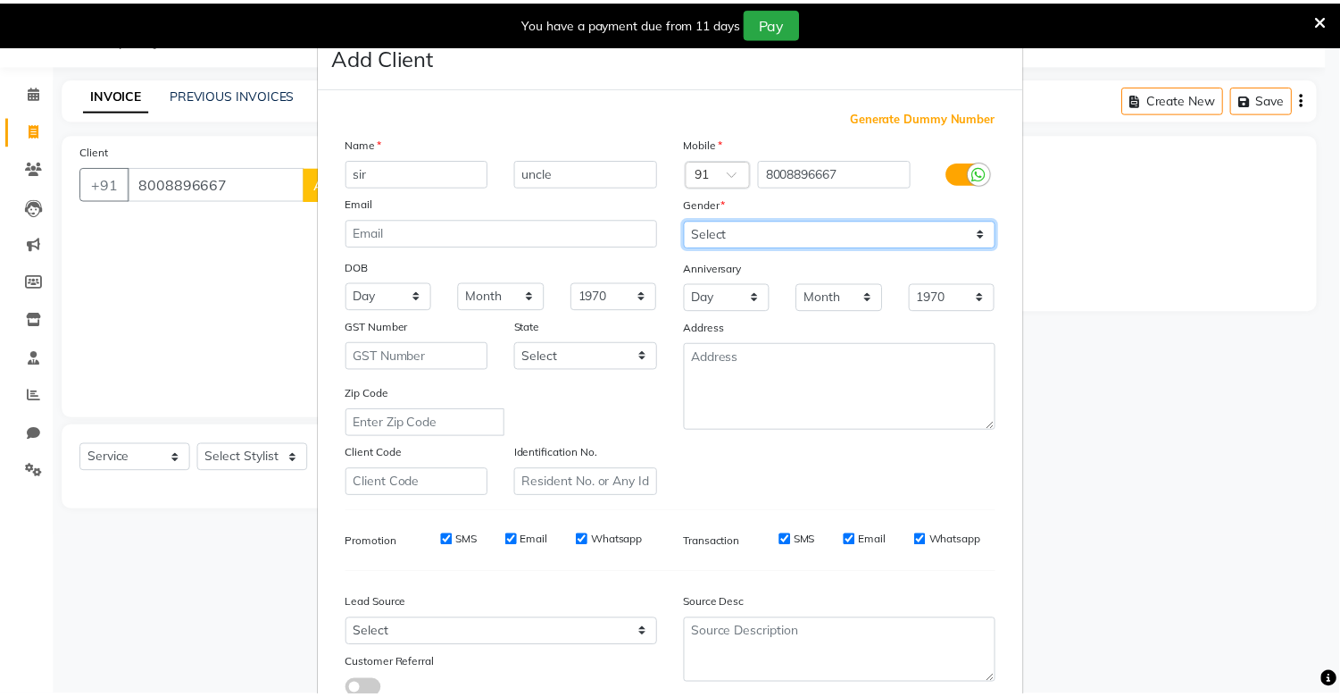
scroll to position [129, 0]
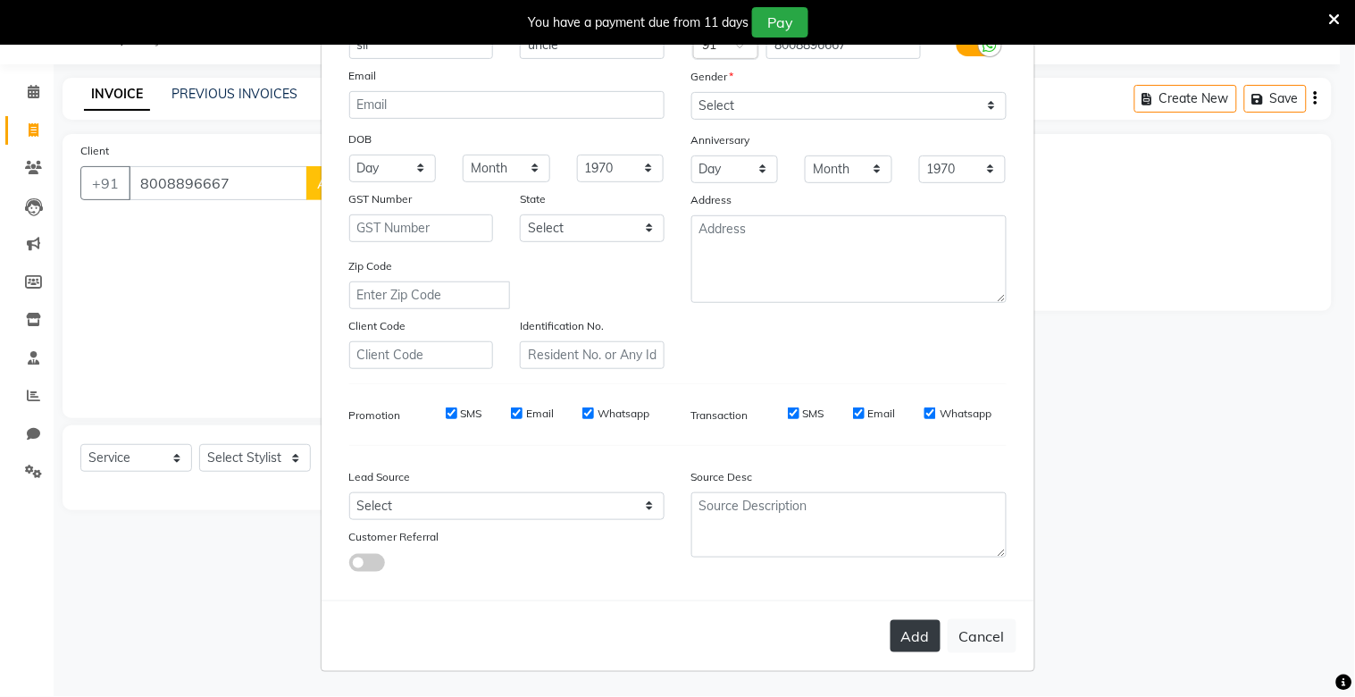
click at [906, 621] on button "Add" at bounding box center [915, 636] width 50 height 32
select select
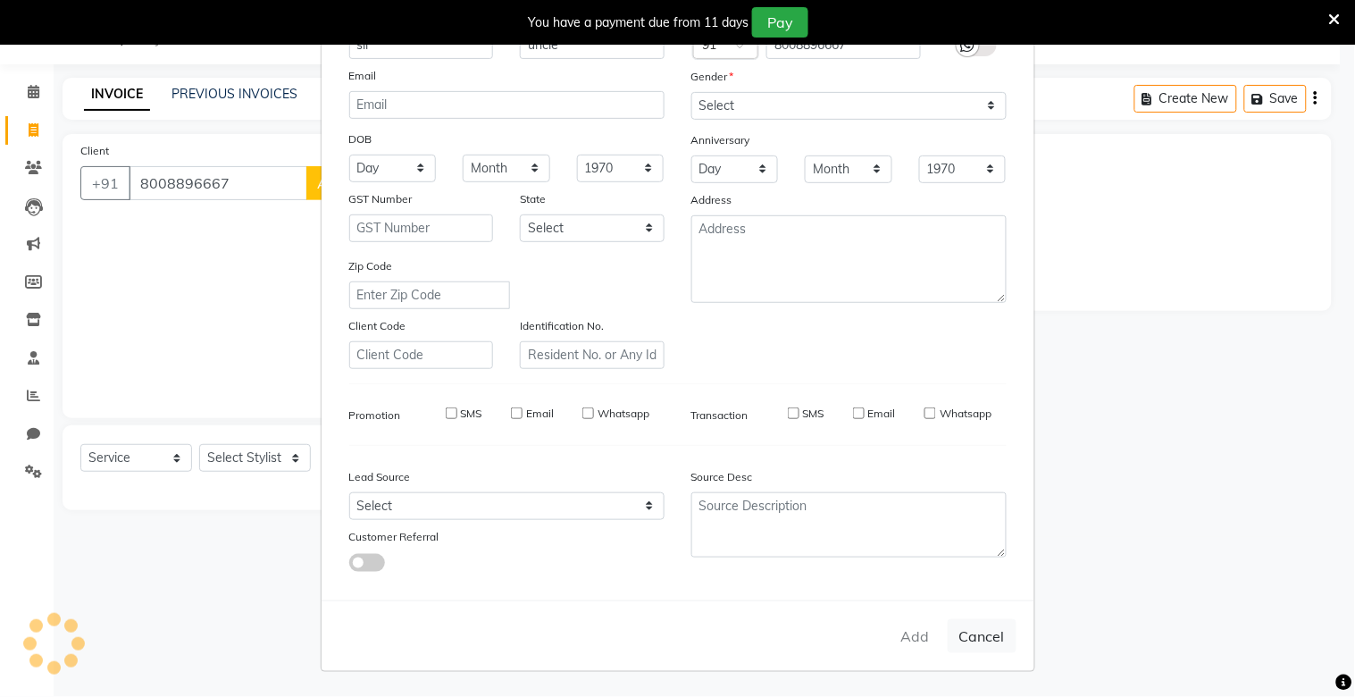
select select
checkbox input "false"
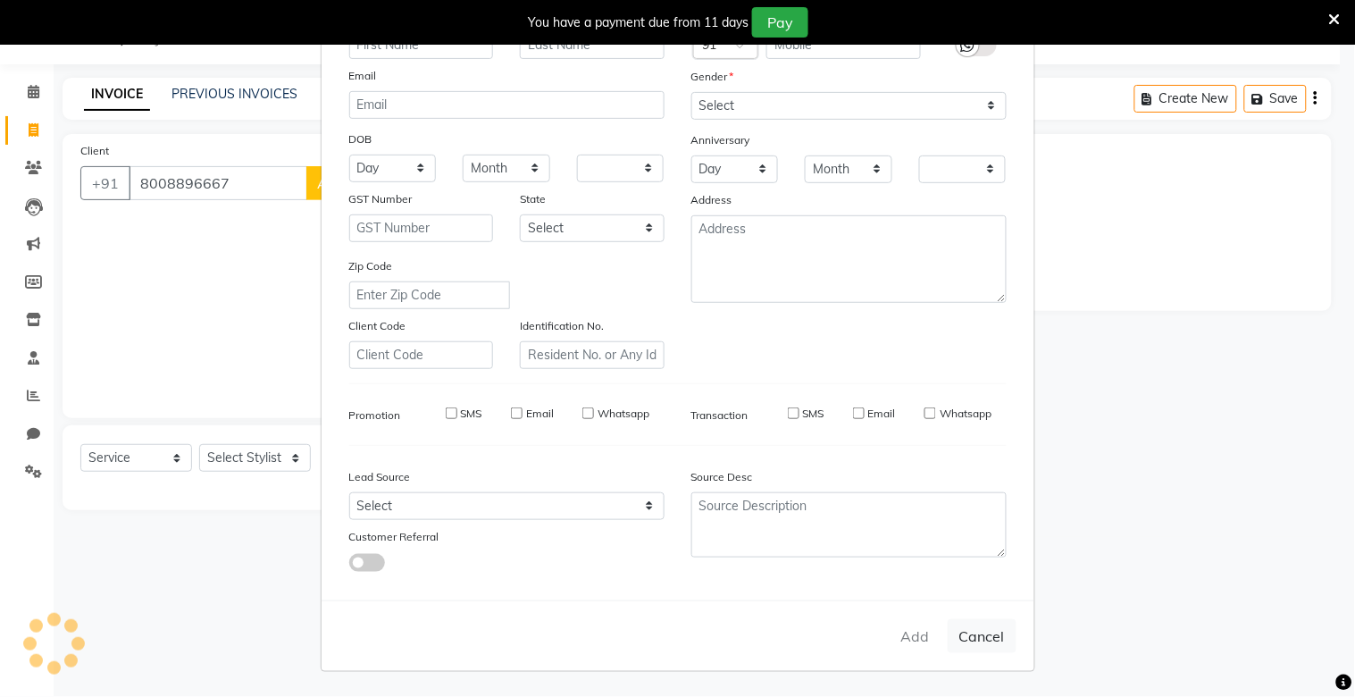
checkbox input "false"
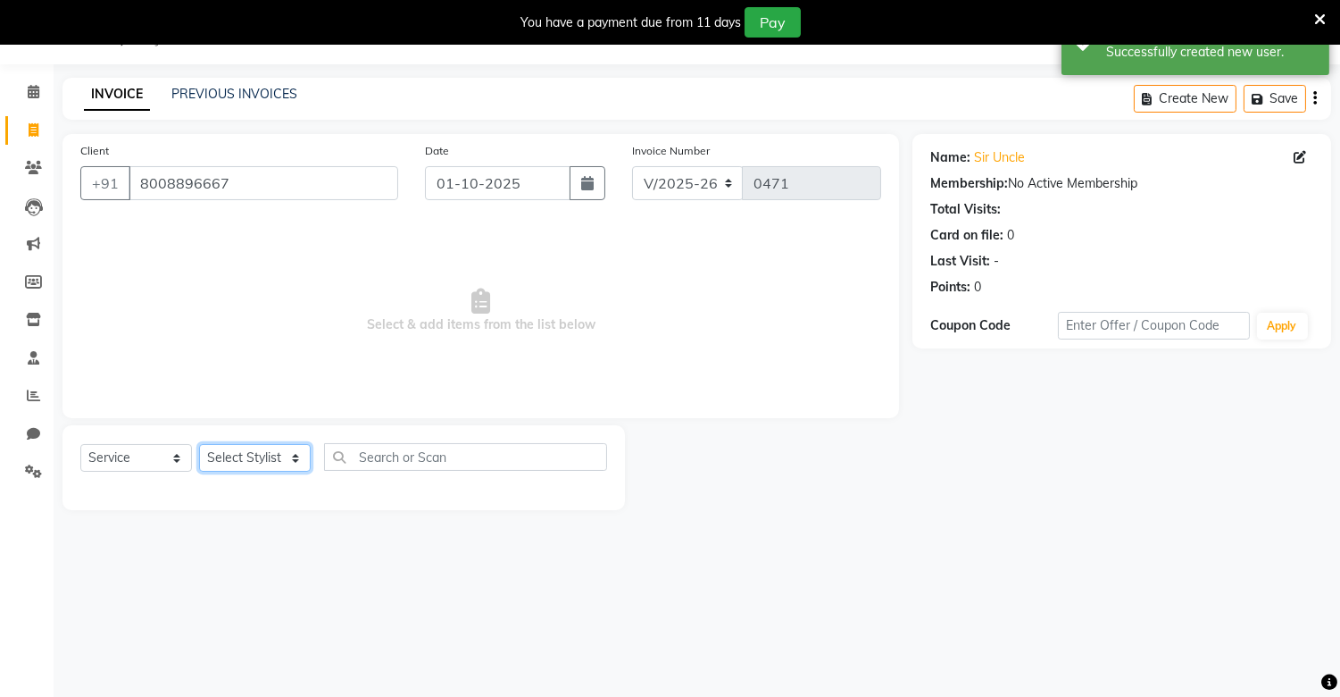
click at [286, 452] on select "Select Stylist [PERSON_NAME] [PERSON_NAME]" at bounding box center [255, 458] width 112 height 28
click at [259, 581] on div "08047224946 Select Location × Shree Jaguar Unisex Salon, [PERSON_NAME] Nagar Mi…" at bounding box center [670, 348] width 1340 height 697
click at [301, 444] on select "Select Stylist [PERSON_NAME] [PERSON_NAME]" at bounding box center [255, 458] width 112 height 28
select select "92927"
click at [199, 445] on select "Select Stylist [PERSON_NAME] [PERSON_NAME]" at bounding box center [255, 458] width 112 height 28
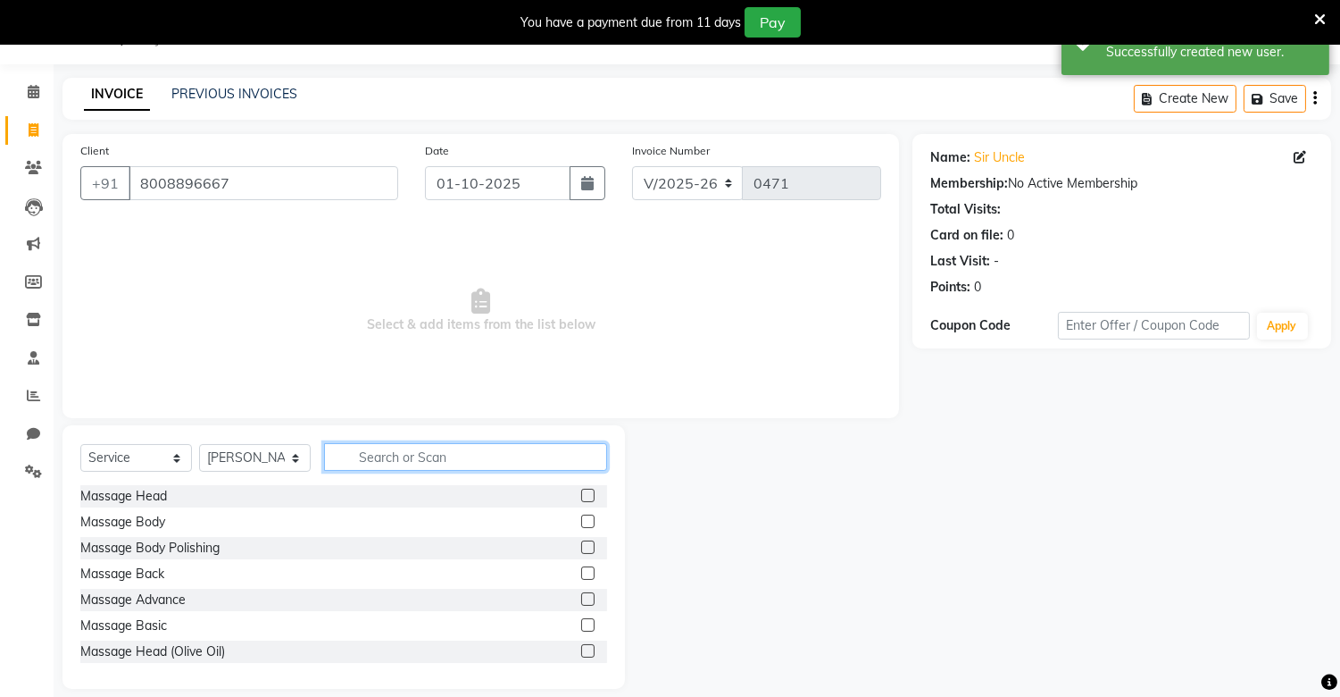
click at [427, 450] on input "text" at bounding box center [465, 457] width 283 height 28
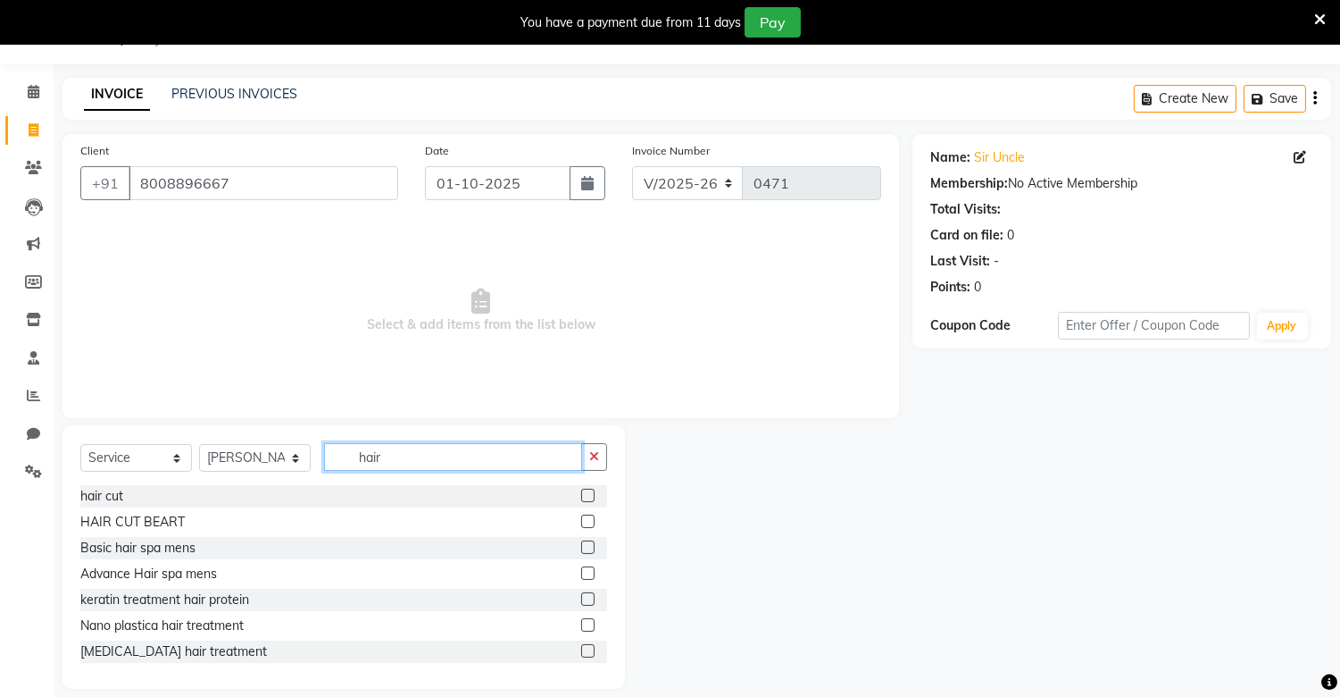
type input "hair"
click at [581, 498] on label at bounding box center [587, 494] width 13 height 13
click at [581, 498] on input "checkbox" at bounding box center [587, 496] width 12 height 12
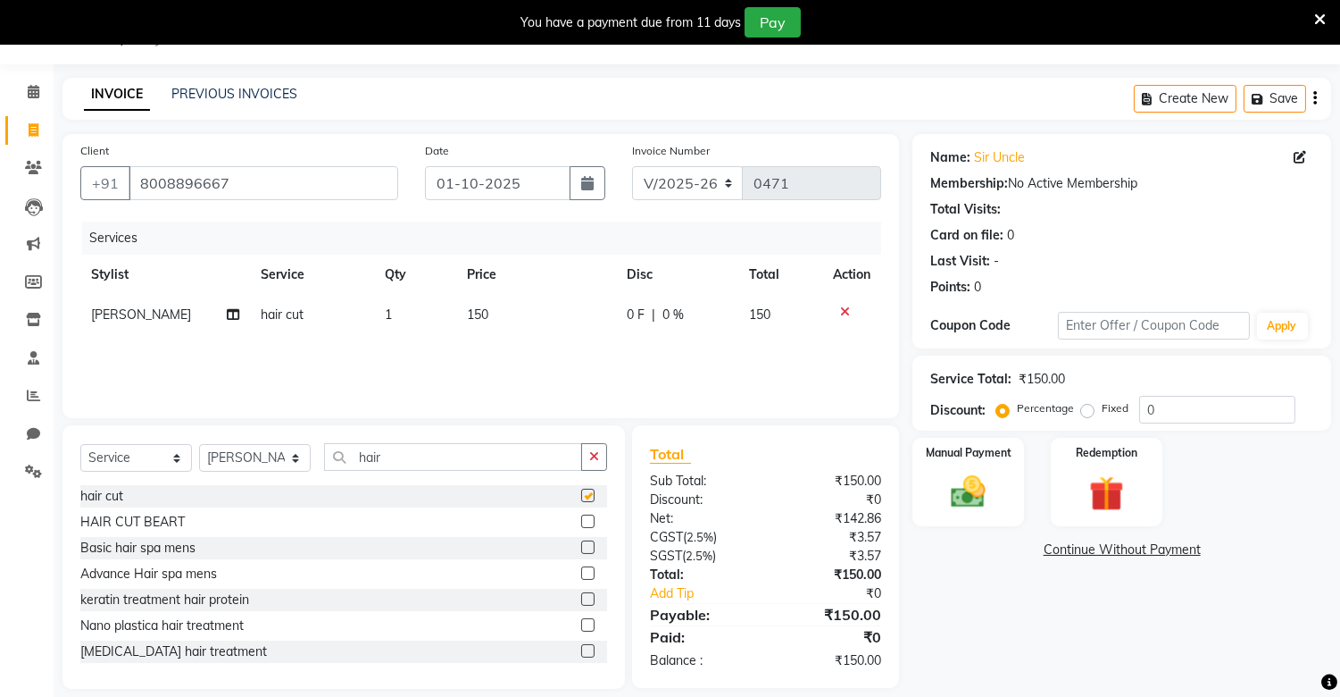
checkbox input "false"
click at [593, 454] on icon "button" at bounding box center [594, 456] width 10 height 13
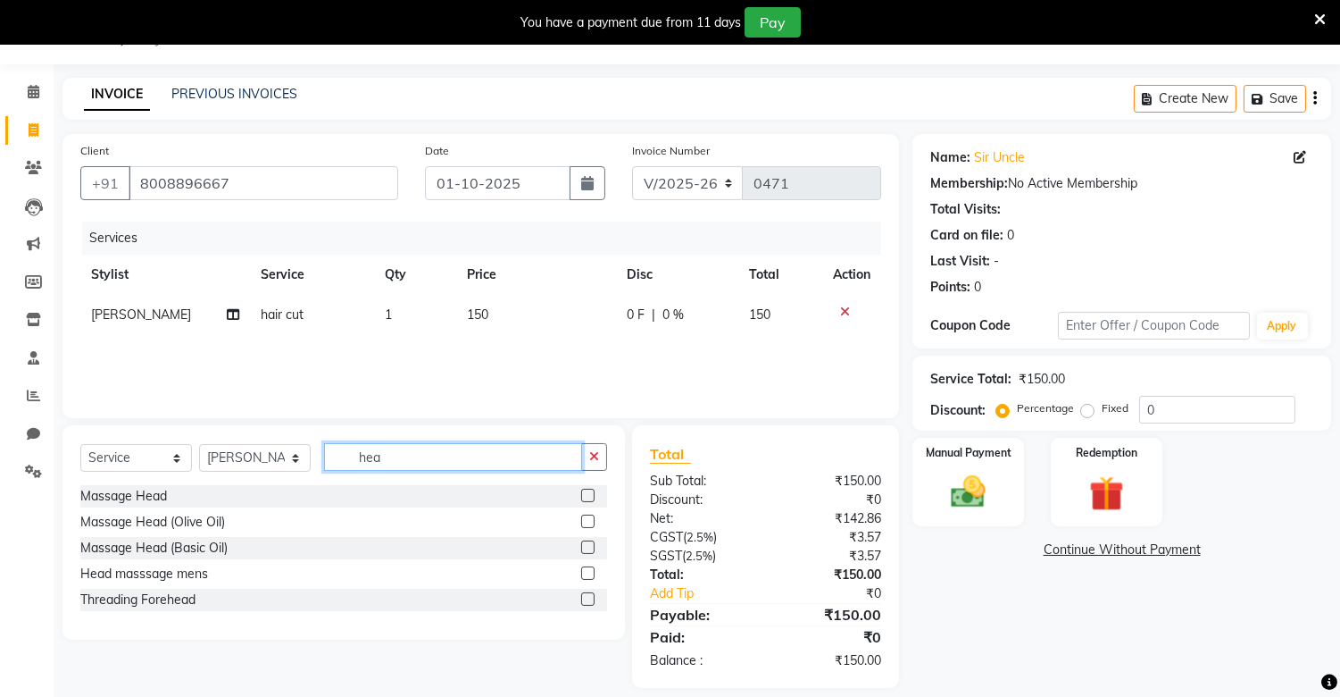
type input "hea"
click at [587, 543] on label at bounding box center [587, 546] width 13 height 13
click at [587, 543] on input "checkbox" at bounding box center [587, 548] width 12 height 12
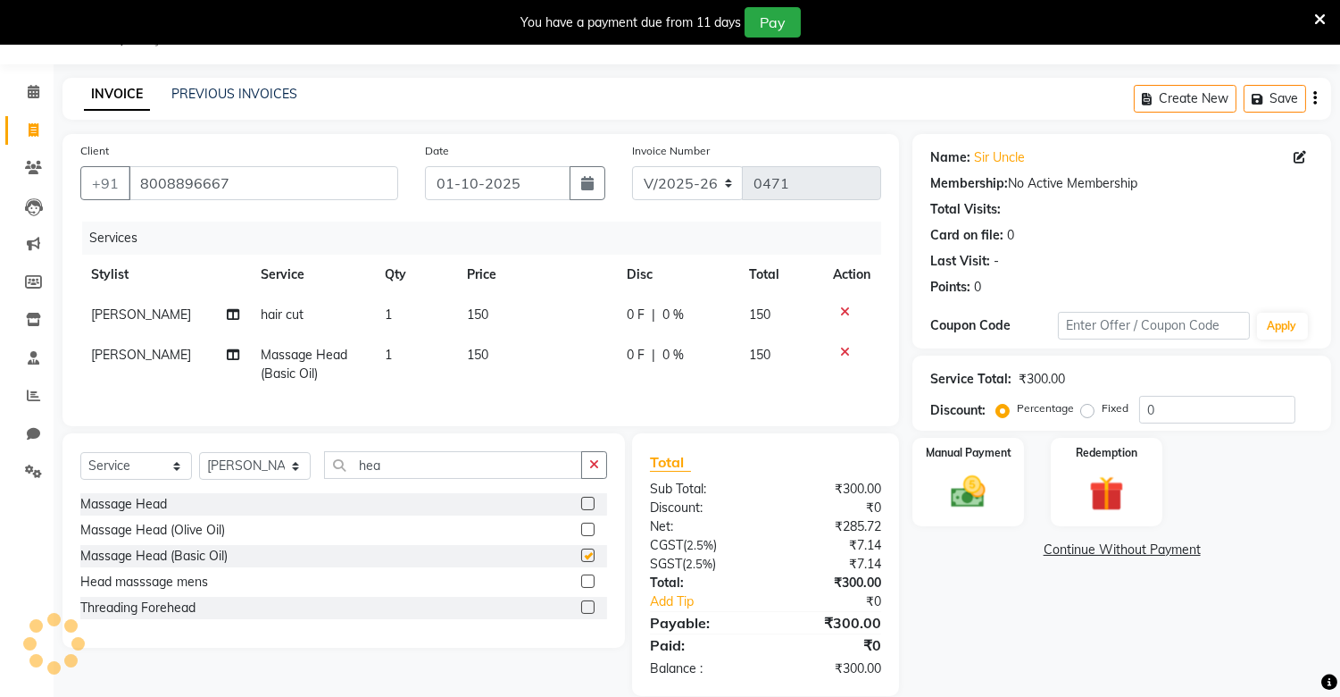
checkbox input "false"
click at [987, 493] on img at bounding box center [968, 493] width 59 height 42
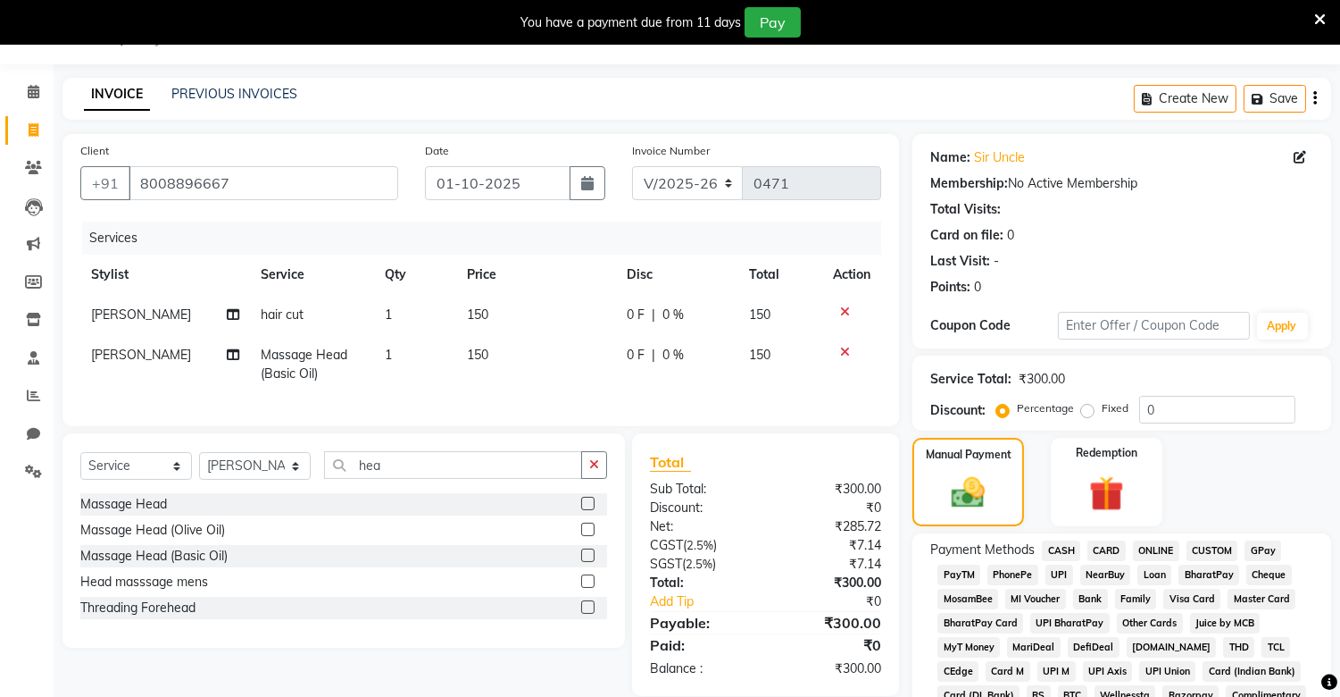
click at [1020, 574] on span "PhonePe" at bounding box center [1013, 574] width 51 height 21
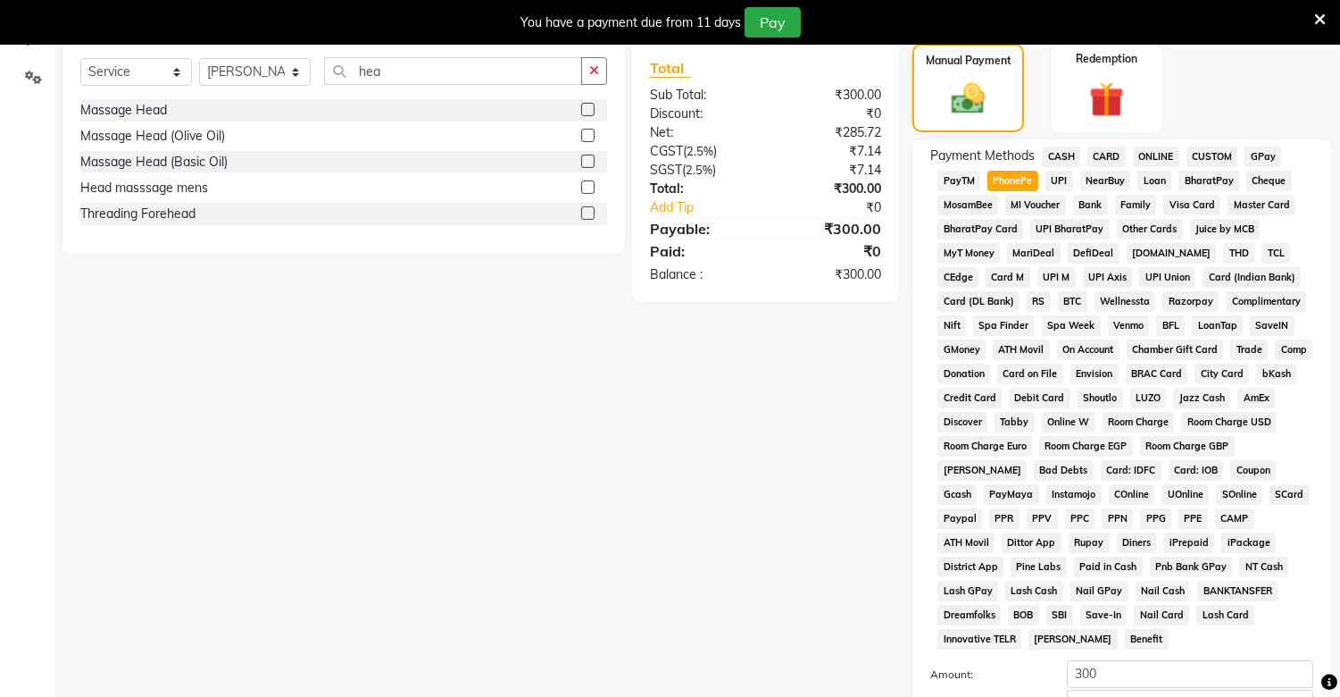
scroll to position [608, 0]
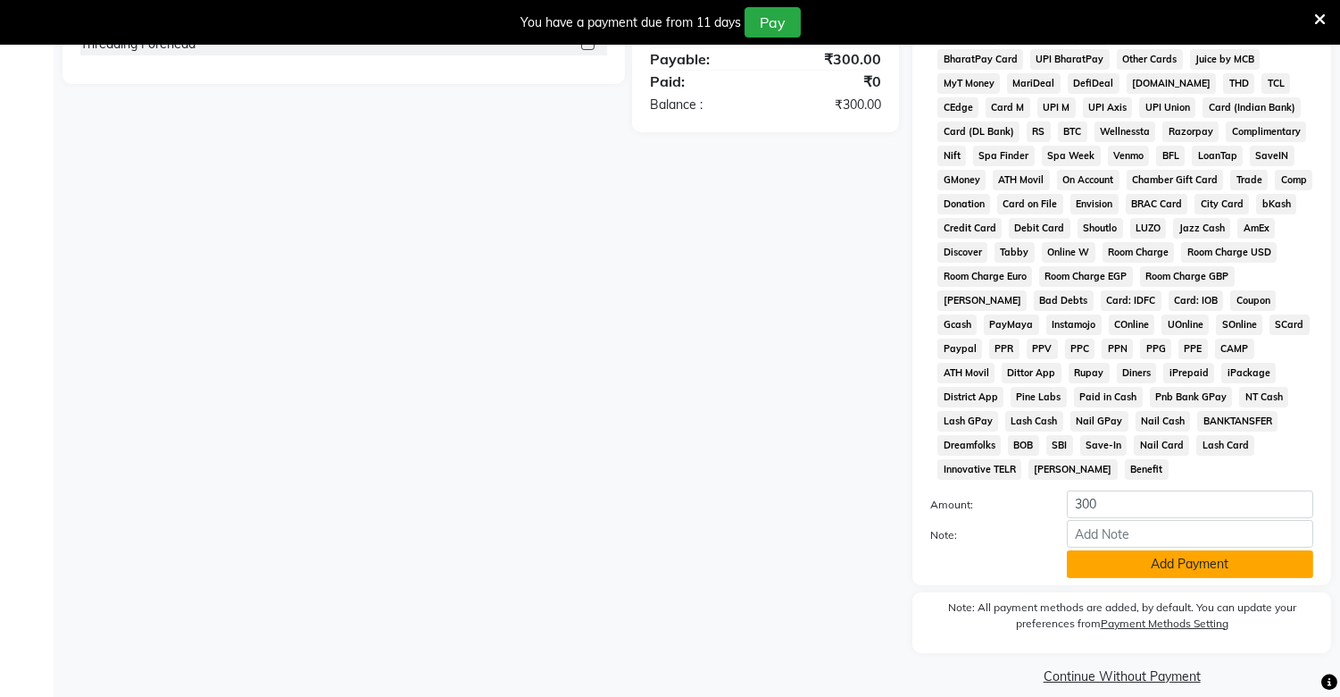
click at [1162, 555] on button "Add Payment" at bounding box center [1190, 564] width 246 height 28
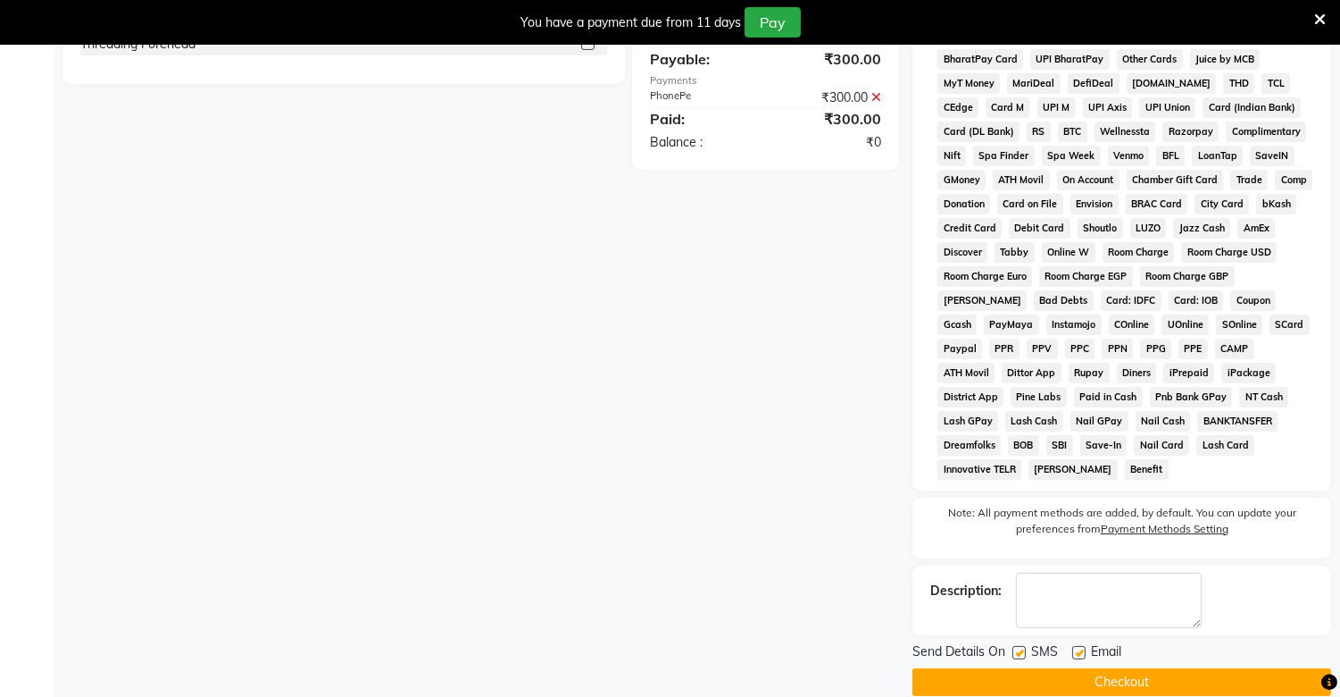
click at [1174, 668] on button "Checkout" at bounding box center [1122, 682] width 419 height 28
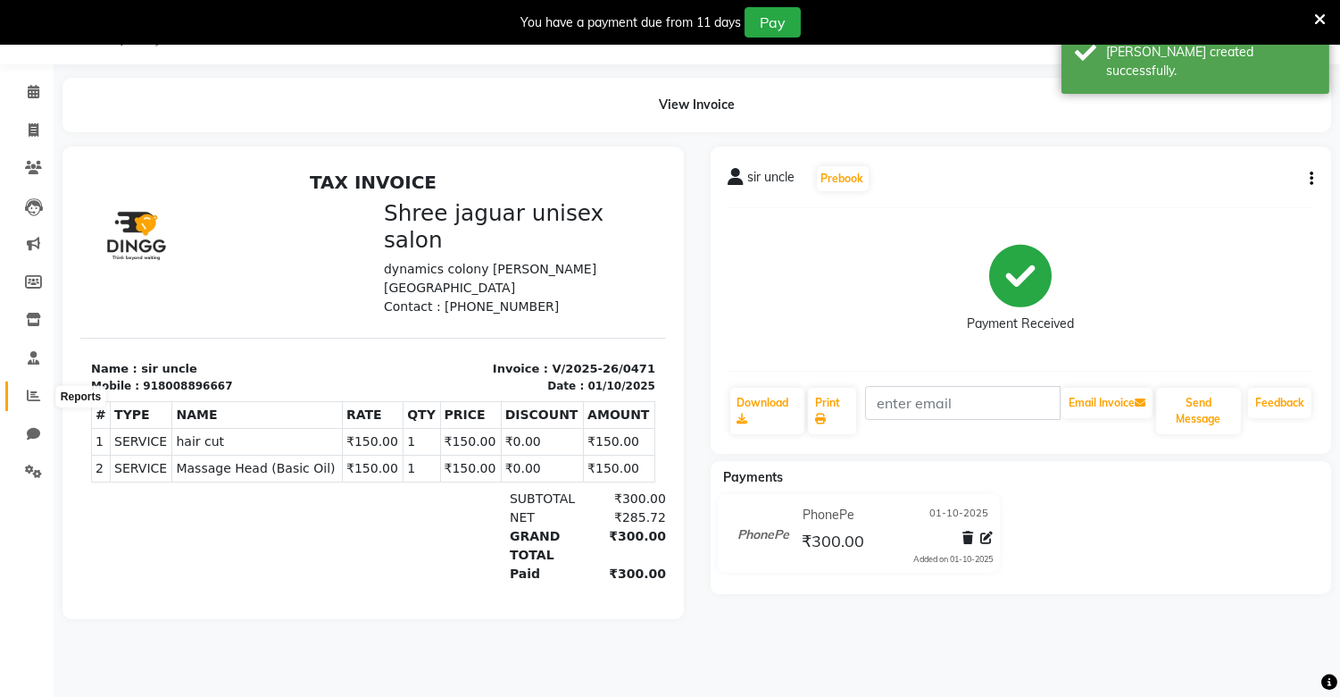
click at [27, 396] on icon at bounding box center [33, 394] width 13 height 13
